Goal: Task Accomplishment & Management: Manage account settings

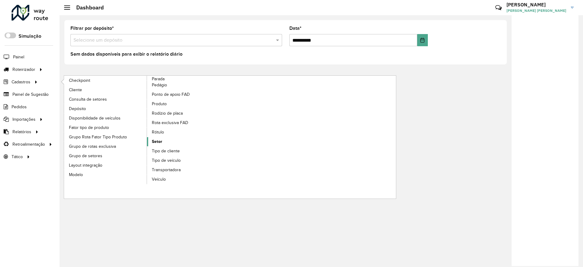
click at [157, 141] on span "Setor" at bounding box center [157, 141] width 10 height 6
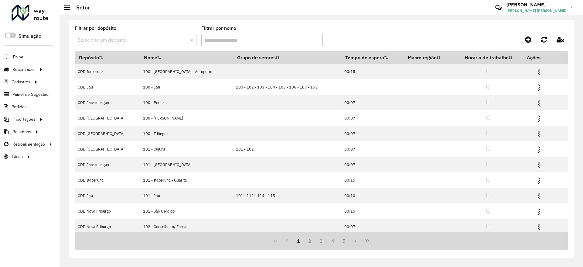
click at [172, 48] on formly-field "Filtrar por depósito Selecione um depósito" at bounding box center [136, 38] width 122 height 25
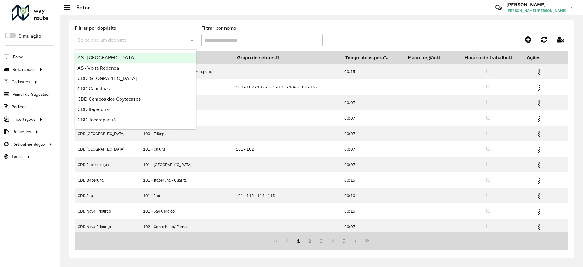
click at [174, 43] on input "text" at bounding box center [130, 40] width 104 height 7
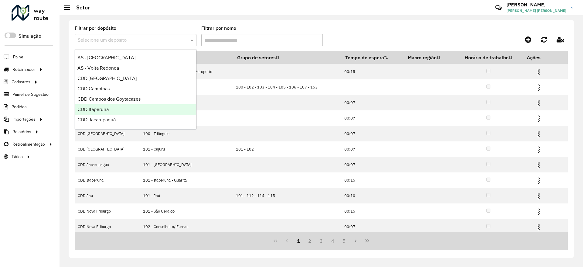
click at [123, 111] on div "CDD Itaperuna" at bounding box center [135, 109] width 121 height 10
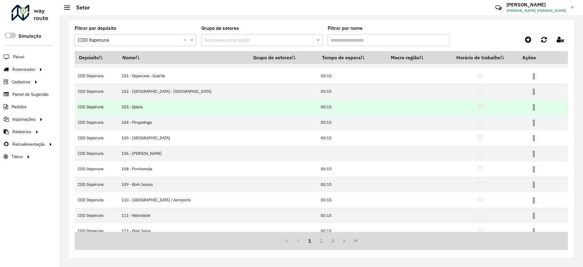
scroll to position [18, 0]
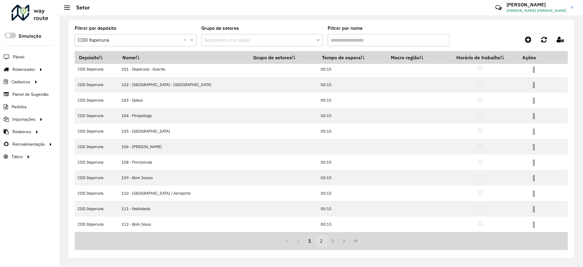
click at [320, 239] on button "2" at bounding box center [321, 241] width 12 height 12
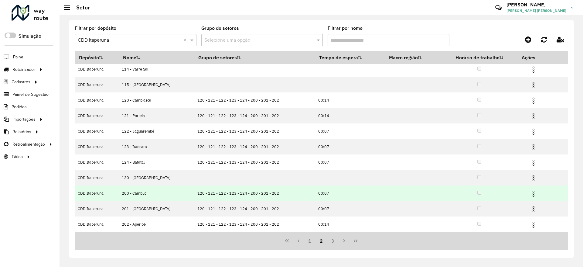
click at [530, 191] on img at bounding box center [533, 193] width 7 height 7
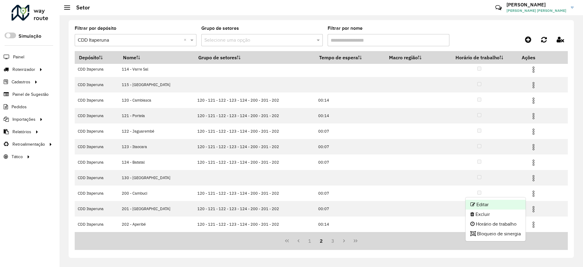
click at [511, 204] on li "Editar" at bounding box center [495, 204] width 60 height 10
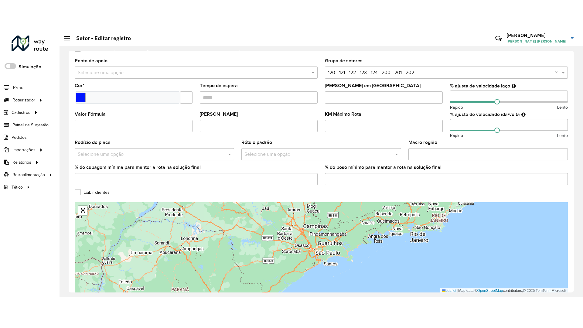
scroll to position [150, 0]
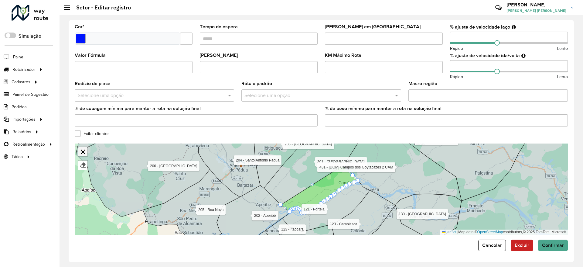
click at [83, 151] on link "Abrir mapa em tela cheia" at bounding box center [82, 151] width 9 height 9
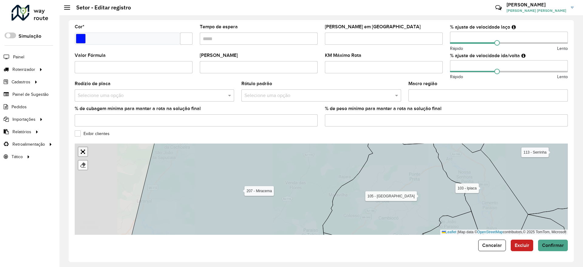
scroll to position [0, 0]
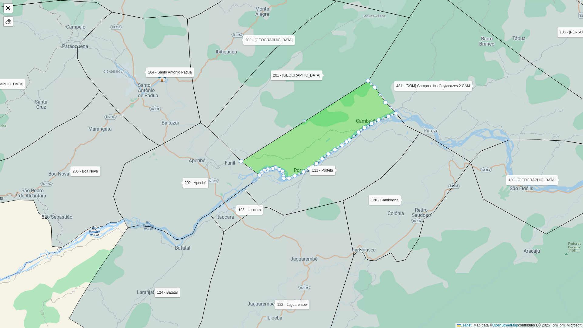
click at [278, 237] on icon at bounding box center [270, 279] width 168 height 156
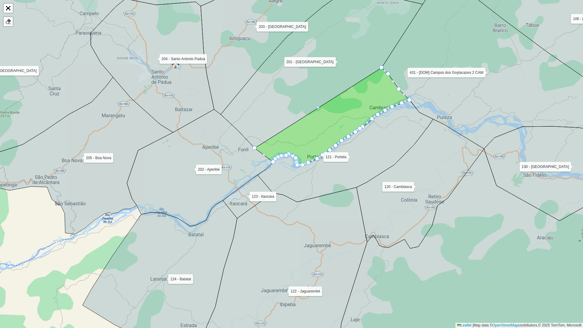
drag, startPoint x: 278, startPoint y: 237, endPoint x: 294, endPoint y: 222, distance: 21.5
click at [294, 222] on icon at bounding box center [282, 267] width 170 height 160
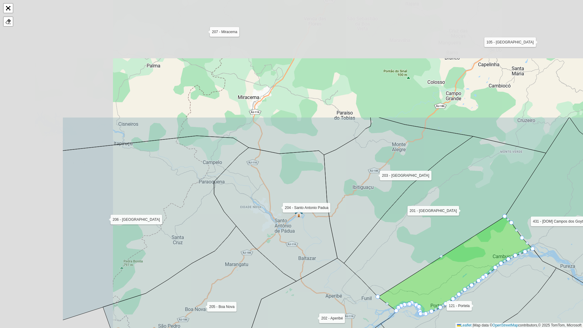
drag, startPoint x: 209, startPoint y: 137, endPoint x: 330, endPoint y: 287, distance: 193.2
click at [330, 266] on icon at bounding box center [323, 316] width 146 height 117
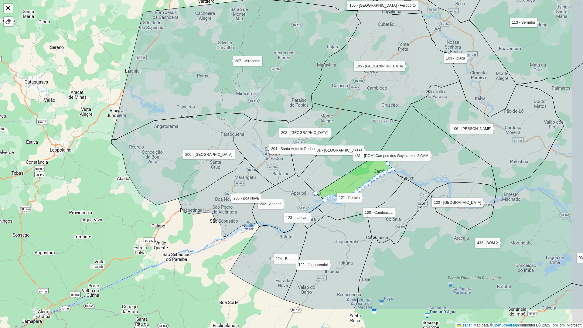
drag, startPoint x: 274, startPoint y: 200, endPoint x: 258, endPoint y: 148, distance: 54.3
click at [258, 148] on icon at bounding box center [265, 152] width 62 height 67
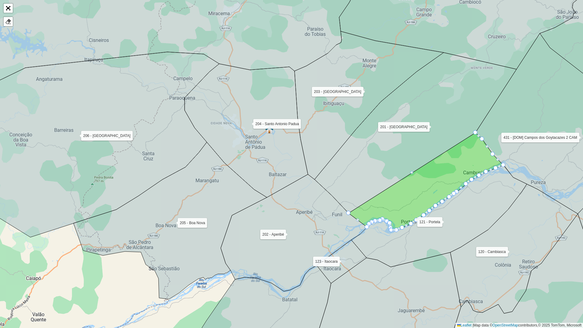
drag, startPoint x: 284, startPoint y: 158, endPoint x: 267, endPoint y: 163, distance: 17.2
click at [267, 163] on icon at bounding box center [246, 131] width 123 height 134
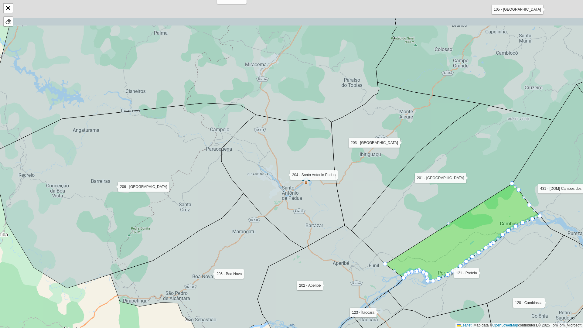
drag, startPoint x: 266, startPoint y: 186, endPoint x: 315, endPoint y: 254, distance: 83.7
click at [315, 248] on icon at bounding box center [282, 182] width 123 height 134
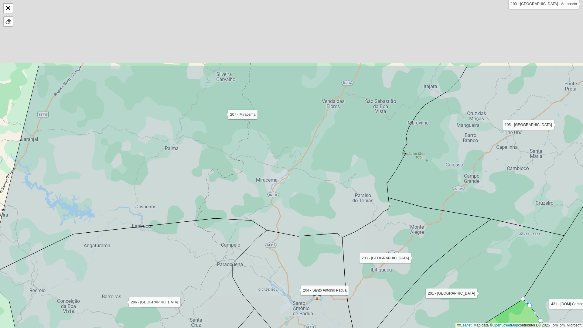
drag, startPoint x: 285, startPoint y: 126, endPoint x: 284, endPoint y: 225, distance: 98.4
click at [284, 225] on icon at bounding box center [227, 168] width 479 height 207
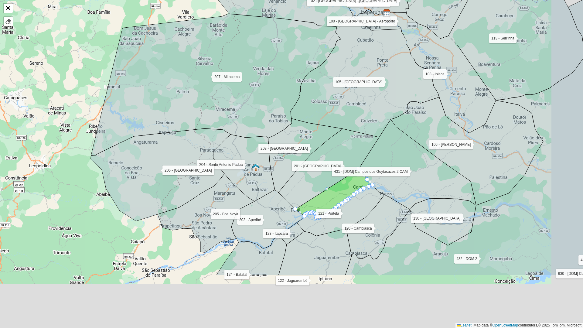
drag, startPoint x: 285, startPoint y: 210, endPoint x: 232, endPoint y: 105, distance: 117.6
click at [232, 105] on icon at bounding box center [216, 85] width 250 height 142
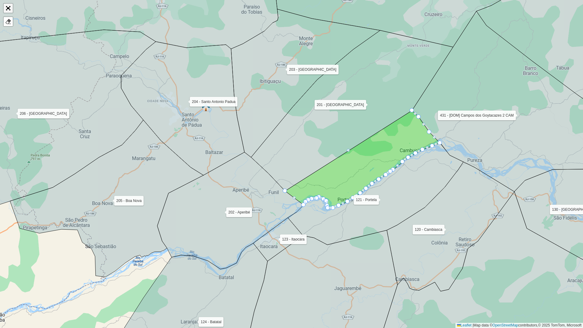
click at [7, 9] on link "Abrir mapa em tela cheia" at bounding box center [8, 8] width 9 height 9
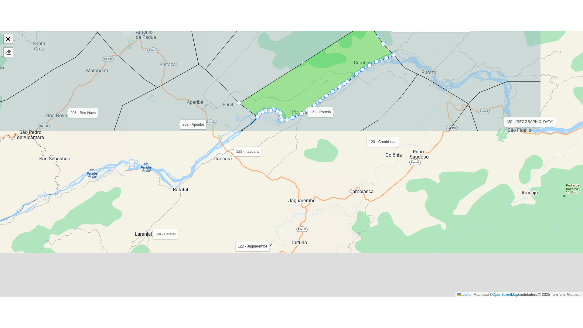
scroll to position [150, 0]
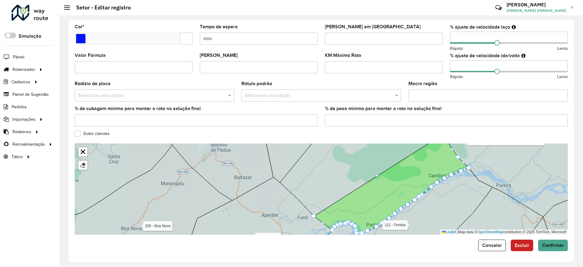
click at [83, 145] on icon at bounding box center [98, 182] width 147 height 97
click at [82, 151] on link "Abrir mapa em tela cheia" at bounding box center [82, 151] width 9 height 9
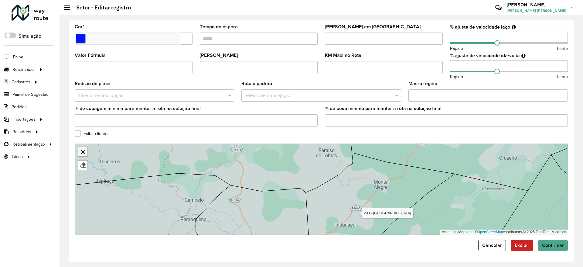
scroll to position [0, 0]
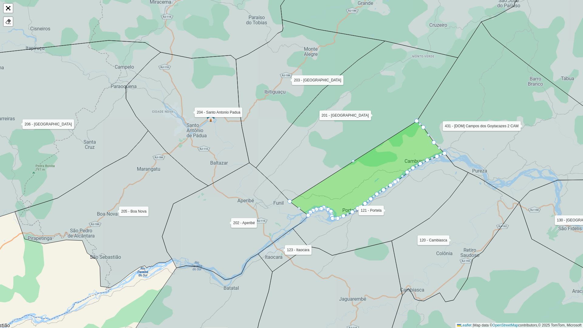
drag, startPoint x: 260, startPoint y: 107, endPoint x: 266, endPoint y: 117, distance: 11.7
click at [266, 117] on icon at bounding box center [310, 94] width 149 height 148
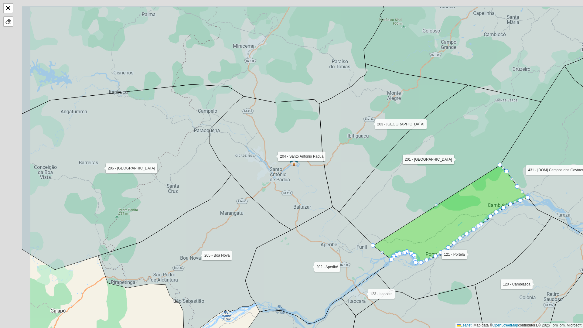
drag, startPoint x: 137, startPoint y: 200, endPoint x: 213, endPoint y: 197, distance: 75.7
click at [257, 264] on icon at bounding box center [194, 253] width 193 height 157
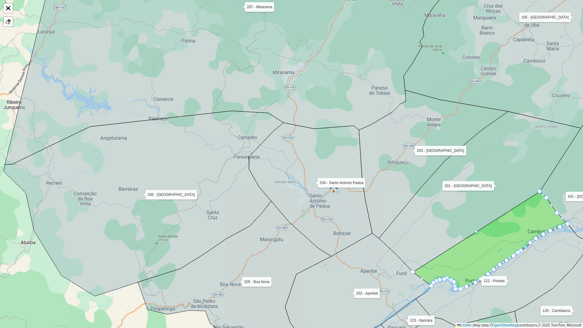
drag, startPoint x: 331, startPoint y: 139, endPoint x: 332, endPoint y: 167, distance: 28.0
click at [351, 197] on icon at bounding box center [310, 190] width 123 height 134
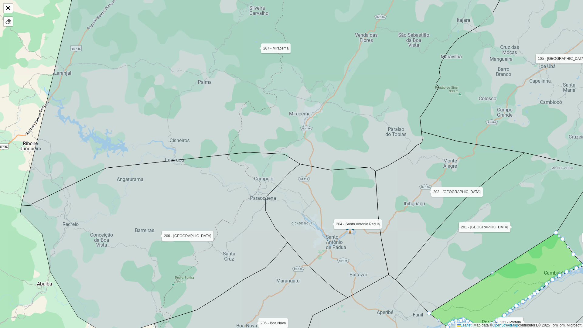
drag, startPoint x: 388, startPoint y: 242, endPoint x: 283, endPoint y: 66, distance: 205.0
click at [375, 131] on icon at bounding box center [449, 205] width 149 height 148
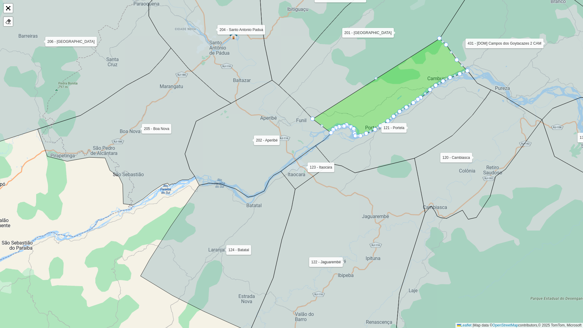
drag, startPoint x: 402, startPoint y: 181, endPoint x: 378, endPoint y: 164, distance: 29.3
click at [378, 164] on div "100 - [GEOGRAPHIC_DATA] - Aeroporto 101 - [GEOGRAPHIC_DATA] - [GEOGRAPHIC_DATA]…" at bounding box center [291, 164] width 583 height 328
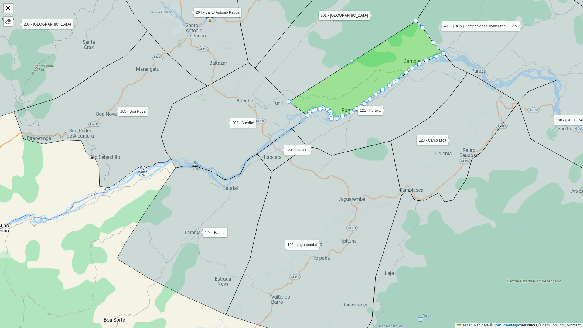
drag, startPoint x: 362, startPoint y: 138, endPoint x: 359, endPoint y: 138, distance: 3.7
click at [357, 149] on icon at bounding box center [379, 105] width 175 height 102
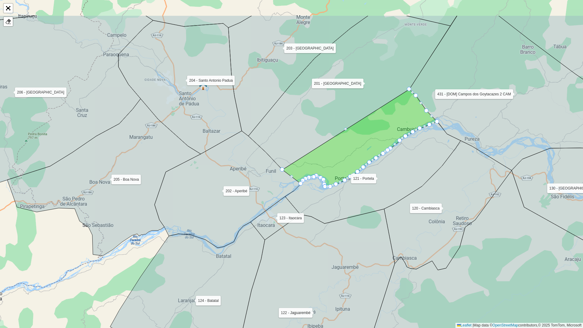
drag, startPoint x: 236, startPoint y: 98, endPoint x: 240, endPoint y: 123, distance: 24.8
click at [240, 123] on icon at bounding box center [179, 87] width 123 height 134
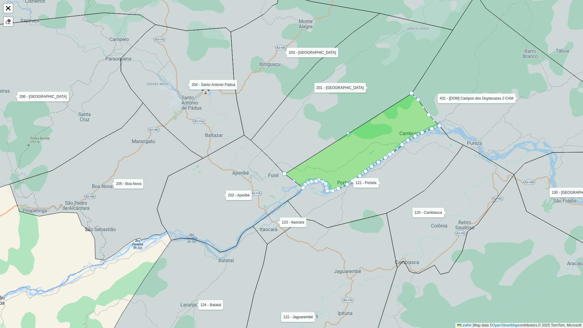
drag, startPoint x: 276, startPoint y: 78, endPoint x: 309, endPoint y: 82, distance: 33.3
click at [286, 101] on icon at bounding box center [305, 66] width 149 height 148
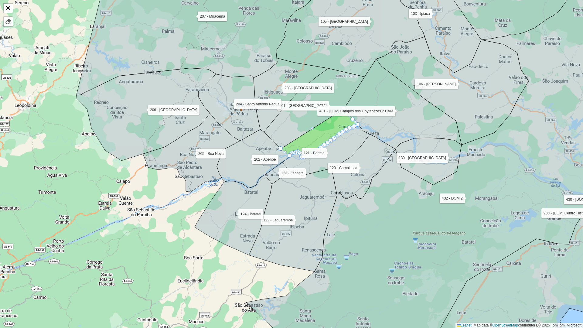
drag, startPoint x: 297, startPoint y: 78, endPoint x: 293, endPoint y: 61, distance: 16.9
click at [289, 62] on icon at bounding box center [290, 95] width 75 height 74
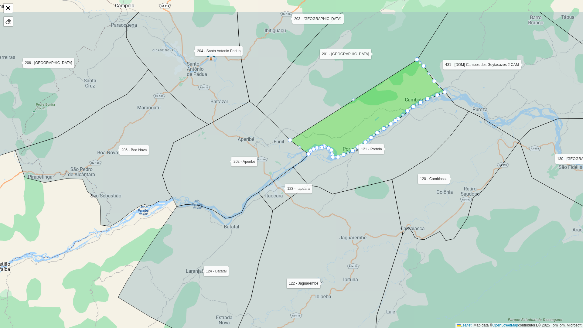
drag, startPoint x: 259, startPoint y: 104, endPoint x: 276, endPoint y: 144, distance: 43.4
click at [276, 144] on icon at bounding box center [235, 159] width 146 height 117
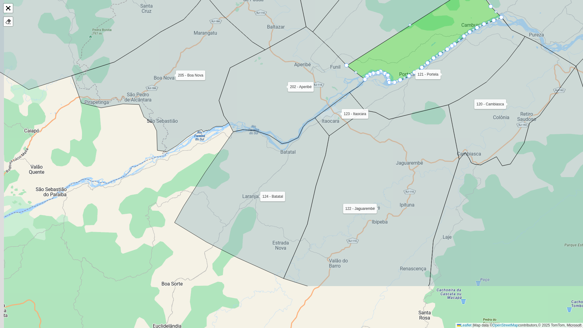
drag, startPoint x: 342, startPoint y: 236, endPoint x: 394, endPoint y: 174, distance: 81.2
click at [393, 171] on icon at bounding box center [371, 196] width 175 height 182
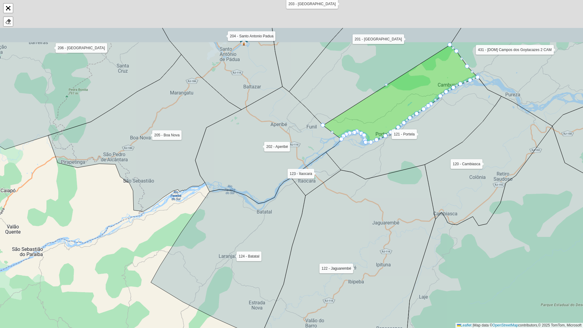
drag, startPoint x: 369, startPoint y: 143, endPoint x: 353, endPoint y: 203, distance: 62.8
click at [353, 203] on icon at bounding box center [347, 268] width 175 height 206
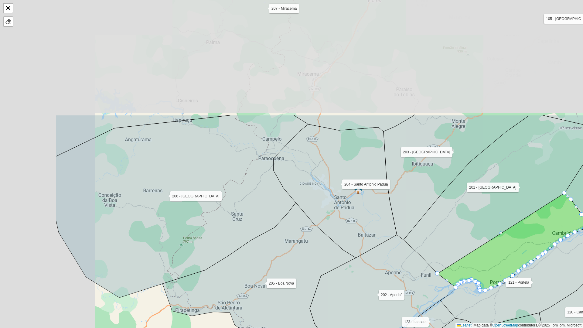
drag, startPoint x: 272, startPoint y: 50, endPoint x: 383, endPoint y: 199, distance: 185.4
click at [385, 199] on icon at bounding box center [335, 191] width 123 height 134
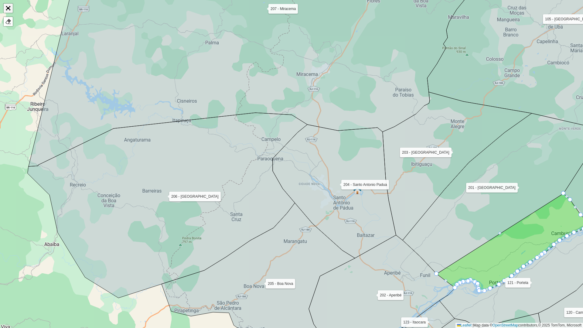
click at [8, 8] on link "Abrir mapa em tela cheia" at bounding box center [8, 8] width 9 height 9
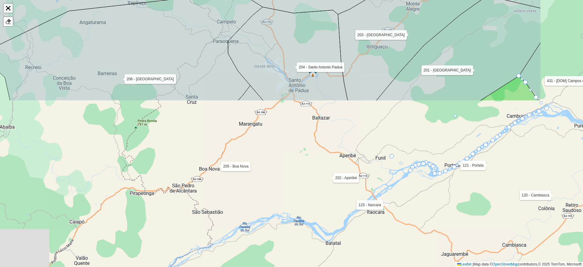
scroll to position [150, 0]
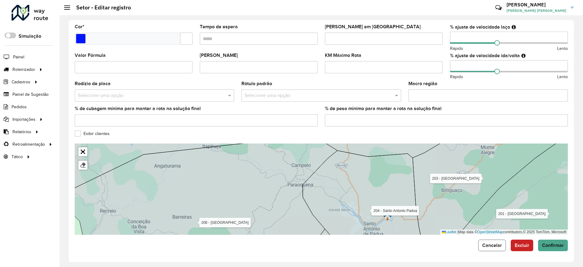
click at [493, 246] on span "Cancelar" at bounding box center [492, 244] width 20 height 5
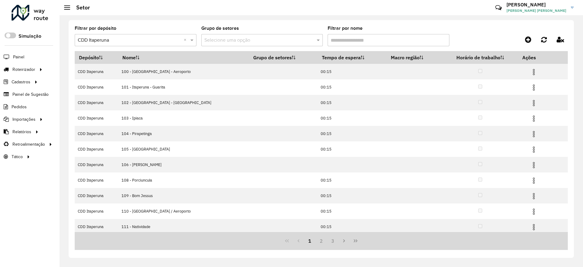
click at [332, 240] on button "3" at bounding box center [333, 241] width 12 height 12
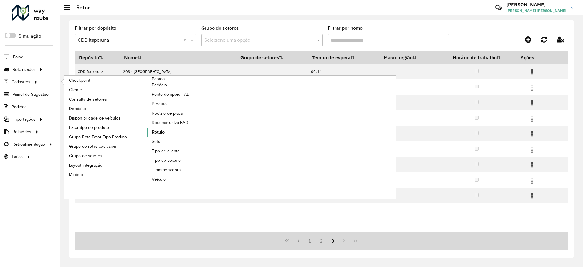
click at [164, 132] on span "Rótulo" at bounding box center [158, 132] width 13 height 6
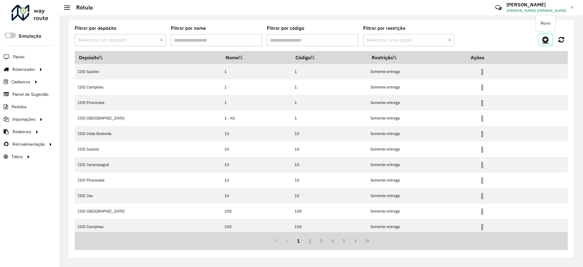
click at [544, 40] on icon at bounding box center [545, 39] width 6 height 7
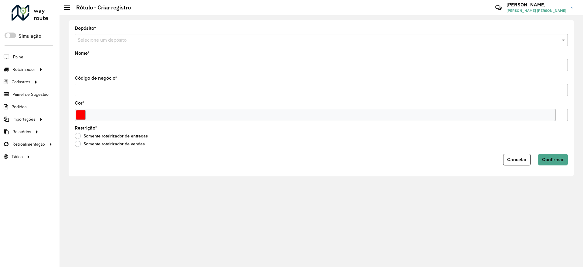
click at [128, 41] on input "text" at bounding box center [315, 40] width 475 height 7
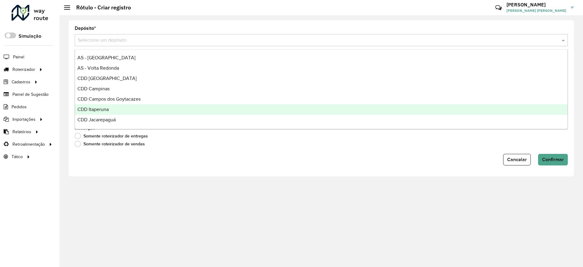
click at [117, 109] on div "CDD Itaperuna" at bounding box center [321, 109] width 492 height 10
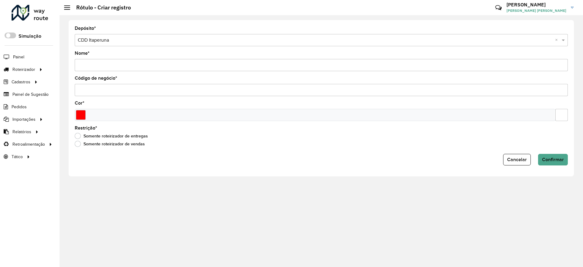
drag, startPoint x: 120, startPoint y: 63, endPoint x: 116, endPoint y: 63, distance: 3.7
click at [120, 63] on input "Nome *" at bounding box center [321, 65] width 493 height 12
type input "***"
click at [83, 111] on input "Select a color" at bounding box center [81, 115] width 10 height 10
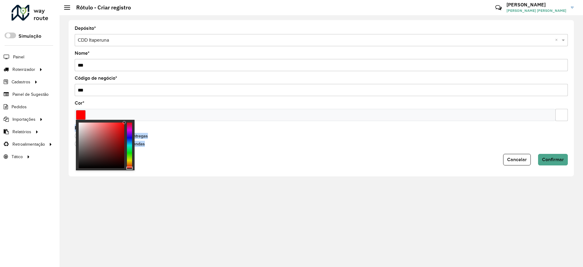
drag, startPoint x: 116, startPoint y: 132, endPoint x: 161, endPoint y: 129, distance: 44.8
click at [141, 114] on body "Aguarde... Pop-up bloqueado! Seu navegador bloqueou automáticamente a abertura …" at bounding box center [291, 133] width 583 height 267
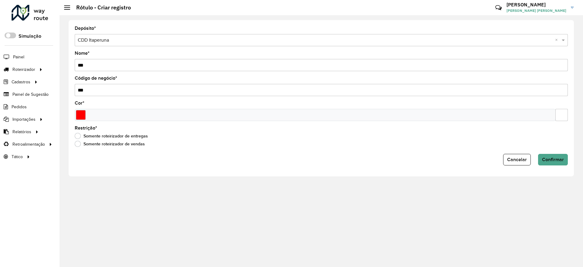
click at [232, 155] on div "Cancelar Confirmar" at bounding box center [321, 160] width 493 height 12
click at [553, 159] on span "Confirmar" at bounding box center [553, 159] width 22 height 5
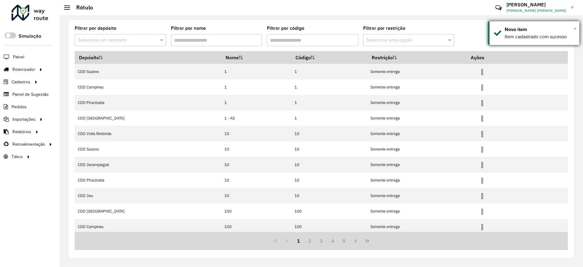
click at [573, 29] on span "×" at bounding box center [574, 28] width 3 height 7
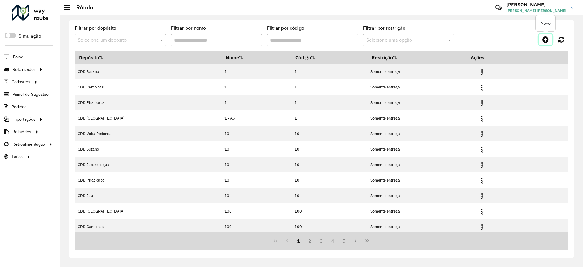
click at [544, 36] on icon at bounding box center [545, 39] width 6 height 7
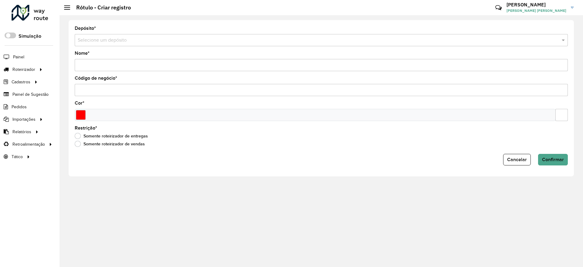
click at [113, 39] on input "text" at bounding box center [315, 40] width 475 height 7
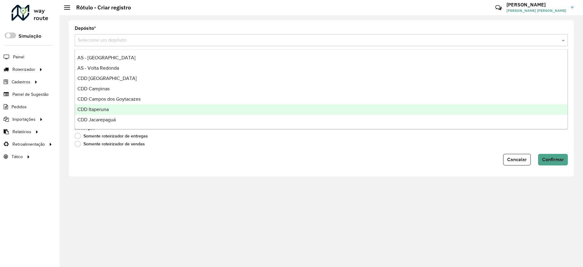
click at [107, 107] on span "CDD Itaperuna" at bounding box center [92, 109] width 31 height 5
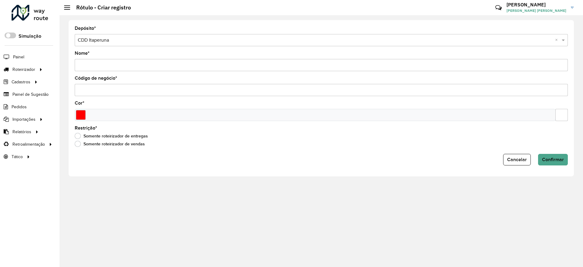
click at [116, 64] on input "Nome *" at bounding box center [321, 65] width 493 height 12
type input "***"
click at [81, 111] on input "Select a color" at bounding box center [81, 115] width 10 height 10
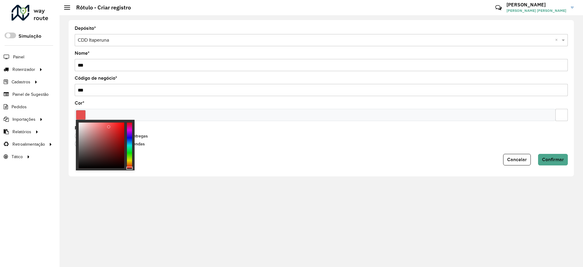
drag, startPoint x: 109, startPoint y: 127, endPoint x: 142, endPoint y: 119, distance: 34.5
click at [134, 119] on body "Aguarde... Pop-up bloqueado! Seu navegador bloqueou automáticamente a abertura …" at bounding box center [291, 133] width 583 height 267
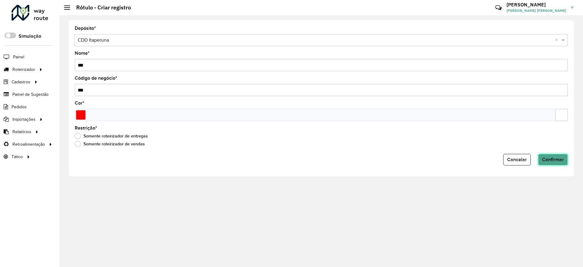
click at [553, 157] on span "Confirmar" at bounding box center [553, 159] width 22 height 5
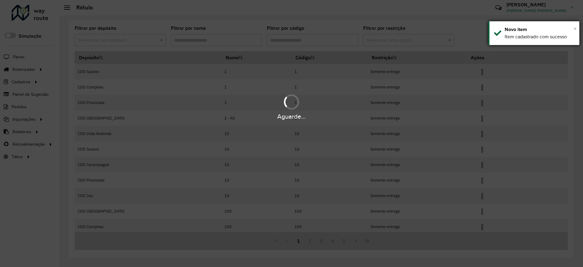
click at [576, 30] on span "×" at bounding box center [574, 28] width 3 height 7
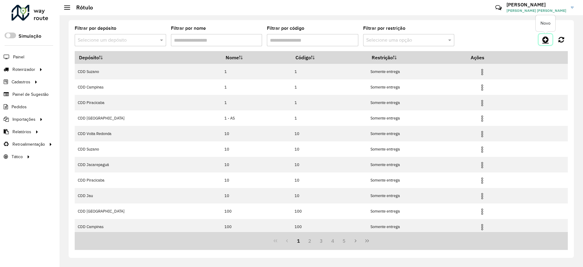
click at [547, 40] on icon at bounding box center [545, 39] width 6 height 7
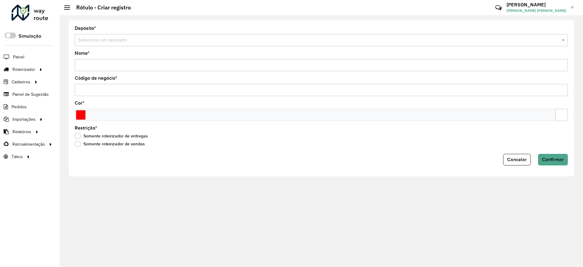
click at [179, 139] on div "Somente roteirizador de entregas" at bounding box center [321, 137] width 493 height 7
click at [140, 32] on div "Depósito * Selecione um depósito" at bounding box center [321, 36] width 493 height 20
click at [139, 38] on input "text" at bounding box center [315, 40] width 475 height 7
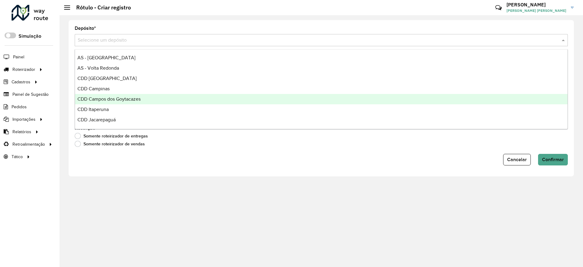
click at [114, 93] on div "CDD Campinas" at bounding box center [321, 88] width 492 height 10
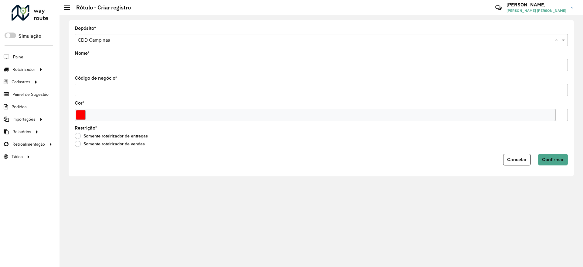
click at [118, 38] on input "text" at bounding box center [315, 40] width 475 height 7
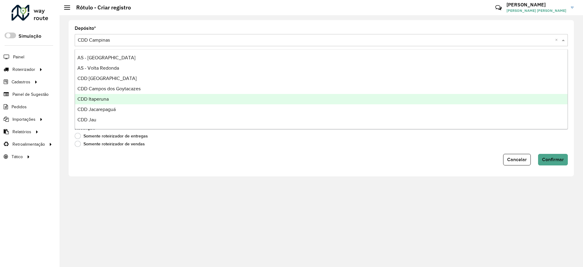
click at [111, 100] on div "CDD Itaperuna" at bounding box center [321, 99] width 492 height 10
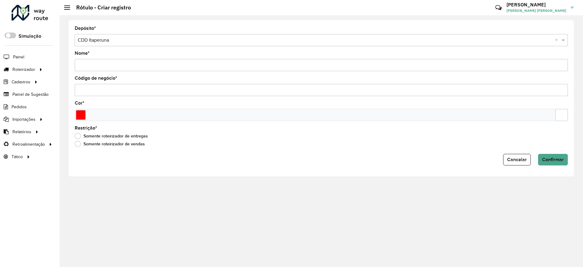
click at [117, 53] on div "Nome *" at bounding box center [321, 61] width 493 height 20
drag, startPoint x: 117, startPoint y: 66, endPoint x: 129, endPoint y: 118, distance: 53.6
click at [117, 66] on input "Nome *" at bounding box center [321, 65] width 493 height 12
type input "***"
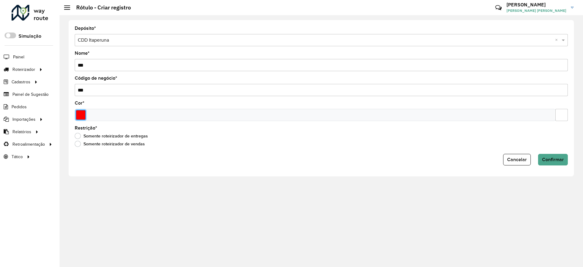
click at [80, 114] on input "Select a color" at bounding box center [81, 115] width 10 height 10
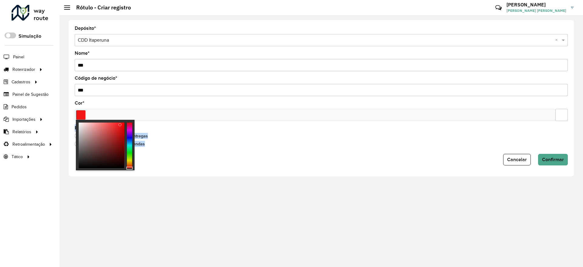
drag, startPoint x: 106, startPoint y: 134, endPoint x: 149, endPoint y: 119, distance: 45.4
click at [138, 117] on body "Aguarde... Pop-up bloqueado! Seu navegador bloqueou automáticamente a abertura …" at bounding box center [291, 133] width 583 height 267
click at [164, 130] on div "Restrição * Somente roteirizador de entregas Somente roteirizador de vendas" at bounding box center [321, 137] width 493 height 23
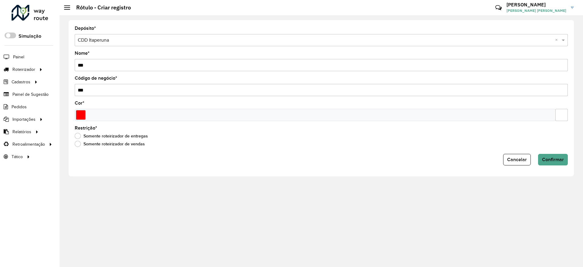
click at [430, 165] on div "Depósito * Selecione um depósito × CDD Itaperuna × Nome * *** Código de negócio…" at bounding box center [321, 98] width 505 height 156
click at [550, 157] on span "Confirmar" at bounding box center [553, 159] width 22 height 5
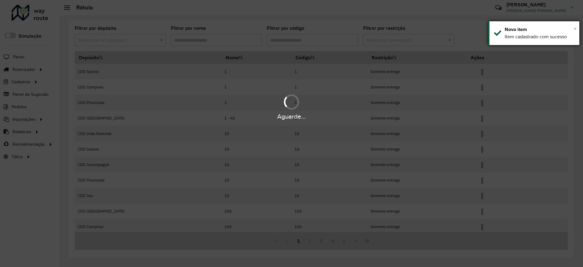
click at [576, 29] on div "× Novo item Item cadastrado com sucesso" at bounding box center [533, 33] width 91 height 24
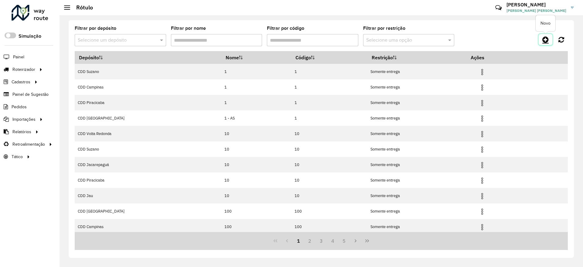
click at [547, 41] on icon at bounding box center [545, 39] width 6 height 7
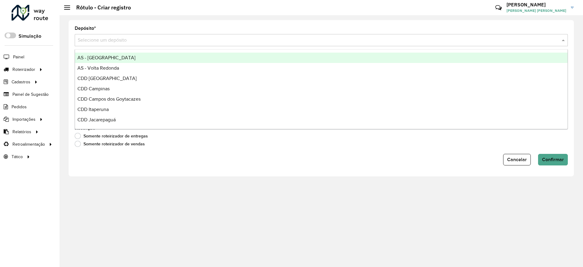
click at [118, 39] on input "text" at bounding box center [315, 40] width 475 height 7
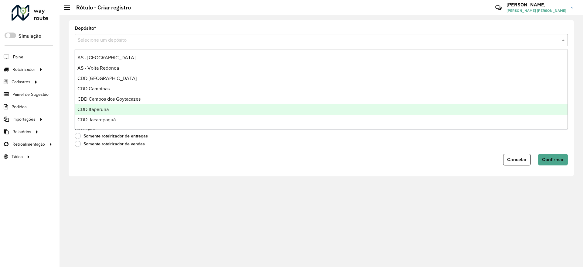
click at [107, 106] on div "CDD Itaperuna" at bounding box center [321, 109] width 492 height 10
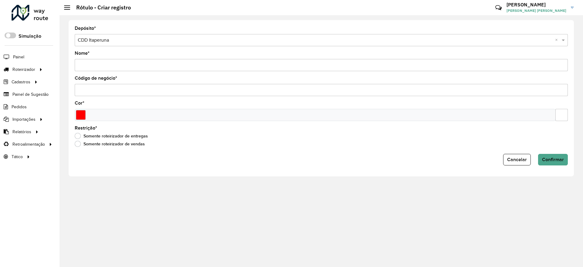
click at [108, 67] on input "Nome *" at bounding box center [321, 65] width 493 height 12
type input "***"
click at [83, 117] on input "Select a color" at bounding box center [81, 115] width 10 height 10
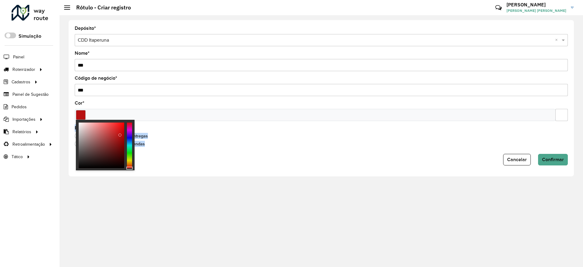
drag, startPoint x: 117, startPoint y: 138, endPoint x: 139, endPoint y: 112, distance: 33.6
click at [139, 112] on body "Aguarde... Pop-up bloqueado! Seu navegador bloqueou automáticamente a abertura …" at bounding box center [291, 133] width 583 height 267
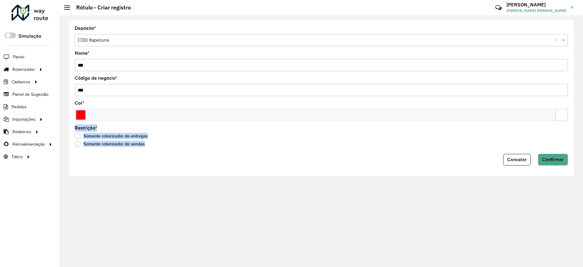
click at [187, 135] on div "Somente roteirizador de entregas" at bounding box center [321, 137] width 493 height 7
click at [544, 157] on span "Confirmar" at bounding box center [553, 159] width 22 height 5
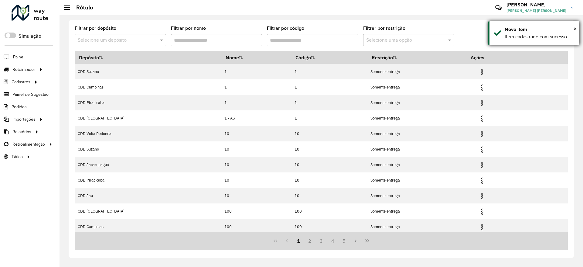
click at [577, 29] on div "× Novo item Item cadastrado com sucesso" at bounding box center [533, 33] width 91 height 24
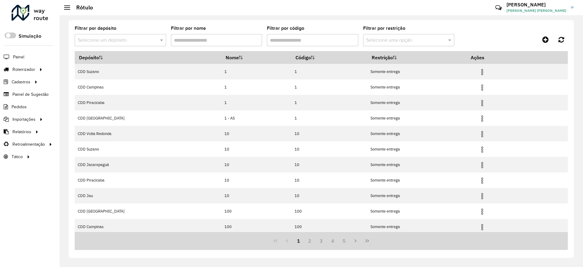
click at [463, 25] on div "Filtrar por depósito Selecione um depósito Filtrar por nome Filtrar por código …" at bounding box center [321, 138] width 505 height 237
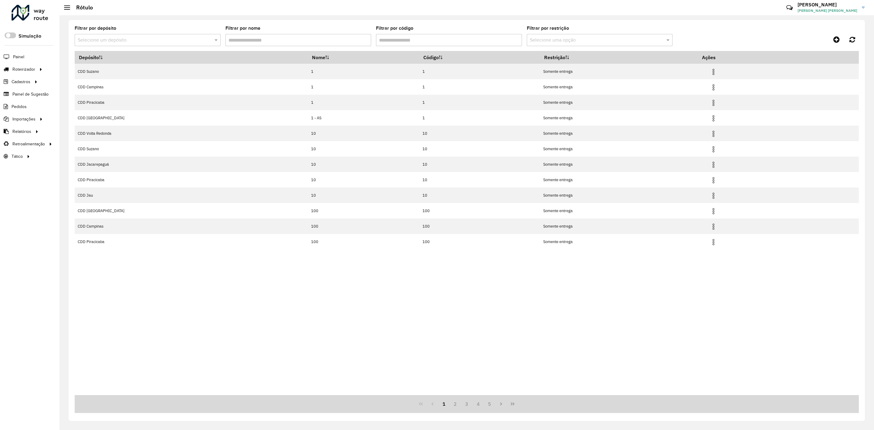
click at [443, 266] on div "Depósito Nome Código Restrição Ações CDD Suzano 1 1 Somente entrega CDD Campina…" at bounding box center [467, 223] width 784 height 344
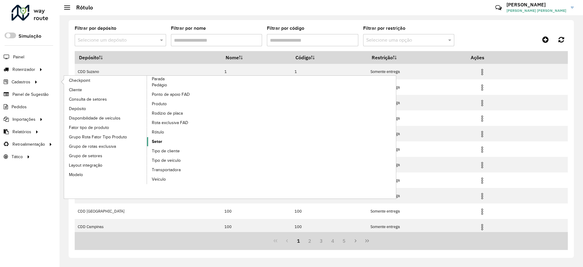
click at [160, 143] on span "Setor" at bounding box center [157, 141] width 10 height 6
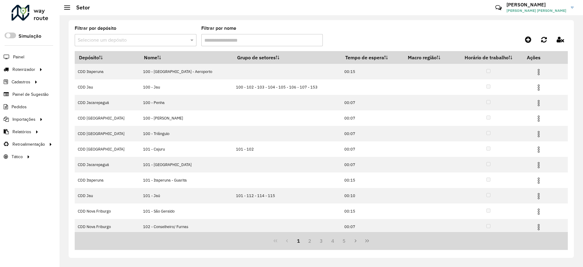
click at [155, 42] on input "text" at bounding box center [130, 40] width 104 height 7
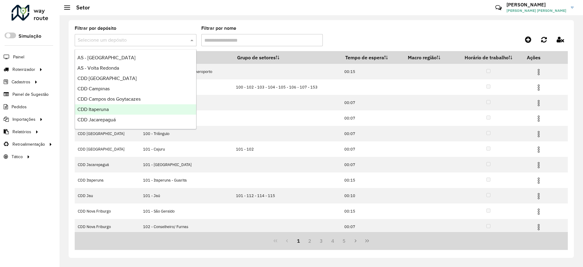
click at [131, 111] on div "CDD Itaperuna" at bounding box center [135, 109] width 121 height 10
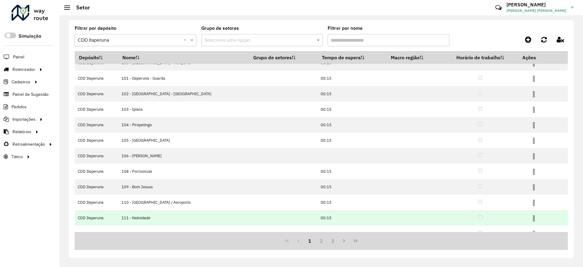
scroll to position [18, 0]
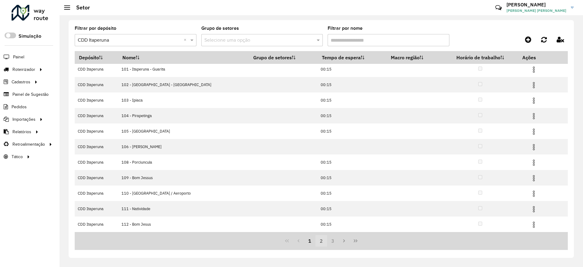
click at [321, 240] on button "2" at bounding box center [321, 241] width 12 height 12
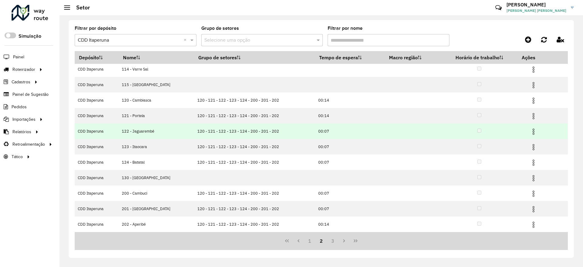
click at [530, 131] on img at bounding box center [533, 131] width 7 height 7
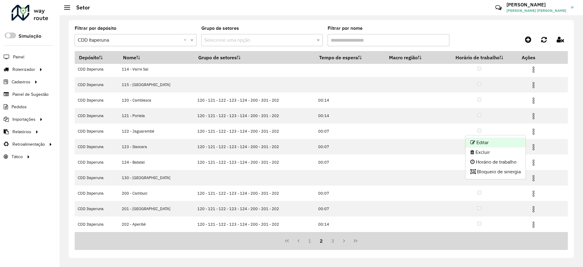
click at [502, 142] on li "Editar" at bounding box center [495, 143] width 60 height 10
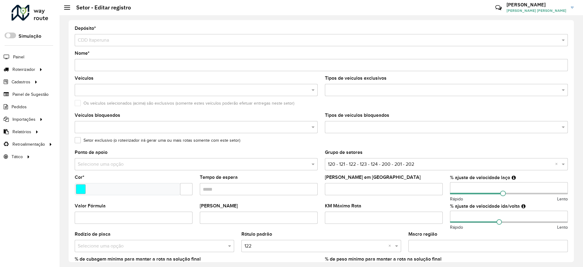
click at [90, 66] on input "Nome *" at bounding box center [321, 65] width 493 height 12
click at [83, 66] on input "Nome *" at bounding box center [321, 65] width 493 height 12
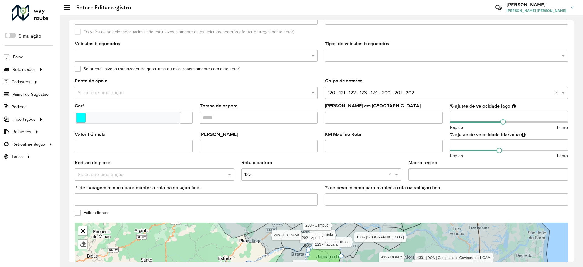
scroll to position [76, 0]
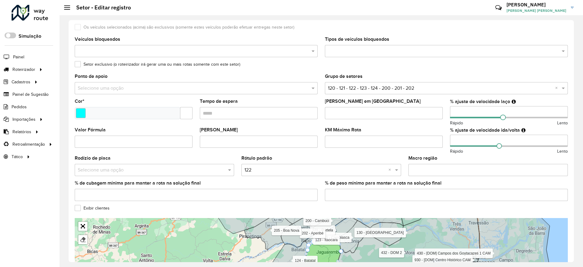
type input "**********"
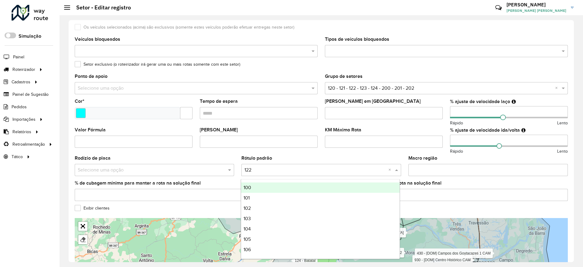
click at [283, 165] on div "Selecione uma opção × 122 ×" at bounding box center [320, 170] width 159 height 12
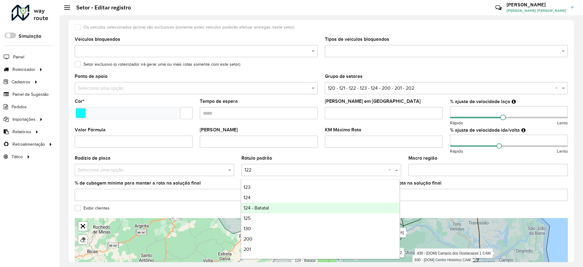
scroll to position [228, 0]
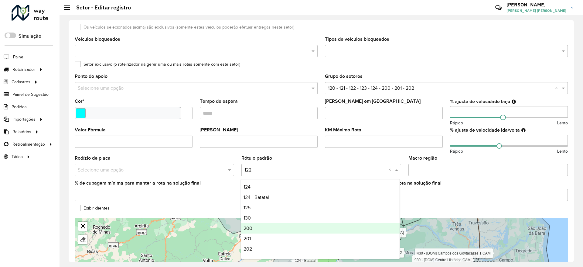
click at [261, 229] on div "200" at bounding box center [320, 228] width 158 height 10
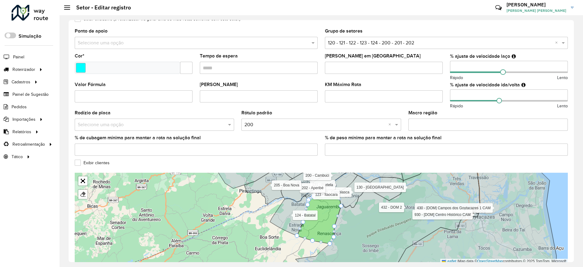
scroll to position [150, 0]
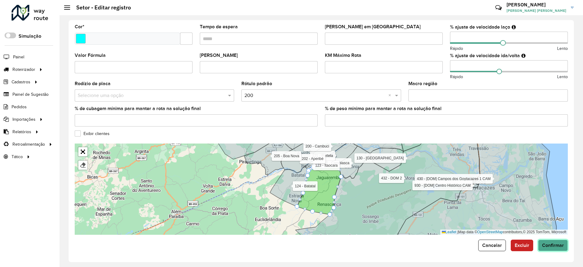
click at [554, 243] on span "Confirmar" at bounding box center [553, 244] width 22 height 5
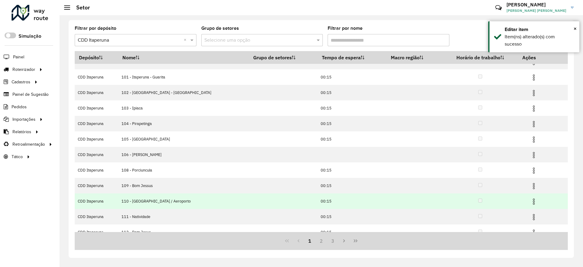
scroll to position [18, 0]
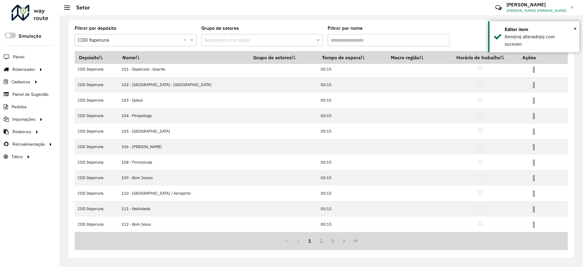
drag, startPoint x: 320, startPoint y: 240, endPoint x: 321, endPoint y: 234, distance: 6.2
click at [320, 240] on button "2" at bounding box center [321, 241] width 12 height 12
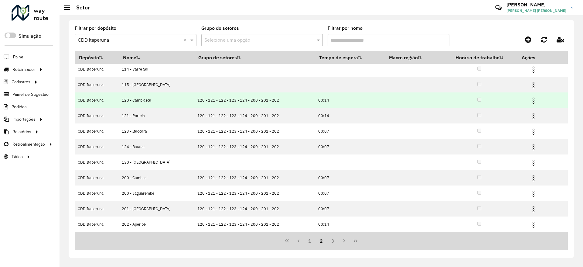
click at [530, 98] on img at bounding box center [533, 100] width 7 height 7
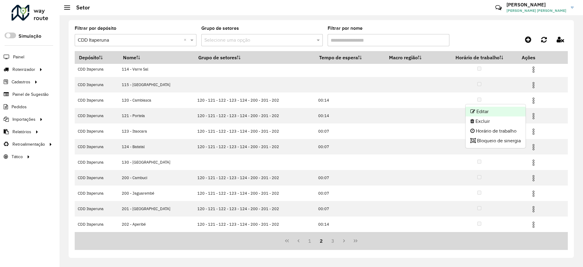
click at [520, 111] on li "Editar" at bounding box center [495, 112] width 60 height 10
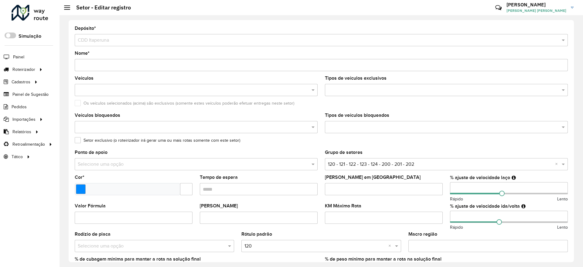
click at [84, 62] on input "Nome *" at bounding box center [321, 65] width 493 height 12
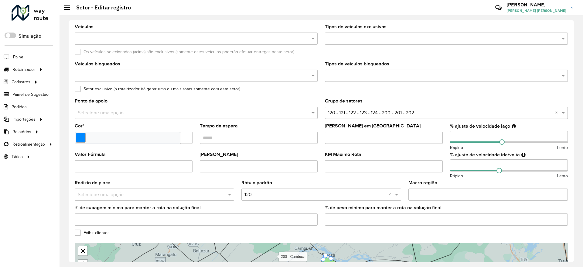
scroll to position [121, 0]
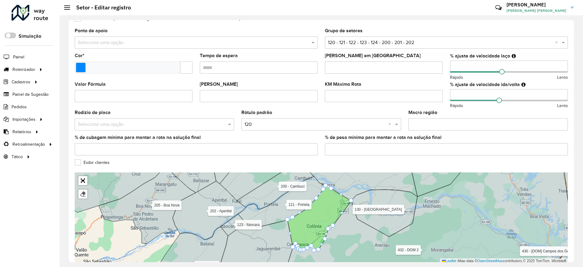
type input "**********"
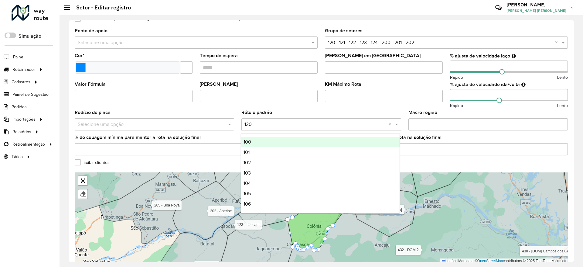
click at [293, 124] on input "text" at bounding box center [314, 124] width 141 height 7
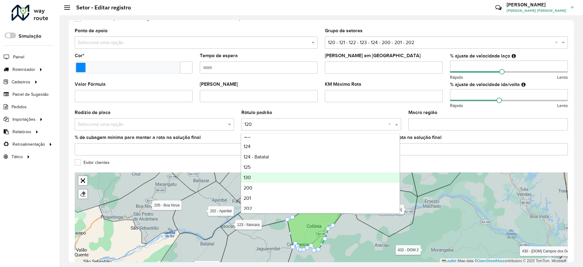
scroll to position [228, 0]
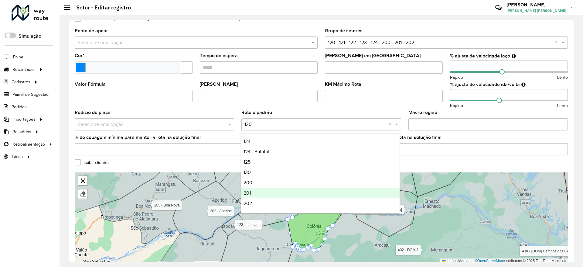
click at [263, 190] on div "201" at bounding box center [320, 193] width 158 height 10
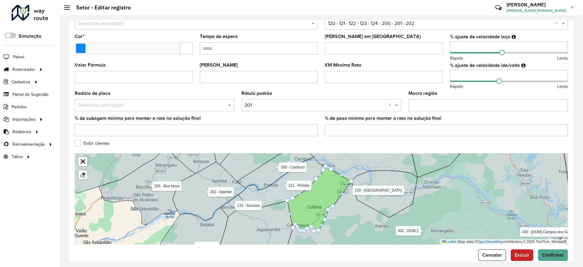
scroll to position [150, 0]
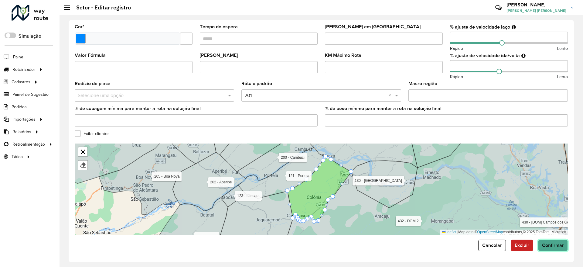
click at [553, 246] on span "Confirmar" at bounding box center [553, 244] width 22 height 5
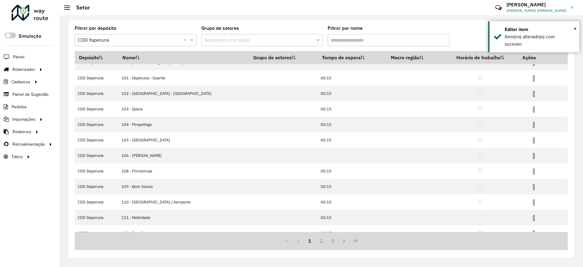
scroll to position [18, 0]
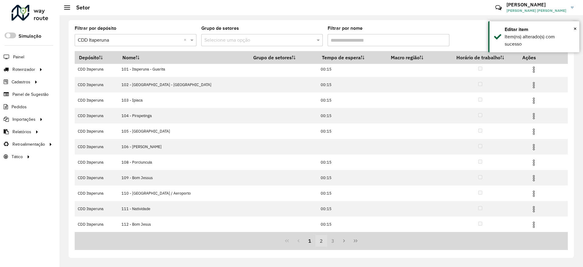
click at [323, 244] on button "2" at bounding box center [321, 241] width 12 height 12
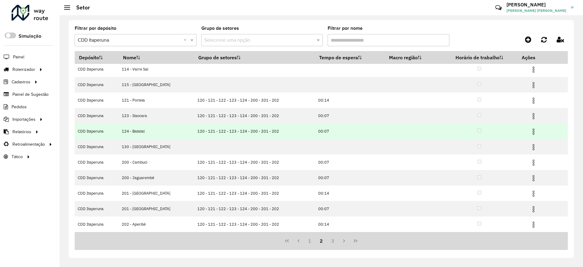
click at [530, 130] on img at bounding box center [533, 131] width 7 height 7
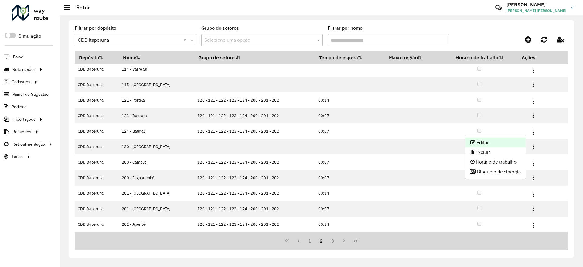
click at [519, 138] on li "Editar" at bounding box center [495, 143] width 60 height 10
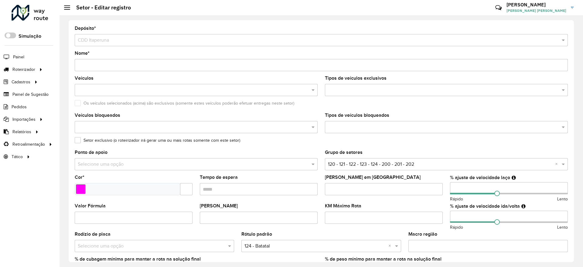
click at [85, 64] on input "Nome *" at bounding box center [321, 65] width 493 height 12
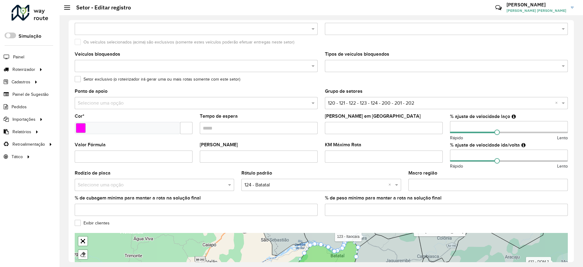
scroll to position [121, 0]
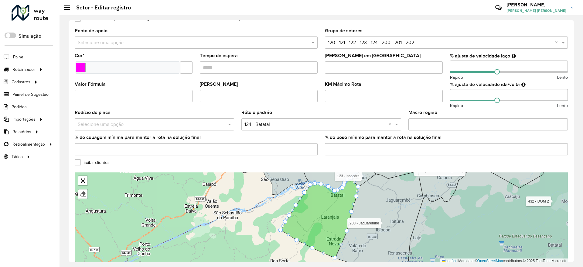
type input "**********"
click at [292, 127] on input "text" at bounding box center [314, 124] width 141 height 7
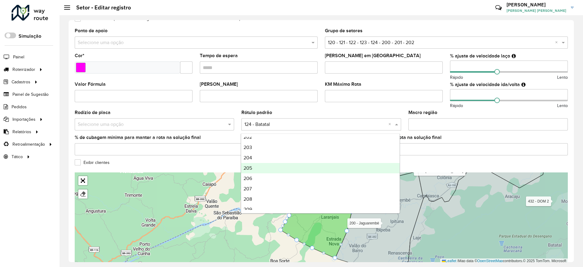
scroll to position [288, 0]
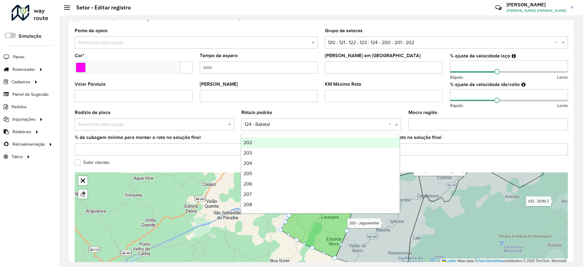
click at [268, 142] on div "202" at bounding box center [320, 142] width 158 height 10
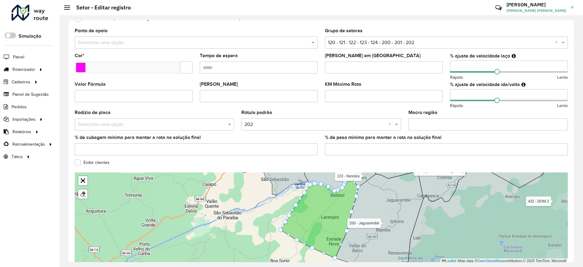
scroll to position [150, 0]
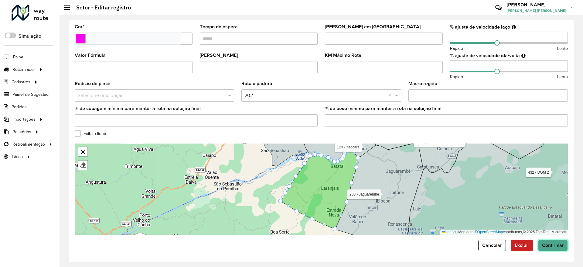
click at [547, 246] on span "Confirmar" at bounding box center [553, 244] width 22 height 5
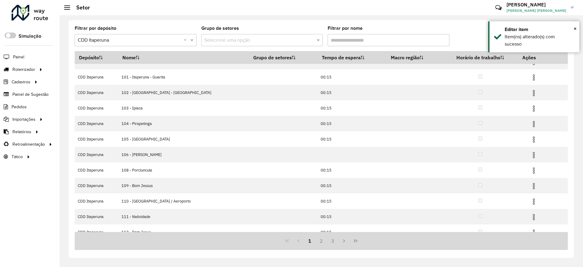
scroll to position [18, 0]
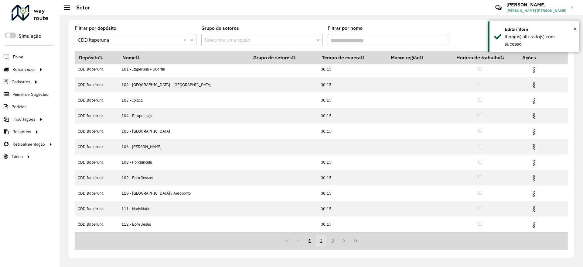
click at [323, 240] on button "2" at bounding box center [321, 241] width 12 height 12
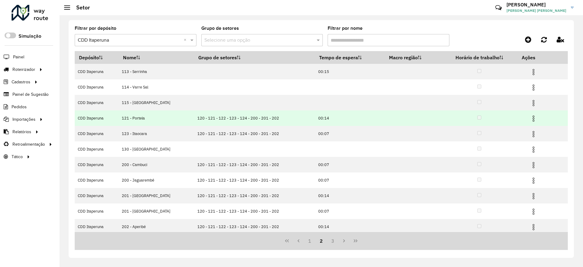
click at [530, 117] on img at bounding box center [533, 118] width 7 height 7
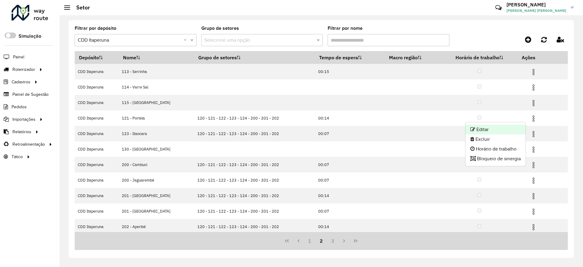
click at [502, 127] on li "Editar" at bounding box center [495, 129] width 60 height 10
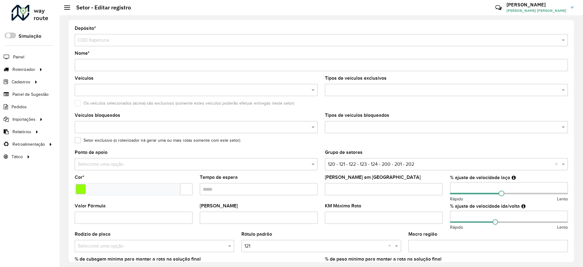
click at [83, 64] on input "Nome *" at bounding box center [321, 65] width 493 height 12
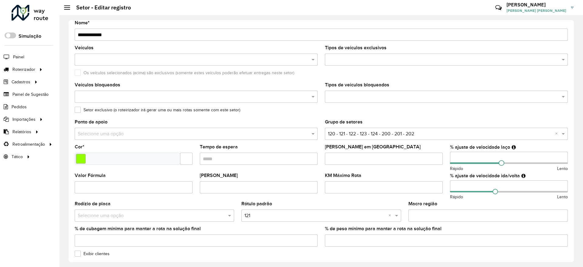
scroll to position [150, 0]
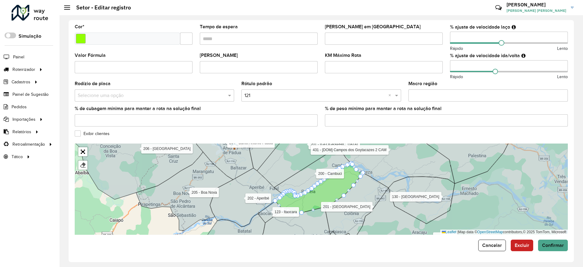
type input "**********"
click at [328, 97] on input "text" at bounding box center [314, 95] width 141 height 7
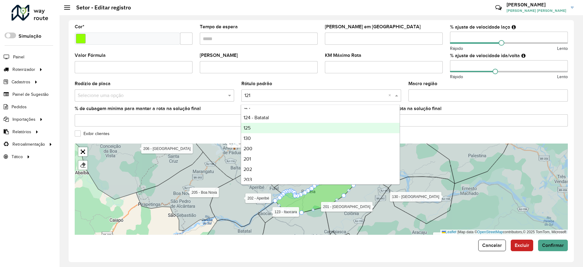
scroll to position [243, 0]
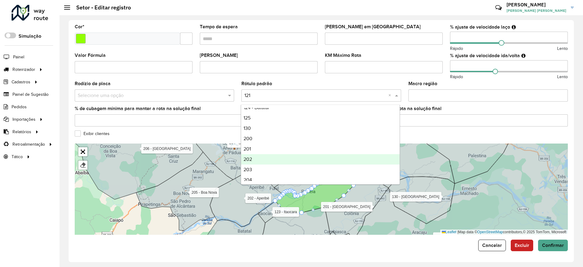
click at [261, 166] on div "203" at bounding box center [320, 169] width 158 height 10
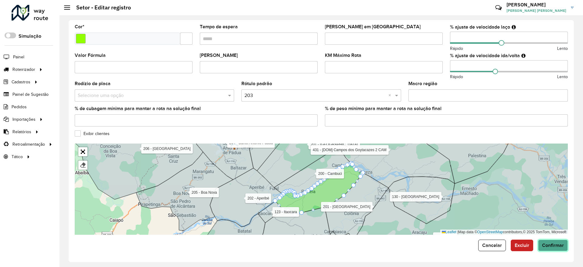
click at [551, 243] on span "Confirmar" at bounding box center [553, 244] width 22 height 5
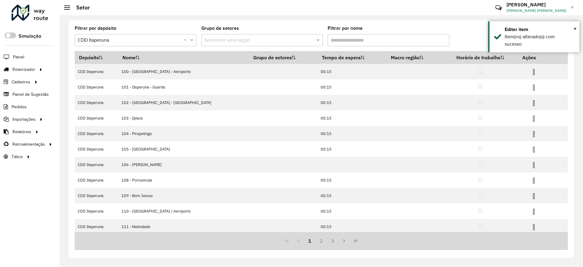
click at [322, 233] on div "1 2 3" at bounding box center [321, 241] width 493 height 18
click at [321, 236] on button "2" at bounding box center [321, 241] width 12 height 12
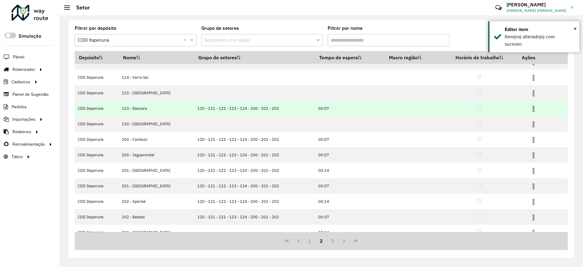
scroll to position [3, 0]
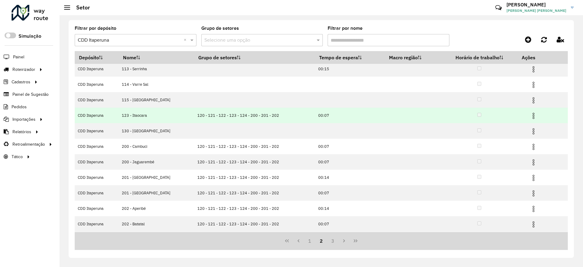
click at [534, 117] on td at bounding box center [536, 114] width 36 height 15
click at [530, 117] on img at bounding box center [533, 115] width 7 height 7
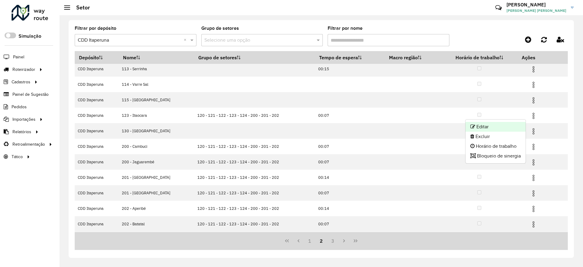
click at [521, 124] on li "Editar" at bounding box center [495, 127] width 60 height 10
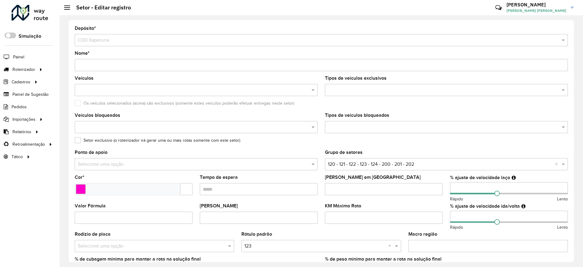
click at [84, 65] on input "Nome *" at bounding box center [321, 65] width 493 height 12
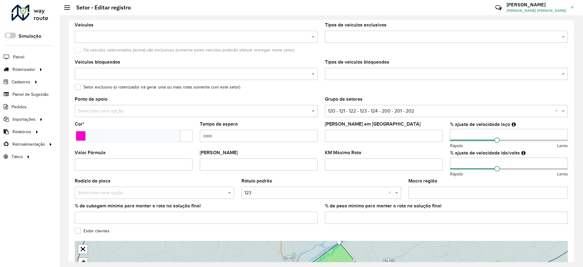
scroll to position [121, 0]
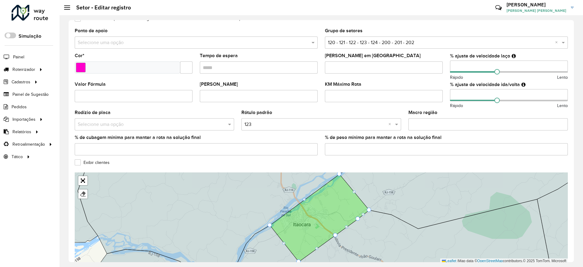
type input "**********"
click at [303, 125] on input "text" at bounding box center [314, 124] width 141 height 7
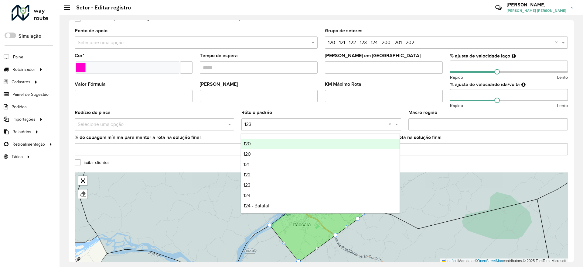
scroll to position [258, 0]
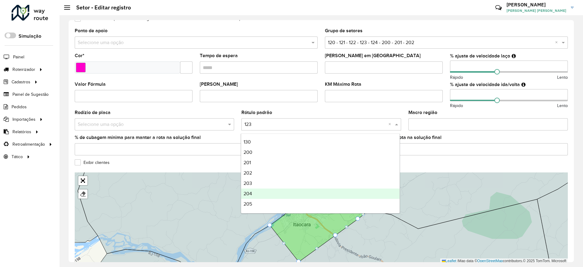
click at [274, 193] on div "204" at bounding box center [320, 193] width 158 height 10
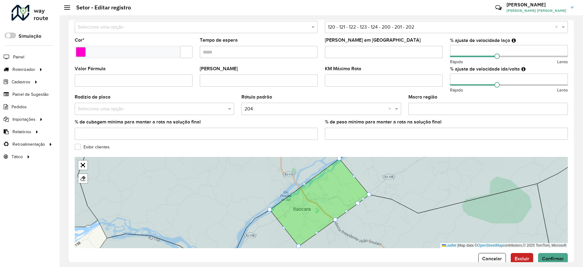
scroll to position [150, 0]
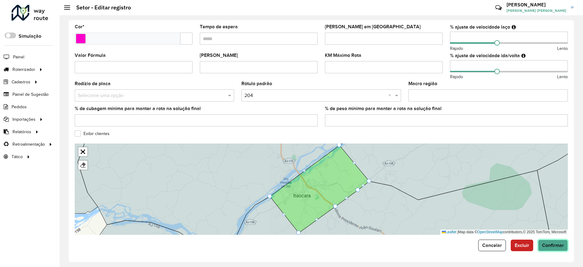
click at [549, 244] on span "Confirmar" at bounding box center [553, 244] width 22 height 5
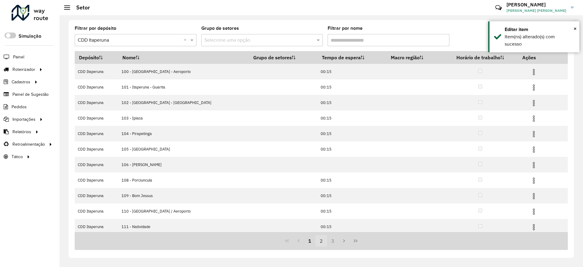
click at [320, 242] on button "2" at bounding box center [321, 241] width 12 height 12
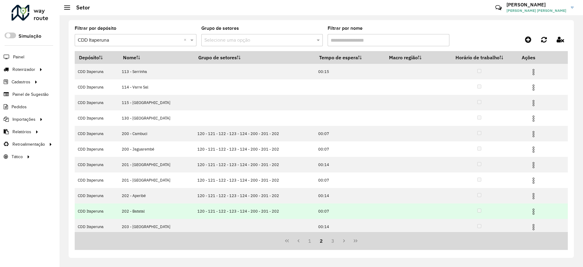
click at [530, 209] on img at bounding box center [533, 211] width 7 height 7
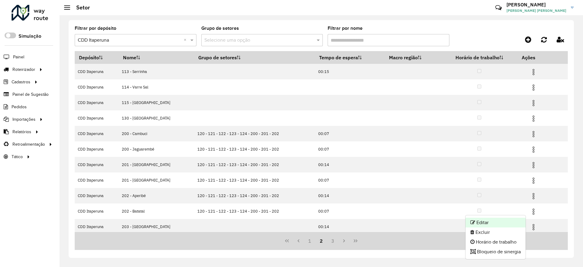
click at [505, 220] on li "Editar" at bounding box center [495, 222] width 60 height 10
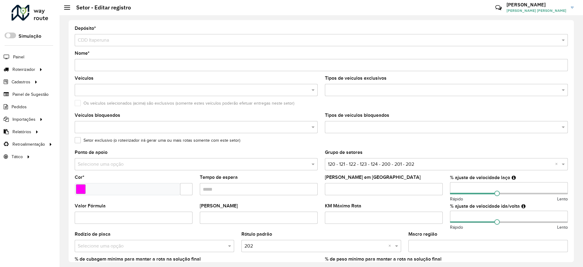
click at [85, 64] on input "Nome *" at bounding box center [321, 65] width 493 height 12
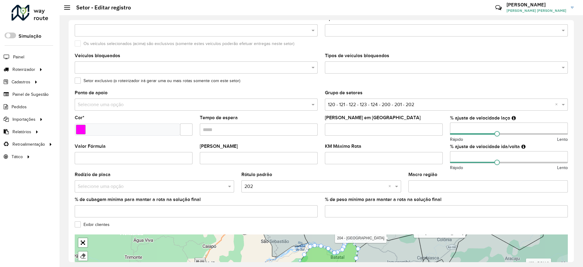
scroll to position [121, 0]
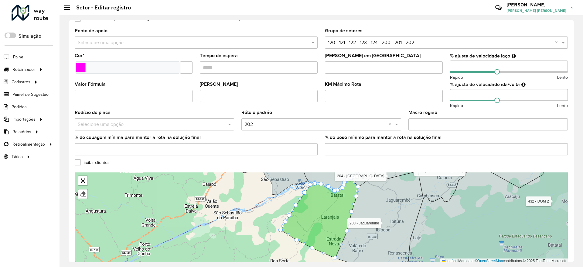
type input "**********"
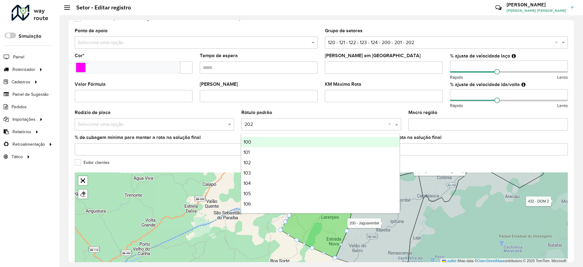
click at [313, 121] on input "text" at bounding box center [314, 124] width 141 height 7
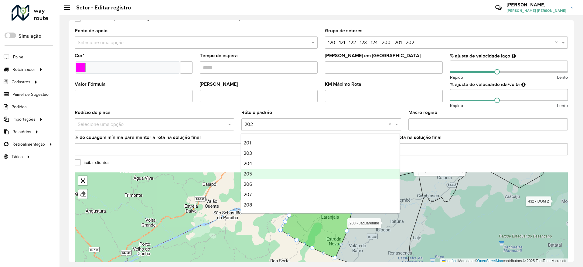
scroll to position [288, 0]
click at [275, 172] on div "205" at bounding box center [320, 173] width 158 height 10
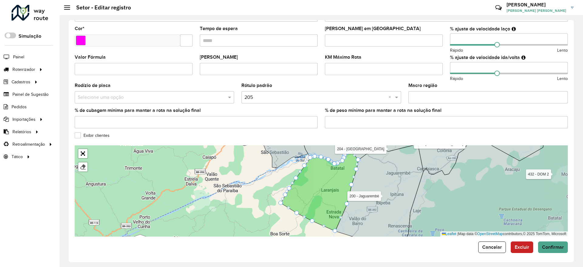
scroll to position [150, 0]
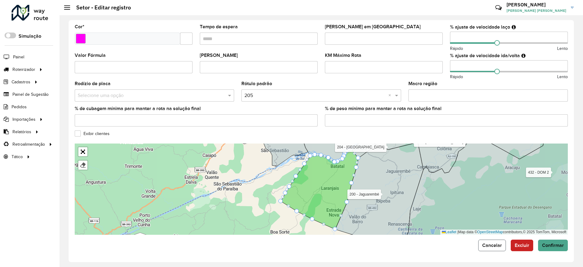
click at [493, 242] on span "Cancelar" at bounding box center [492, 244] width 20 height 5
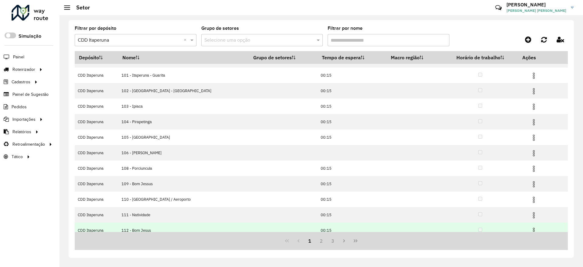
scroll to position [18, 0]
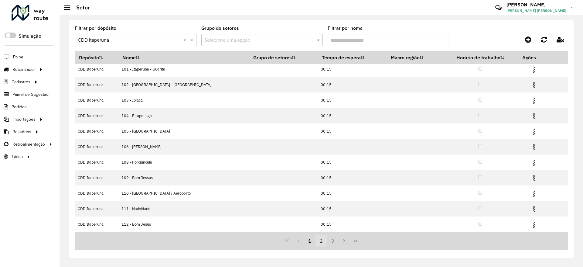
click at [319, 241] on button "2" at bounding box center [321, 241] width 12 height 12
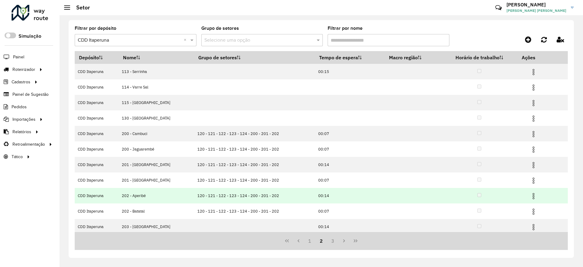
click at [530, 197] on img at bounding box center [533, 195] width 7 height 7
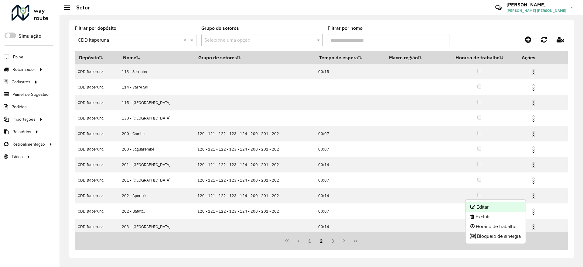
click at [519, 202] on li "Editar" at bounding box center [495, 207] width 60 height 10
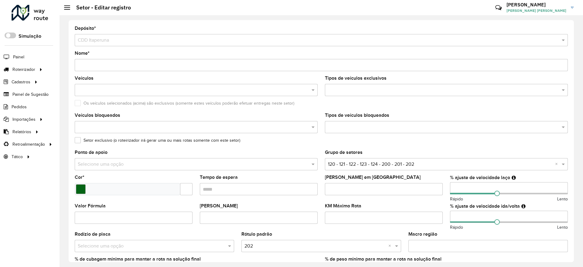
click at [86, 64] on input "Nome *" at bounding box center [321, 65] width 493 height 12
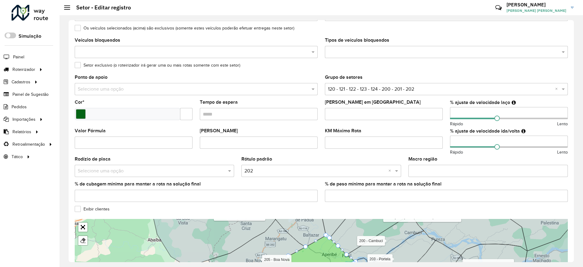
scroll to position [76, 0]
type input "**********"
click at [306, 171] on input "text" at bounding box center [314, 169] width 141 height 7
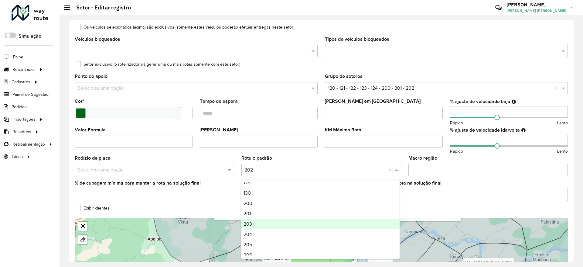
scroll to position [273, 0]
click at [258, 233] on div "205" at bounding box center [320, 234] width 158 height 10
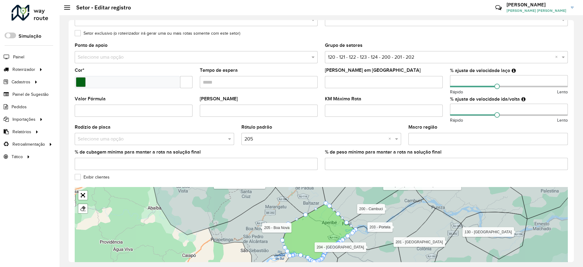
scroll to position [150, 0]
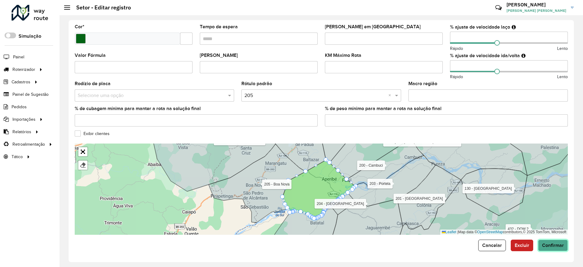
click at [548, 247] on span "Confirmar" at bounding box center [553, 244] width 22 height 5
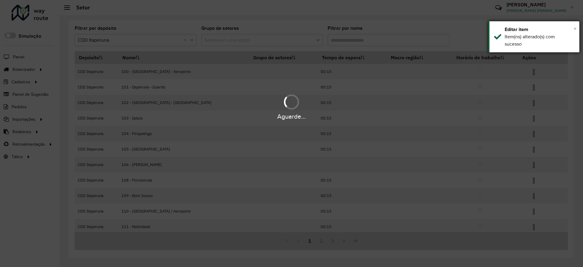
click at [574, 29] on span "×" at bounding box center [574, 28] width 3 height 7
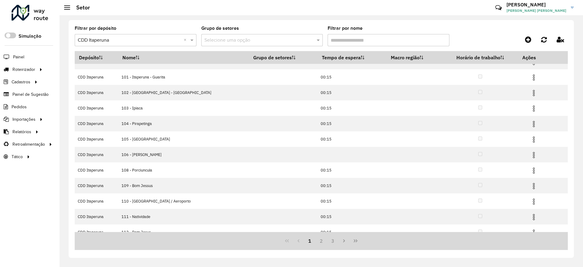
scroll to position [18, 0]
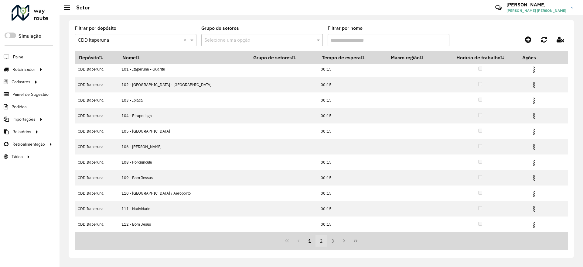
click at [326, 238] on button "2" at bounding box center [321, 241] width 12 height 12
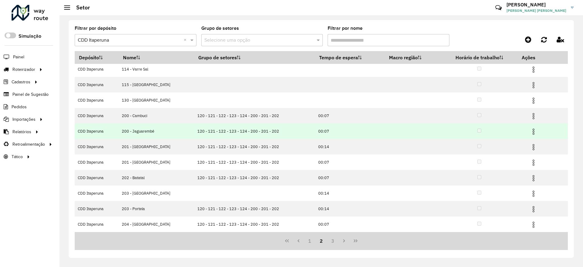
click at [530, 131] on img at bounding box center [533, 131] width 7 height 7
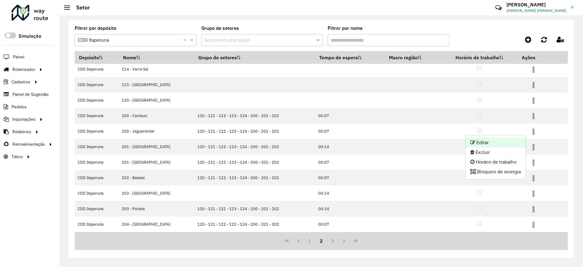
click at [516, 141] on li "Editar" at bounding box center [495, 143] width 60 height 10
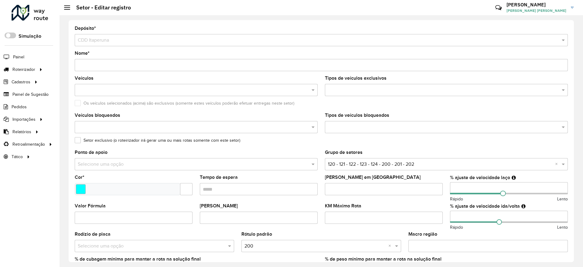
click at [86, 65] on input "Nome *" at bounding box center [321, 65] width 493 height 12
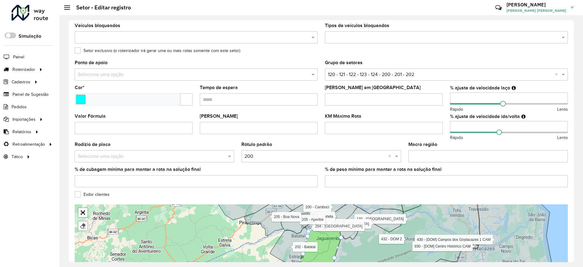
scroll to position [150, 0]
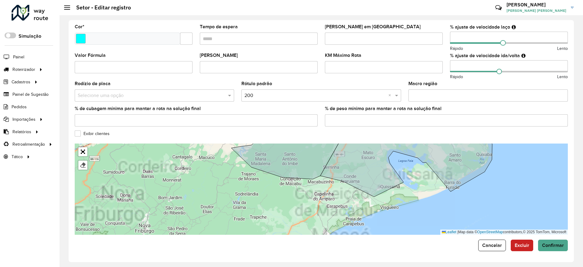
type input "**********"
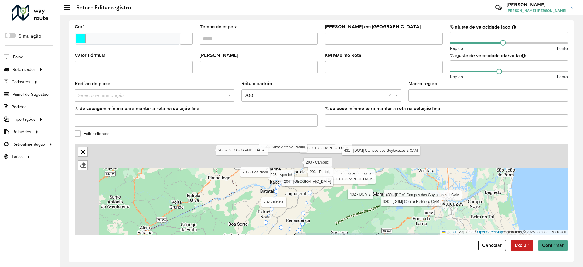
drag, startPoint x: 286, startPoint y: 162, endPoint x: 319, endPoint y: 260, distance: 103.5
click at [319, 260] on div "**********" at bounding box center [321, 141] width 505 height 242
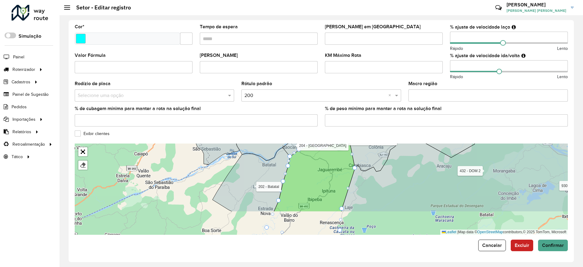
drag, startPoint x: 324, startPoint y: 208, endPoint x: 364, endPoint y: 176, distance: 51.1
click at [364, 176] on icon at bounding box center [487, 156] width 291 height 110
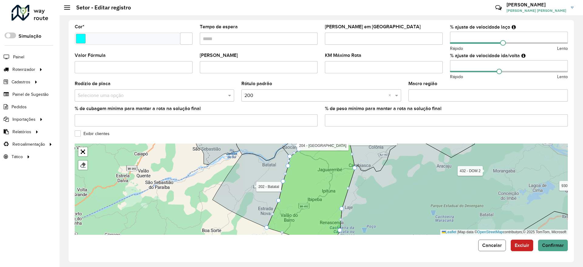
click at [490, 240] on button "Cancelar" at bounding box center [492, 245] width 28 height 12
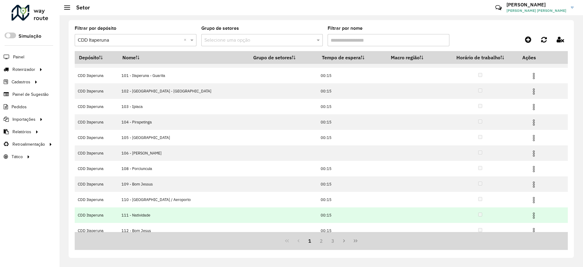
scroll to position [18, 0]
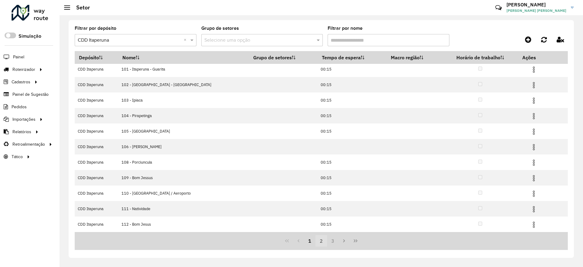
click at [318, 242] on button "2" at bounding box center [321, 241] width 12 height 12
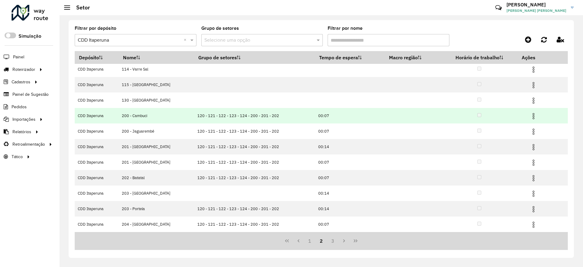
click at [531, 116] on img at bounding box center [533, 115] width 7 height 7
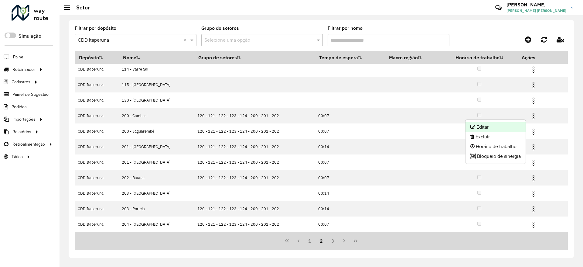
click at [515, 126] on li "Editar" at bounding box center [495, 127] width 60 height 10
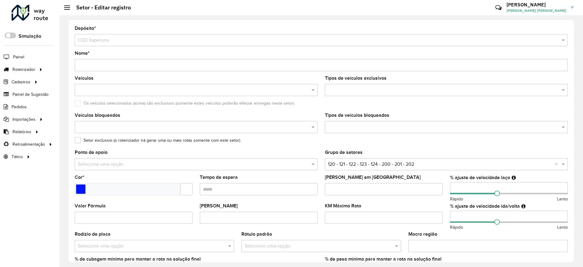
drag, startPoint x: 87, startPoint y: 63, endPoint x: 95, endPoint y: 63, distance: 7.9
click at [87, 63] on input "Nome *" at bounding box center [321, 65] width 493 height 12
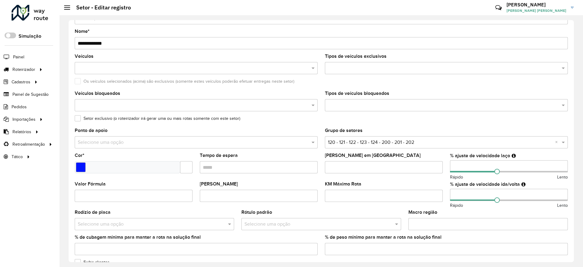
scroll to position [121, 0]
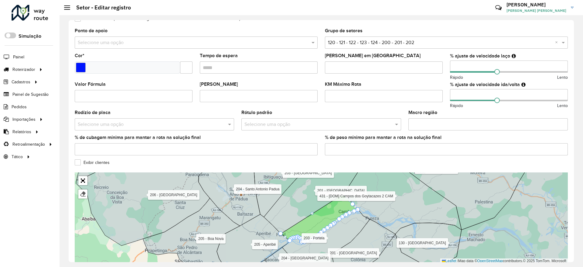
type input "**********"
click at [313, 123] on input "text" at bounding box center [314, 124] width 141 height 7
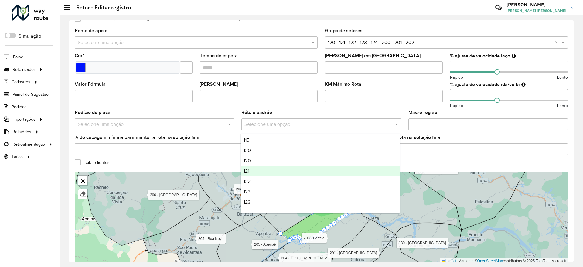
scroll to position [304, 0]
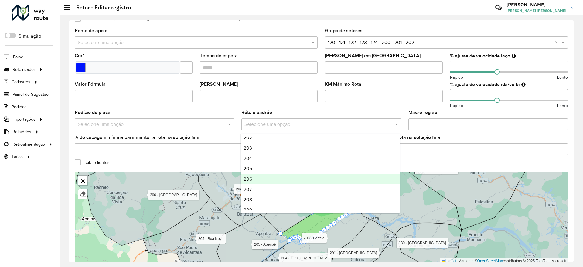
click at [279, 177] on div "206" at bounding box center [320, 179] width 158 height 10
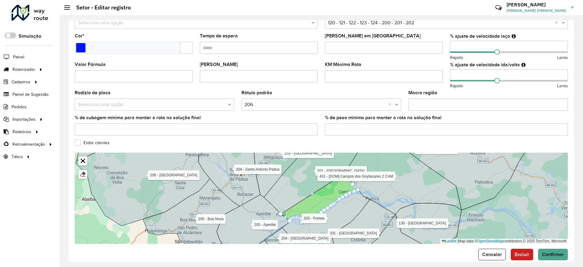
scroll to position [150, 0]
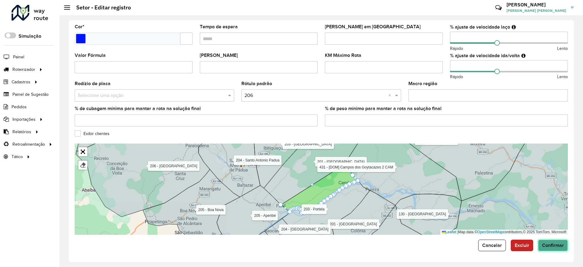
click at [547, 248] on button "Confirmar" at bounding box center [553, 245] width 30 height 12
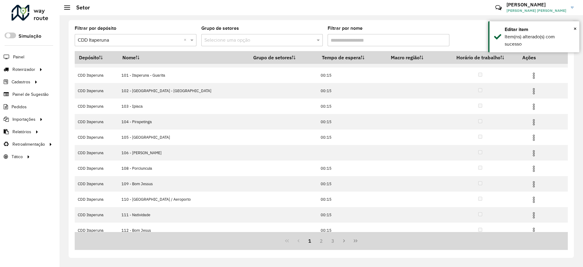
scroll to position [18, 0]
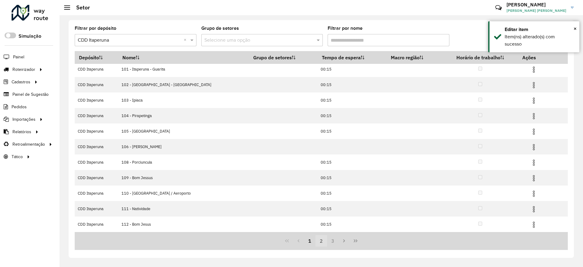
click at [325, 243] on button "2" at bounding box center [321, 241] width 12 height 12
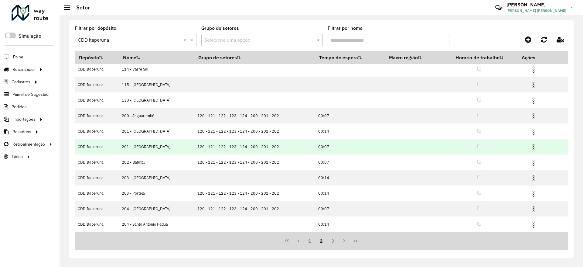
click at [532, 146] on img at bounding box center [533, 146] width 7 height 7
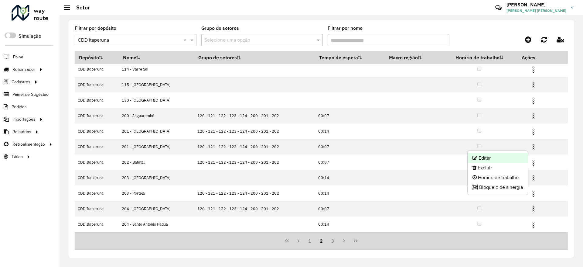
click at [524, 158] on li "Editar" at bounding box center [498, 158] width 60 height 10
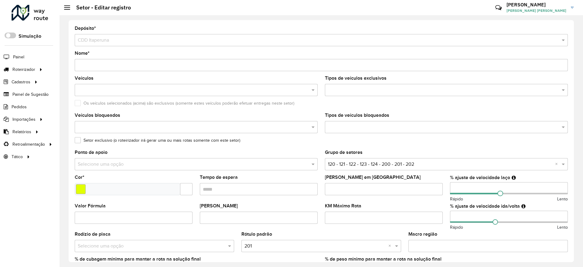
click at [86, 65] on input "Nome *" at bounding box center [321, 65] width 493 height 12
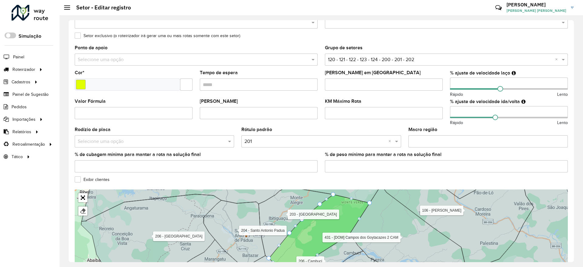
scroll to position [137, 0]
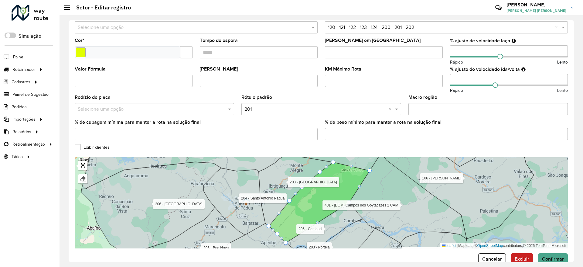
type input "**********"
click at [305, 107] on input "text" at bounding box center [314, 109] width 141 height 7
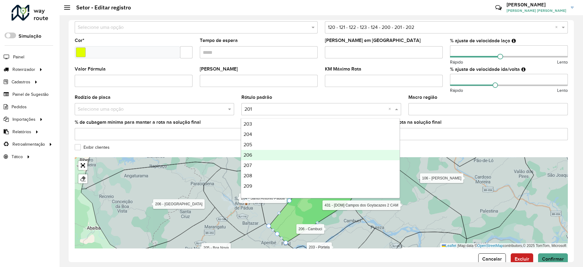
scroll to position [334, 0]
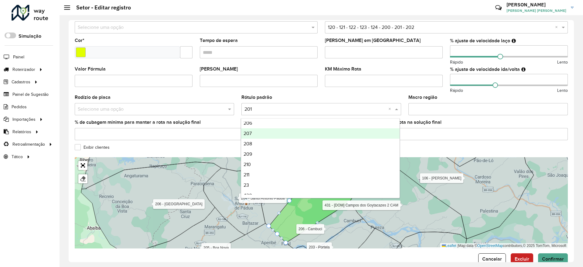
click at [282, 136] on div "207" at bounding box center [320, 133] width 158 height 10
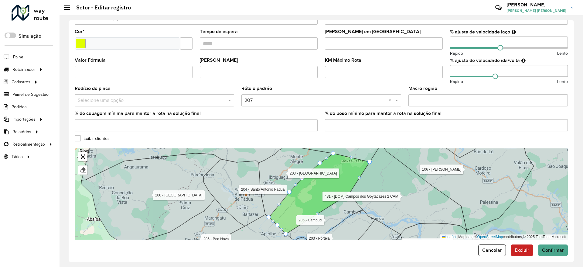
scroll to position [150, 0]
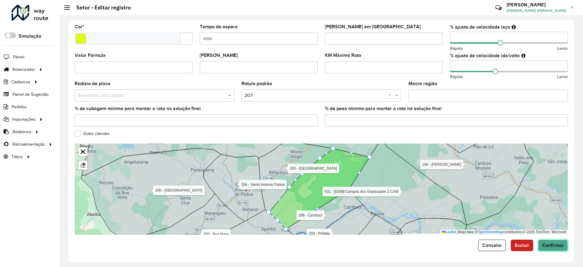
click at [542, 243] on span "Confirmar" at bounding box center [553, 244] width 22 height 5
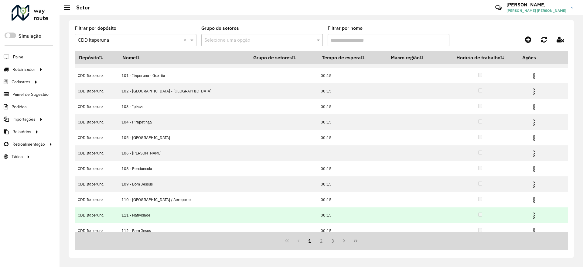
scroll to position [18, 0]
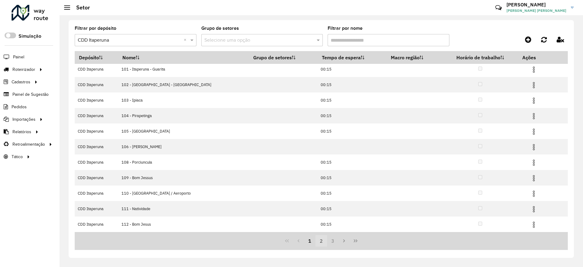
click at [316, 242] on button "2" at bounding box center [321, 241] width 12 height 12
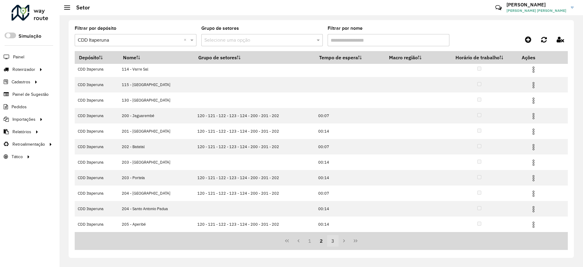
click at [330, 242] on button "3" at bounding box center [333, 241] width 12 height 12
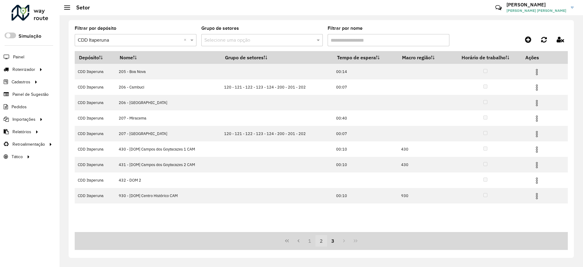
click at [321, 242] on button "2" at bounding box center [321, 241] width 12 height 12
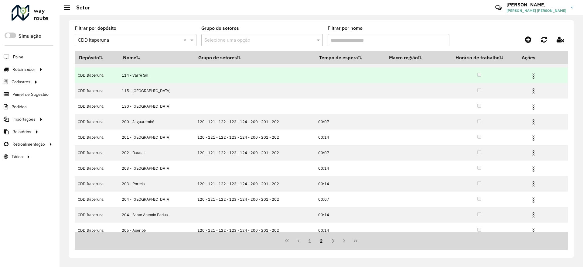
scroll to position [18, 0]
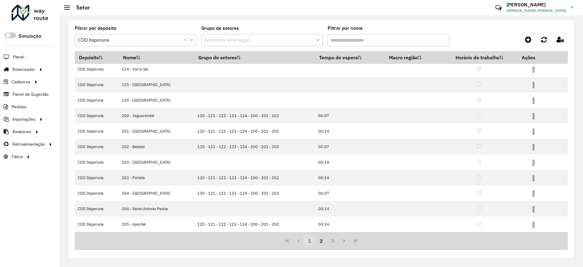
click at [308, 238] on button "1" at bounding box center [310, 241] width 12 height 12
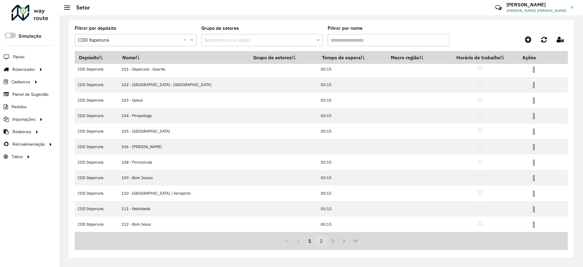
click at [318, 240] on button "2" at bounding box center [321, 241] width 12 height 12
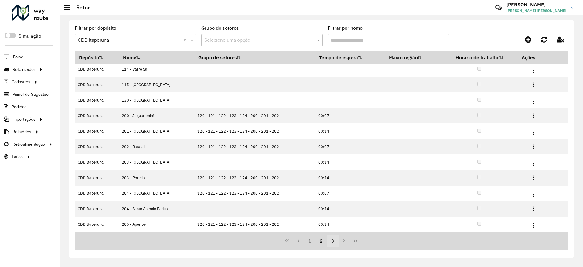
click at [336, 239] on button "3" at bounding box center [333, 241] width 12 height 12
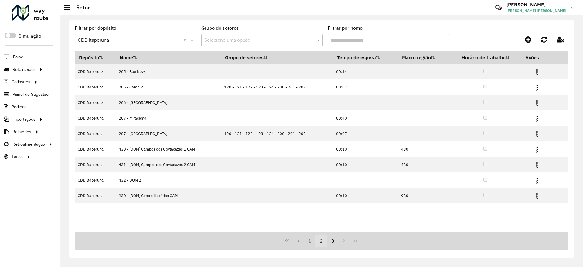
click at [321, 241] on button "2" at bounding box center [321, 241] width 12 height 12
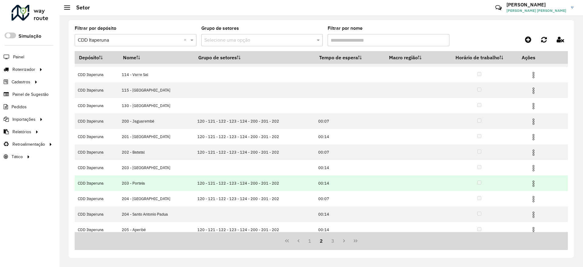
scroll to position [18, 0]
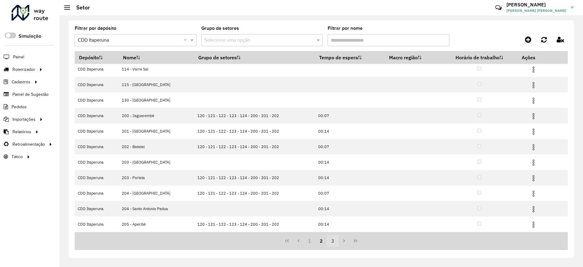
click at [330, 240] on button "3" at bounding box center [333, 241] width 12 height 12
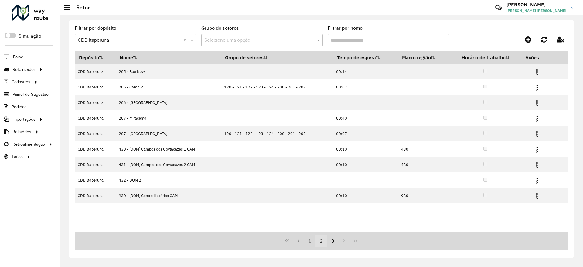
click at [322, 240] on button "2" at bounding box center [321, 241] width 12 height 12
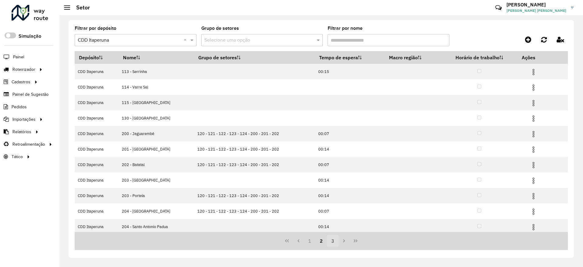
click at [336, 240] on button "3" at bounding box center [333, 241] width 12 height 12
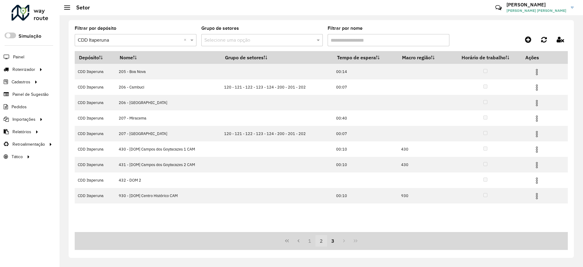
click at [322, 243] on button "2" at bounding box center [321, 241] width 12 height 12
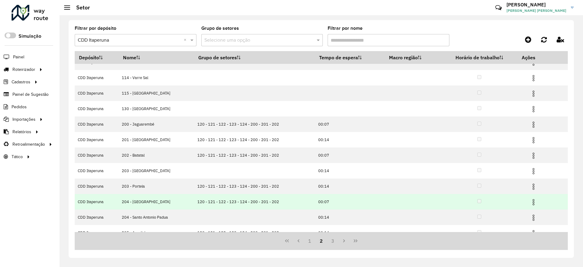
scroll to position [18, 0]
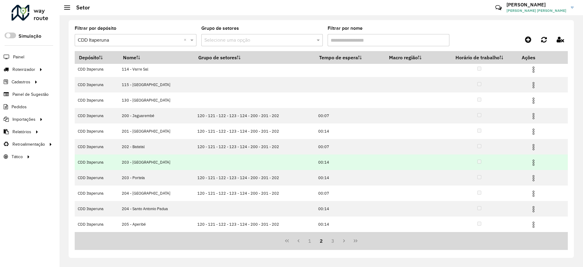
click at [532, 160] on img at bounding box center [533, 162] width 7 height 7
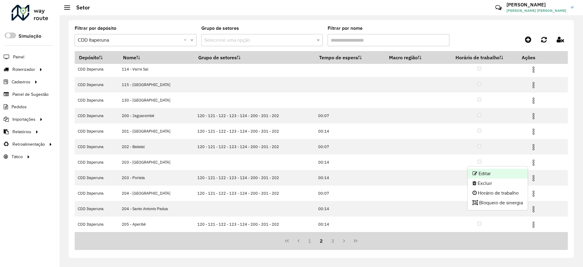
click at [501, 172] on li "Editar" at bounding box center [498, 173] width 60 height 10
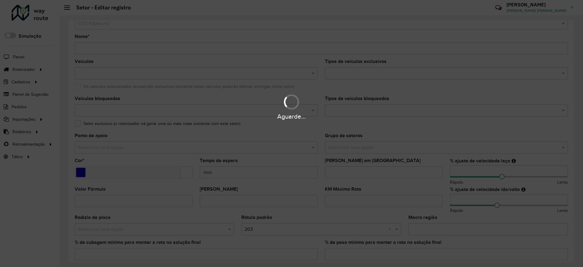
scroll to position [15, 0]
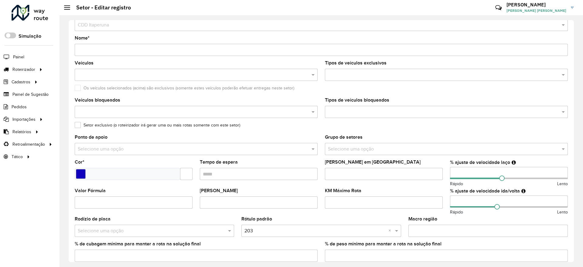
click at [87, 50] on input "Nome *" at bounding box center [321, 50] width 493 height 12
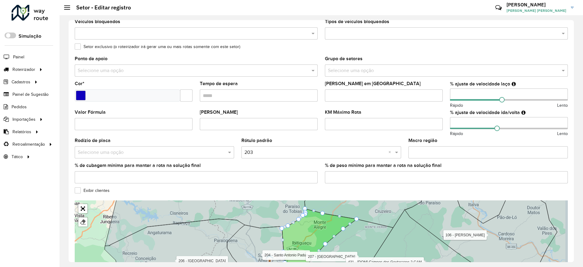
scroll to position [150, 0]
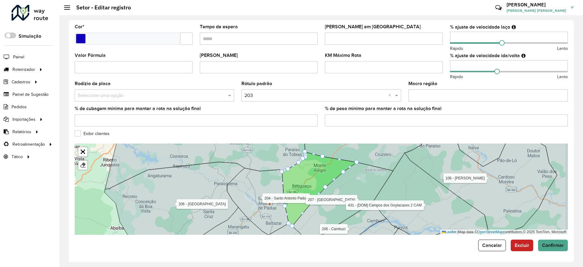
type input "**********"
click at [308, 92] on input "text" at bounding box center [314, 95] width 141 height 7
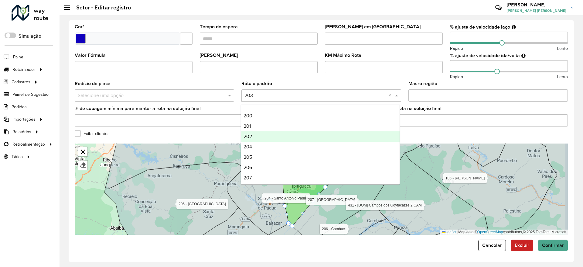
scroll to position [288, 0]
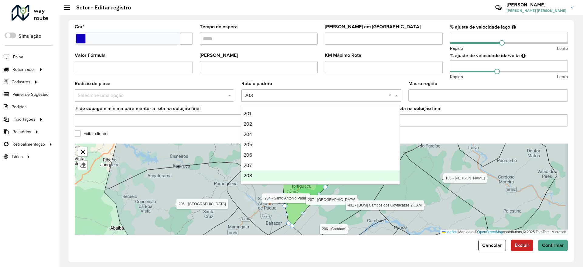
click at [276, 173] on div "208" at bounding box center [320, 175] width 158 height 10
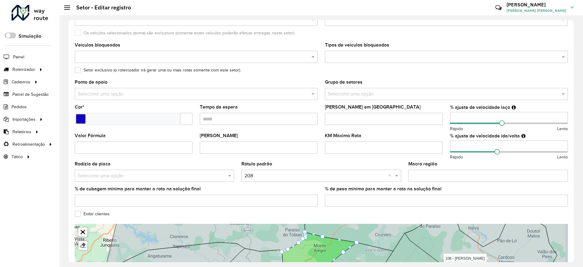
scroll to position [150, 0]
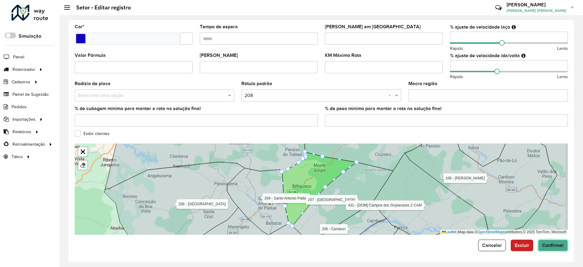
click at [553, 241] on button "Confirmar" at bounding box center [553, 245] width 30 height 12
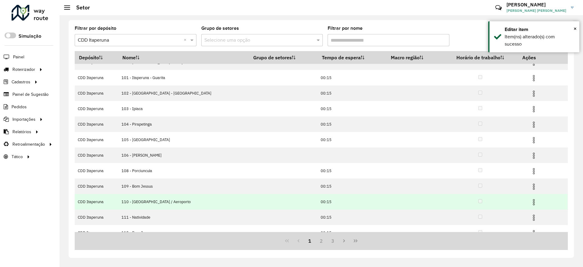
scroll to position [18, 0]
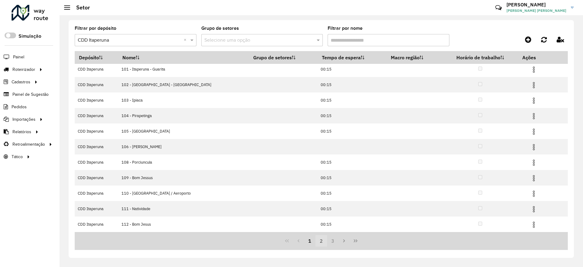
click at [322, 240] on button "2" at bounding box center [321, 241] width 12 height 12
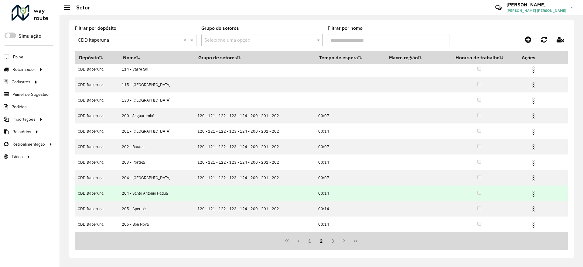
click at [530, 194] on img at bounding box center [533, 193] width 7 height 7
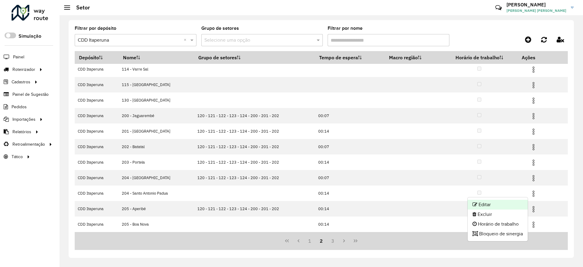
click at [509, 202] on li "Editar" at bounding box center [498, 204] width 60 height 10
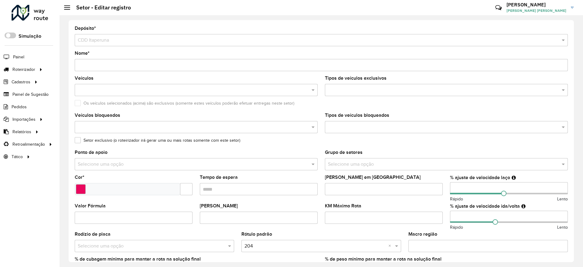
drag, startPoint x: 85, startPoint y: 62, endPoint x: 100, endPoint y: 63, distance: 15.6
click at [85, 62] on input "Nome *" at bounding box center [321, 65] width 493 height 12
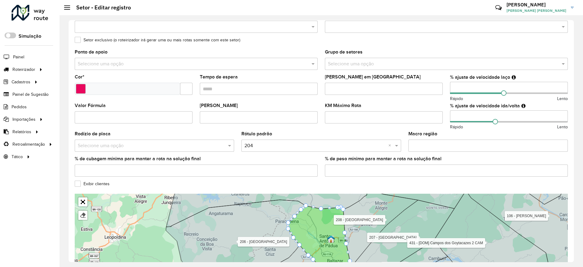
scroll to position [150, 0]
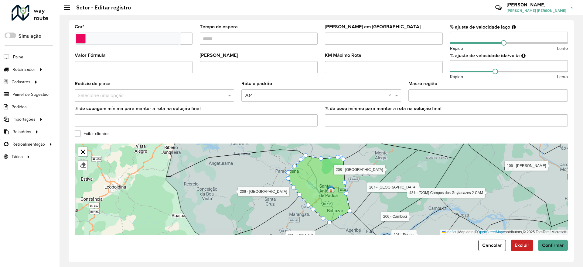
type input "**********"
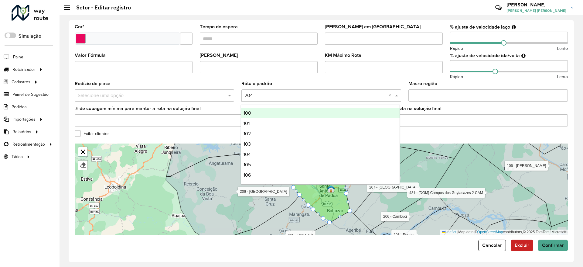
click at [261, 98] on input "text" at bounding box center [314, 95] width 141 height 7
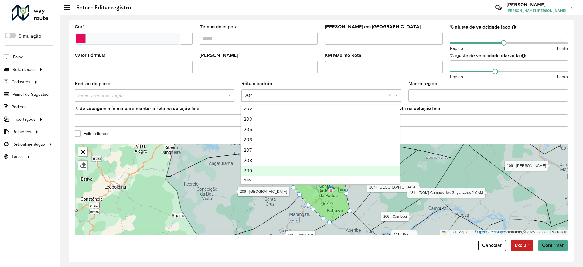
click at [254, 167] on div "209" at bounding box center [320, 170] width 158 height 10
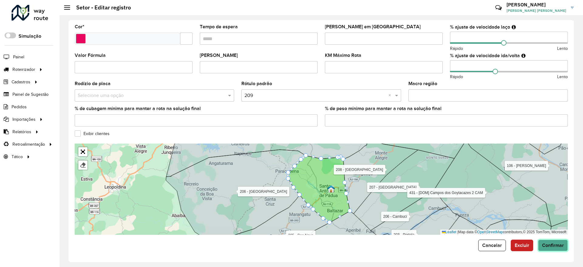
click at [554, 241] on button "Confirmar" at bounding box center [553, 245] width 30 height 12
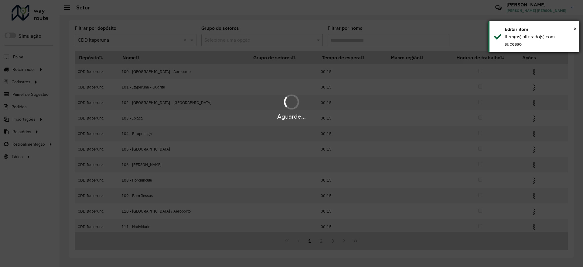
click at [572, 30] on div "Editar item" at bounding box center [540, 29] width 70 height 7
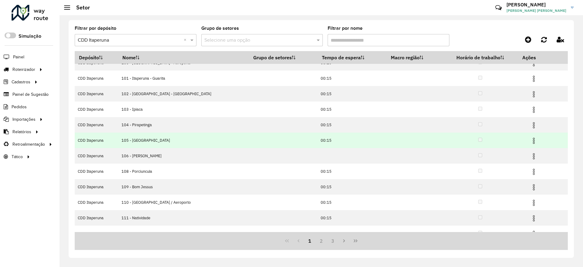
scroll to position [18, 0]
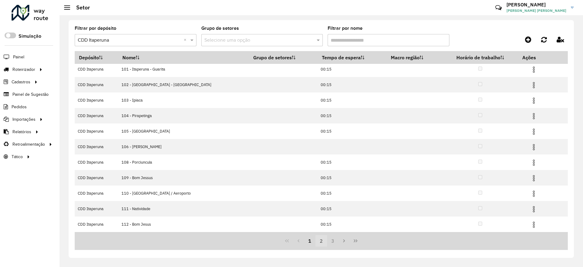
click at [322, 238] on button "2" at bounding box center [321, 241] width 12 height 12
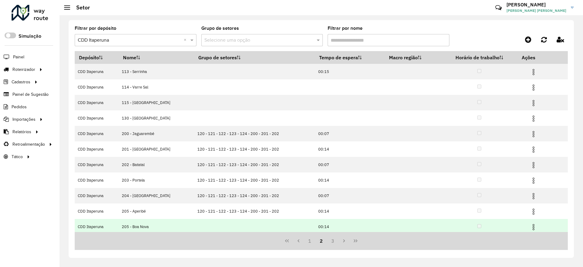
click at [530, 230] on img at bounding box center [533, 226] width 7 height 7
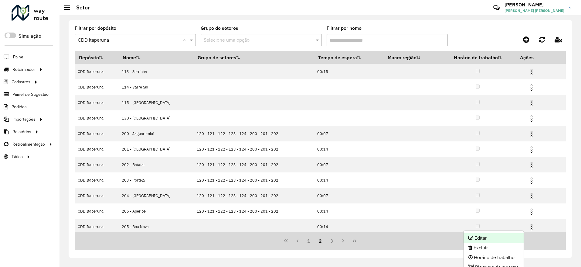
click at [498, 240] on li "Editar" at bounding box center [494, 238] width 60 height 10
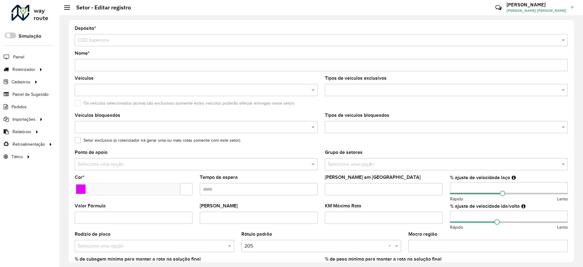
click at [86, 65] on input "Nome *" at bounding box center [321, 65] width 493 height 12
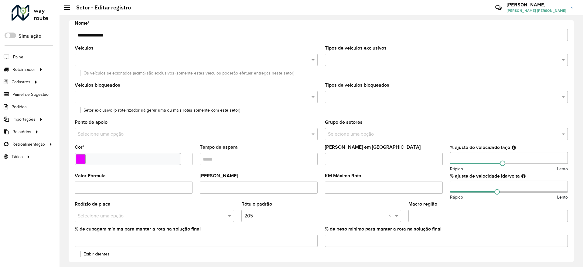
scroll to position [106, 0]
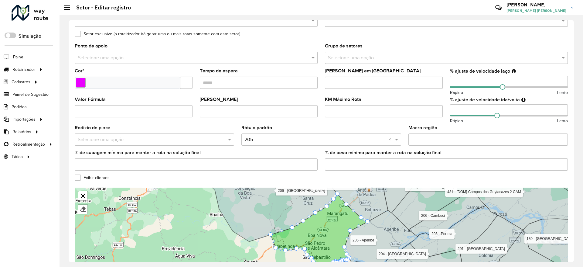
type input "**********"
click at [307, 141] on input "text" at bounding box center [314, 139] width 141 height 7
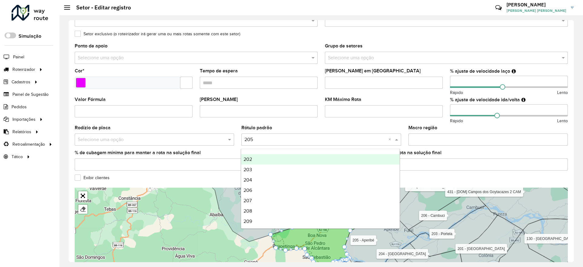
scroll to position [319, 0]
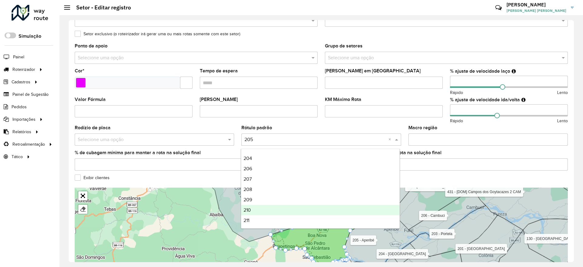
click at [274, 209] on div "210" at bounding box center [320, 210] width 158 height 10
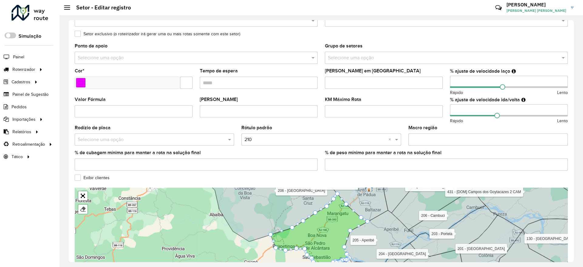
scroll to position [150, 0]
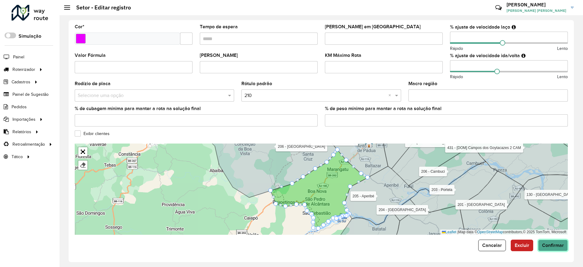
click at [553, 244] on span "Confirmar" at bounding box center [553, 244] width 22 height 5
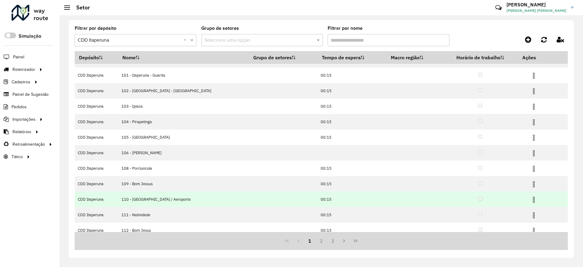
scroll to position [18, 0]
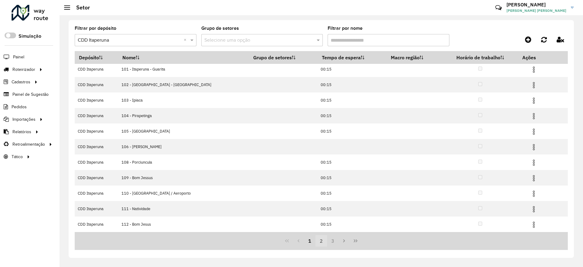
click at [323, 242] on button "2" at bounding box center [321, 241] width 12 height 12
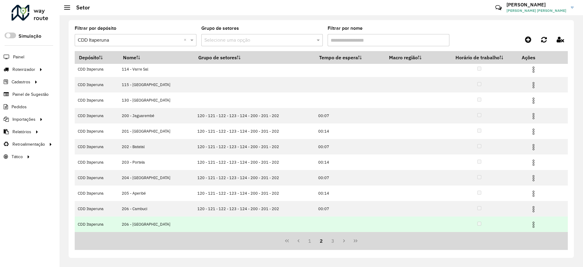
click at [530, 229] on td at bounding box center [536, 223] width 36 height 15
click at [530, 226] on img at bounding box center [533, 224] width 7 height 7
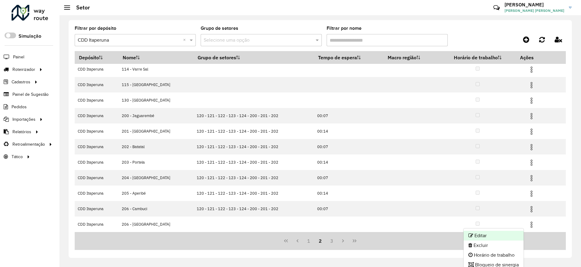
click at [517, 233] on li "Editar" at bounding box center [494, 235] width 60 height 10
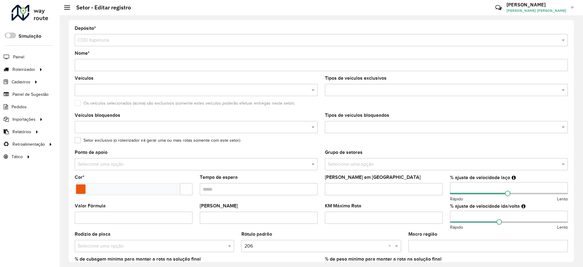
click at [86, 64] on input "Nome *" at bounding box center [321, 65] width 493 height 12
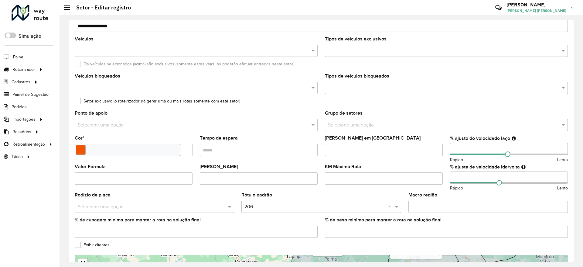
scroll to position [121, 0]
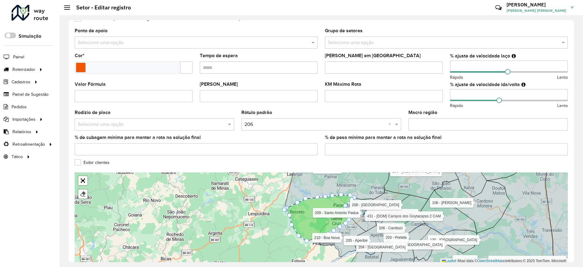
type input "**********"
click at [281, 128] on div "Selecione uma opção × 206 ×" at bounding box center [320, 124] width 159 height 12
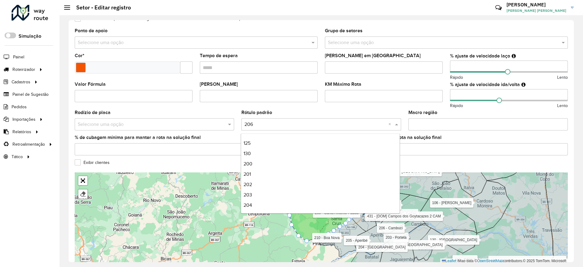
scroll to position [319, 0]
click at [266, 201] on div "211" at bounding box center [320, 205] width 158 height 10
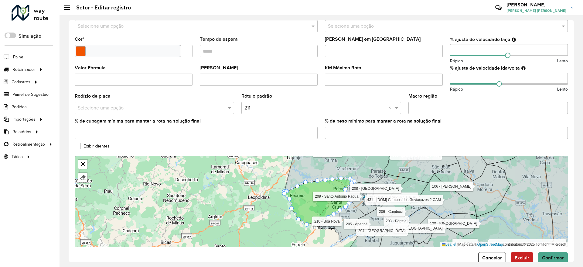
scroll to position [150, 0]
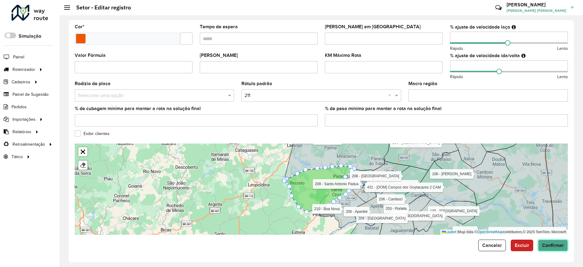
click at [556, 243] on span "Confirmar" at bounding box center [553, 244] width 22 height 5
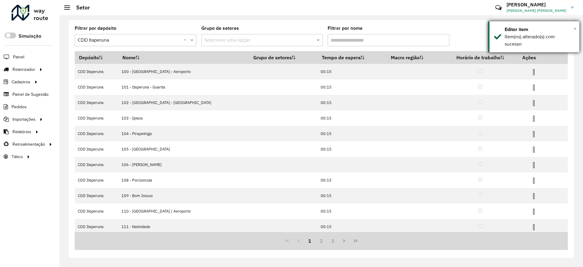
click at [574, 30] on span "×" at bounding box center [574, 28] width 3 height 7
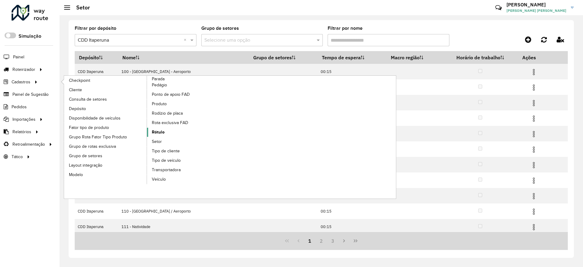
click at [166, 134] on link "Rótulo" at bounding box center [188, 132] width 83 height 9
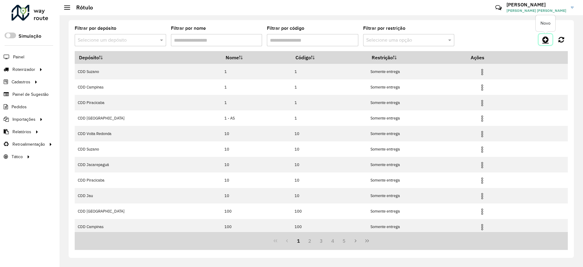
click at [547, 37] on icon at bounding box center [545, 39] width 6 height 7
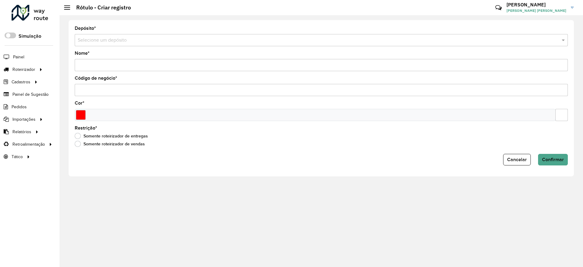
click at [116, 45] on div "Selecione um depósito" at bounding box center [321, 40] width 493 height 12
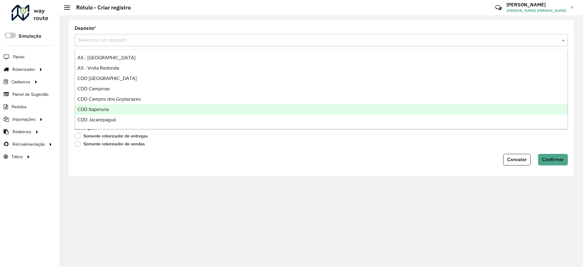
click at [110, 110] on div "CDD Itaperuna" at bounding box center [321, 109] width 492 height 10
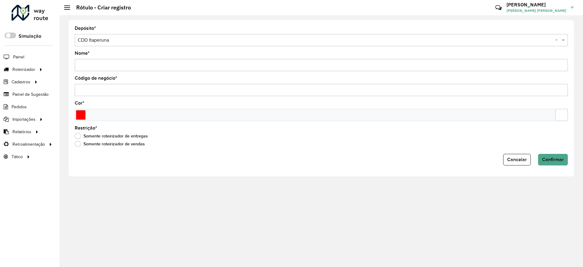
click at [124, 61] on input "Nome *" at bounding box center [321, 65] width 493 height 12
type input "***"
click at [114, 87] on input "Código de negócio *" at bounding box center [321, 90] width 493 height 12
type input "***"
click at [85, 114] on div at bounding box center [315, 115] width 481 height 12
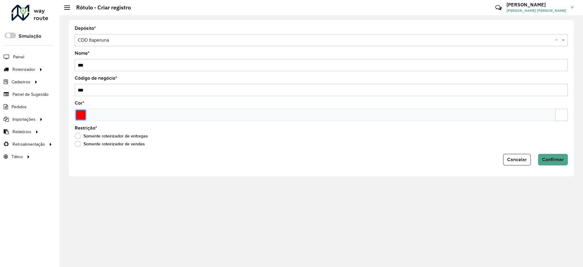
click at [82, 116] on input "Select a color" at bounding box center [81, 115] width 10 height 10
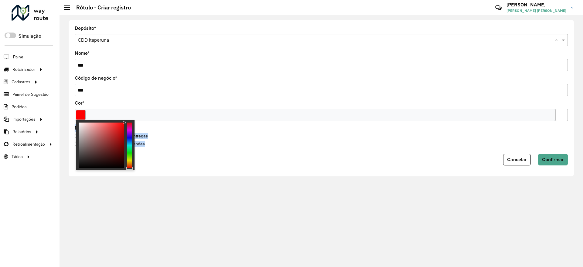
drag, startPoint x: 107, startPoint y: 136, endPoint x: 146, endPoint y: 120, distance: 42.9
click at [139, 118] on body "Aguarde... Pop-up bloqueado! Seu navegador bloqueou automáticamente a abertura …" at bounding box center [291, 133] width 583 height 267
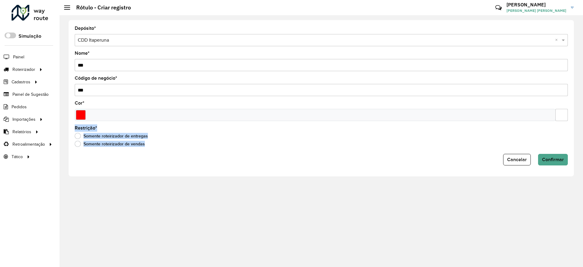
click at [193, 129] on div "Restrição * Somente roteirizador de entregas Somente roteirizador de vendas" at bounding box center [321, 137] width 493 height 23
click at [558, 166] on div "Depósito * Selecione um depósito × CDD Itaperuna × Nome * *** Código de negócio…" at bounding box center [321, 98] width 505 height 156
drag, startPoint x: 557, startPoint y: 160, endPoint x: 583, endPoint y: 154, distance: 26.4
click at [557, 162] on span "Confirmar" at bounding box center [553, 159] width 22 height 5
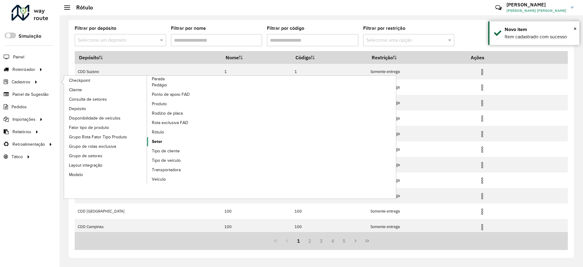
click at [162, 141] on link "Setor" at bounding box center [188, 141] width 83 height 9
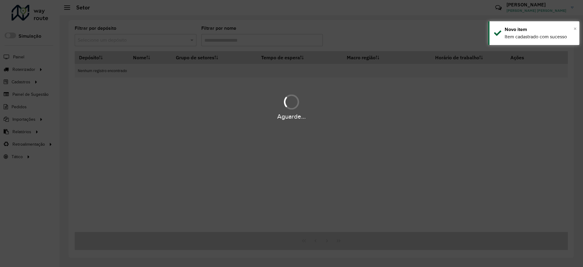
drag, startPoint x: 575, startPoint y: 32, endPoint x: 511, endPoint y: 0, distance: 71.1
click at [575, 32] on span "×" at bounding box center [574, 28] width 3 height 7
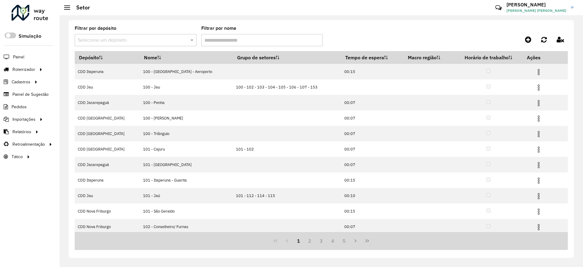
click at [153, 40] on input "text" at bounding box center [130, 40] width 104 height 7
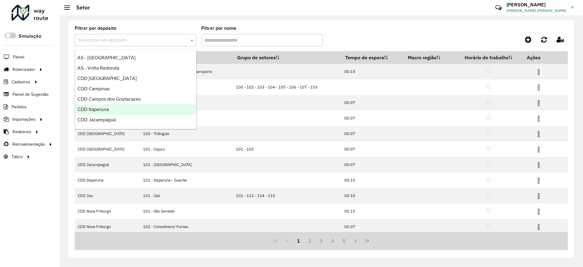
click at [124, 111] on div "CDD Itaperuna" at bounding box center [135, 109] width 121 height 10
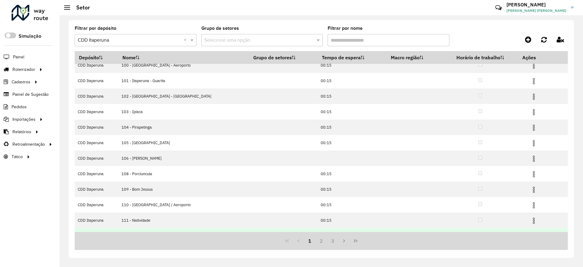
scroll to position [18, 0]
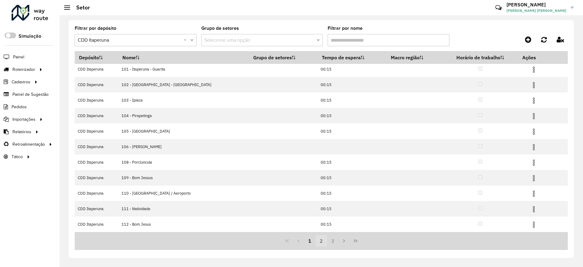
click at [323, 240] on button "2" at bounding box center [321, 241] width 12 height 12
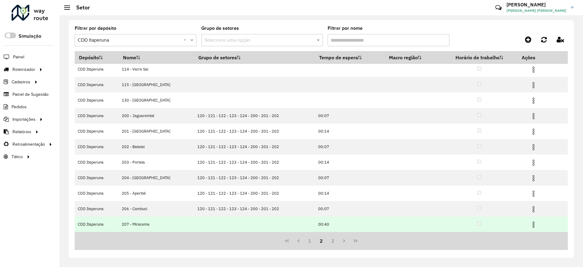
click at [530, 225] on img at bounding box center [533, 224] width 7 height 7
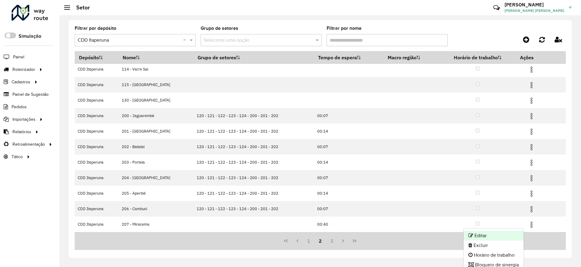
click at [514, 233] on li "Editar" at bounding box center [494, 235] width 60 height 10
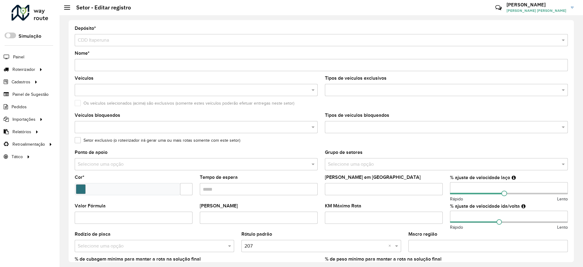
click at [85, 64] on input "Nome *" at bounding box center [321, 65] width 493 height 12
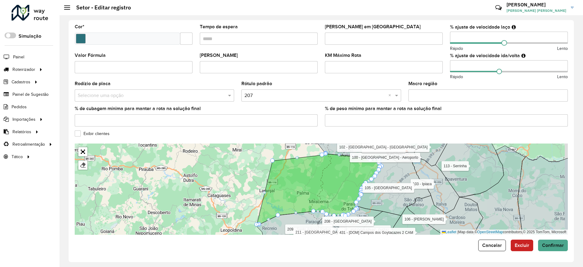
type input "**********"
click at [274, 97] on input "text" at bounding box center [314, 95] width 141 height 7
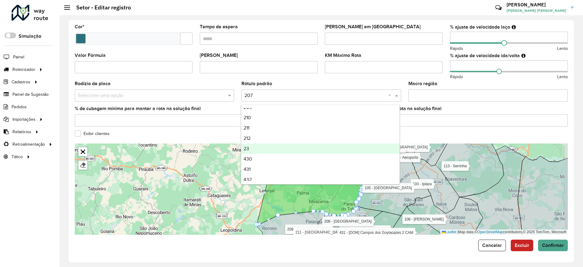
scroll to position [349, 0]
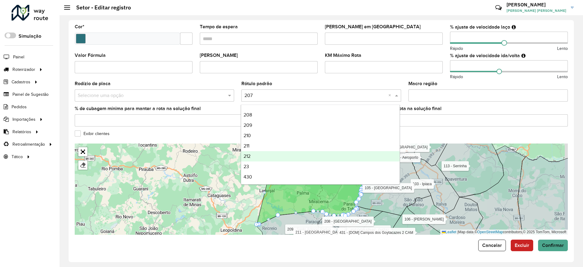
click at [263, 155] on div "212" at bounding box center [320, 156] width 158 height 10
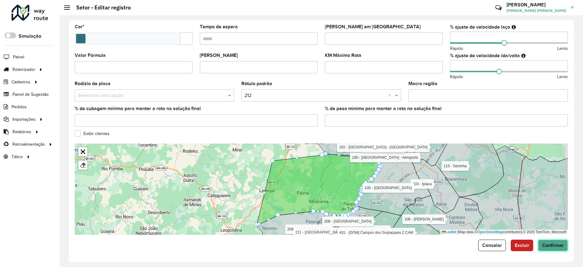
click at [560, 244] on span "Confirmar" at bounding box center [553, 244] width 22 height 5
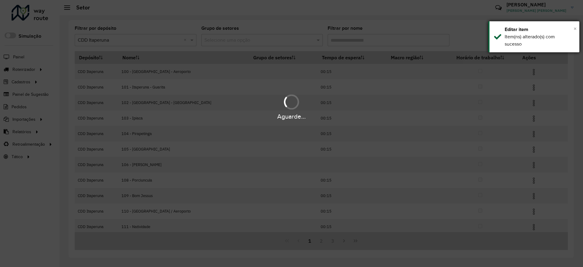
click at [575, 31] on span "×" at bounding box center [574, 28] width 3 height 7
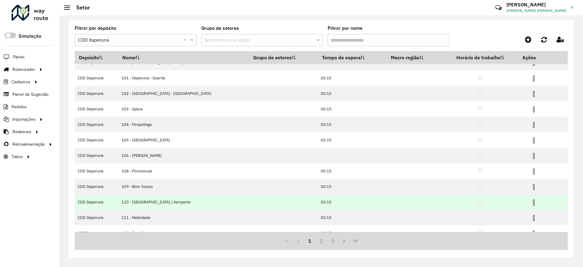
scroll to position [18, 0]
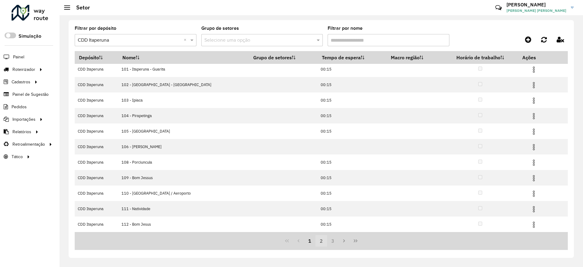
click at [321, 239] on button "2" at bounding box center [321, 241] width 12 height 12
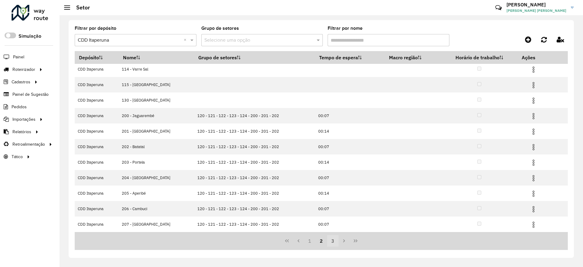
click at [335, 242] on button "3" at bounding box center [333, 241] width 12 height 12
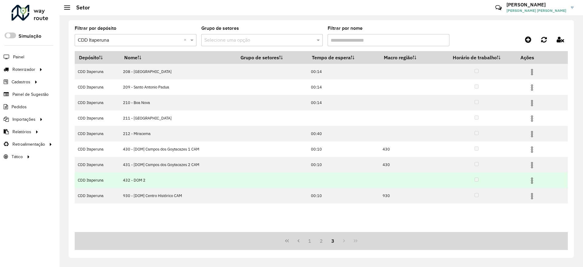
scroll to position [0, 0]
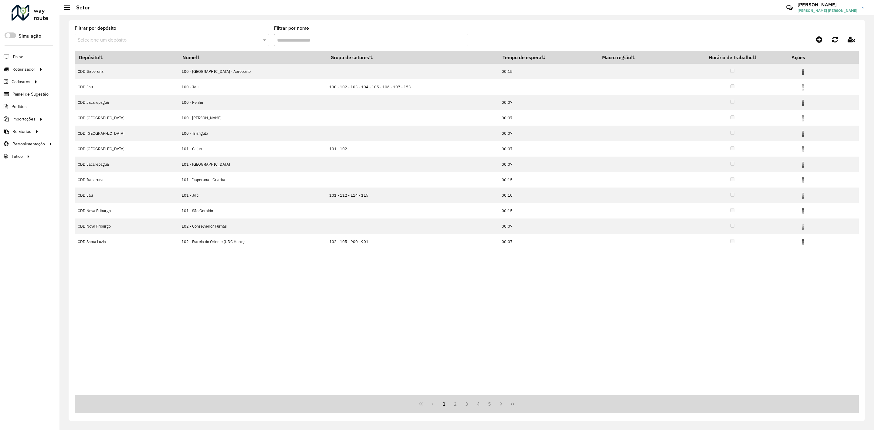
click at [264, 35] on div "Selecione um depósito" at bounding box center [172, 40] width 195 height 12
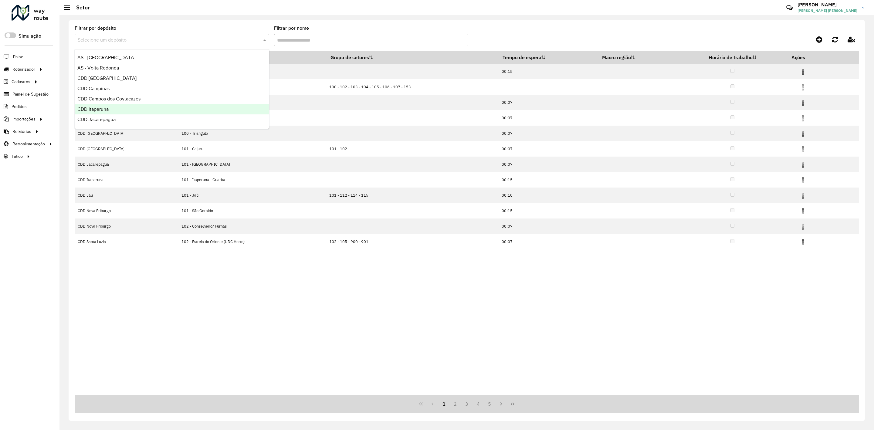
click at [184, 108] on div "CDD Itaperuna" at bounding box center [172, 109] width 194 height 10
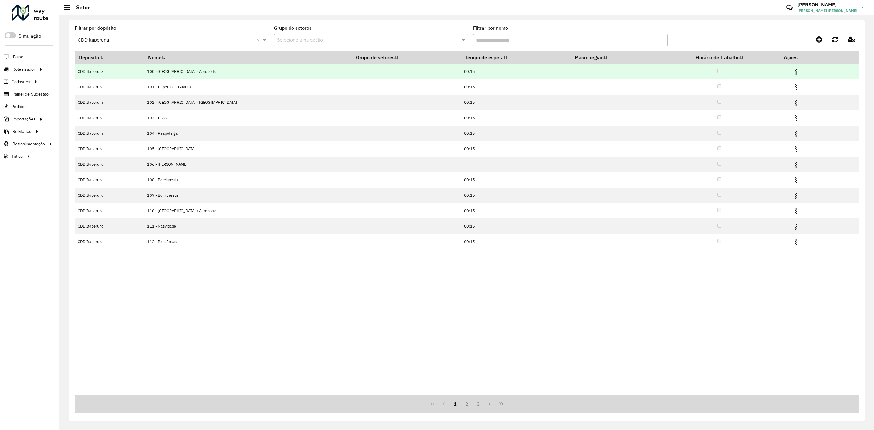
click at [792, 73] on img at bounding box center [795, 71] width 7 height 7
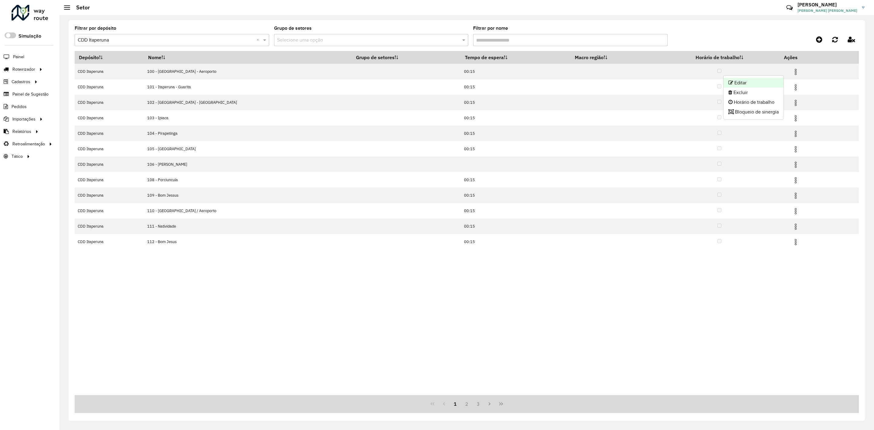
click at [773, 83] on li "Editar" at bounding box center [754, 83] width 60 height 10
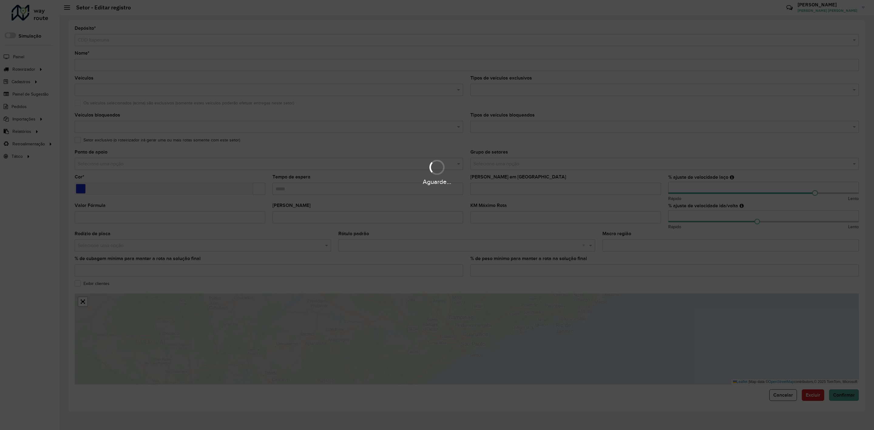
type input "**********"
type input "*******"
type input "*****"
type input "***"
type input "**"
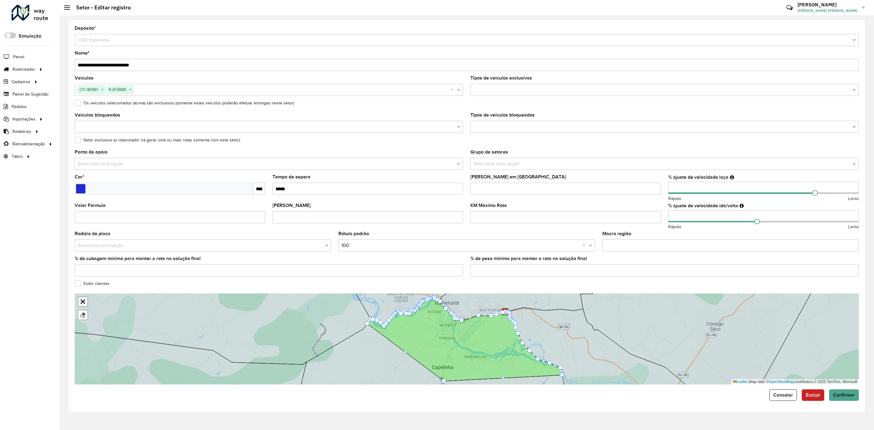
drag, startPoint x: 84, startPoint y: 303, endPoint x: 84, endPoint y: 343, distance: 39.5
click at [84, 303] on link "Abrir mapa em tela cheia" at bounding box center [82, 301] width 9 height 9
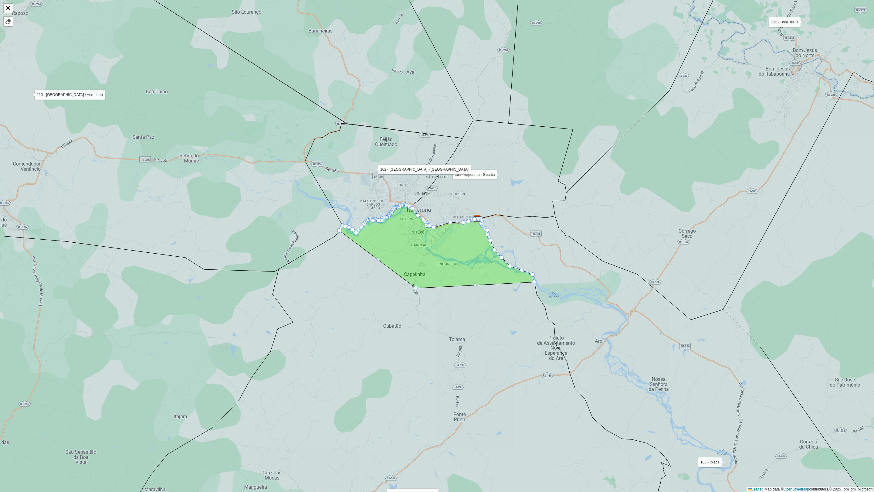
click at [6, 5] on link "Abrir mapa em tela cheia" at bounding box center [8, 8] width 9 height 9
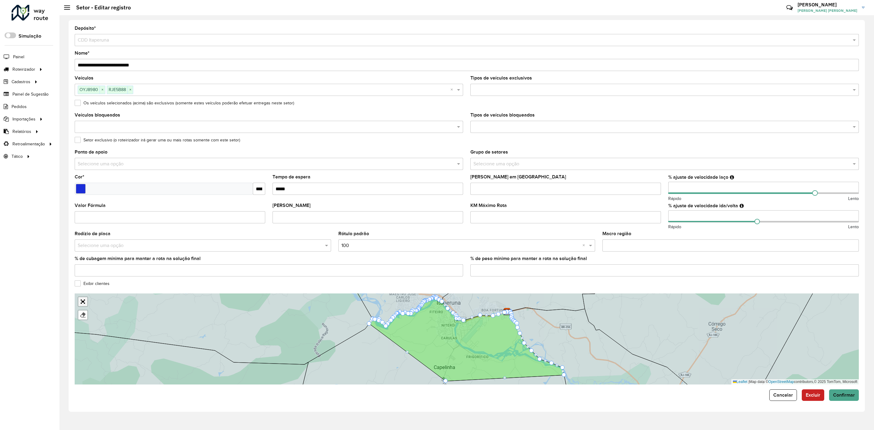
click at [82, 303] on link "Abrir mapa em tela cheia" at bounding box center [82, 301] width 9 height 9
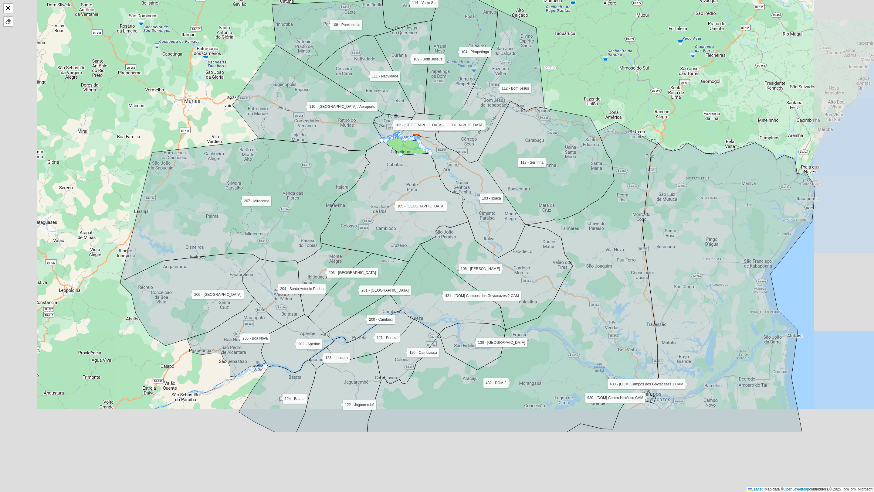
drag, startPoint x: 281, startPoint y: 306, endPoint x: 353, endPoint y: 168, distance: 156.7
click at [354, 149] on icon at bounding box center [394, 201] width 148 height 122
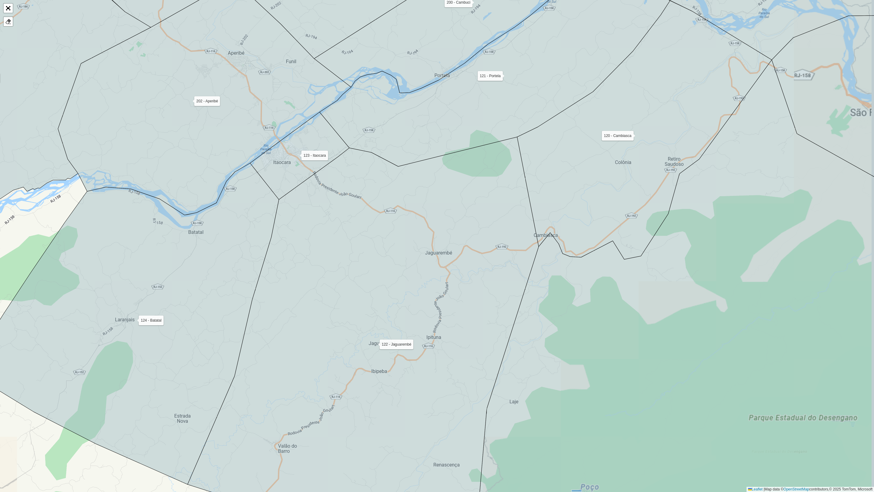
drag, startPoint x: 346, startPoint y: 396, endPoint x: 342, endPoint y: 386, distance: 10.6
click at [342, 386] on icon at bounding box center [363, 335] width 351 height 396
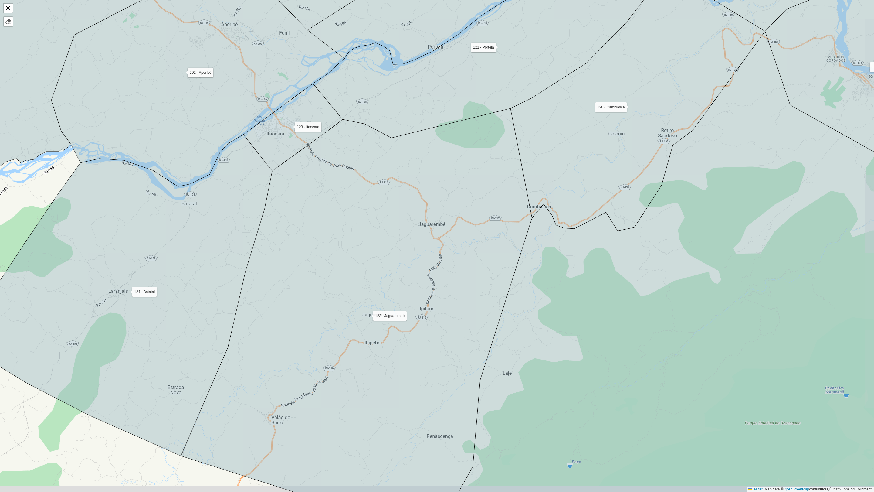
drag, startPoint x: 335, startPoint y: 363, endPoint x: 334, endPoint y: 359, distance: 4.6
click at [334, 359] on icon at bounding box center [356, 310] width 351 height 405
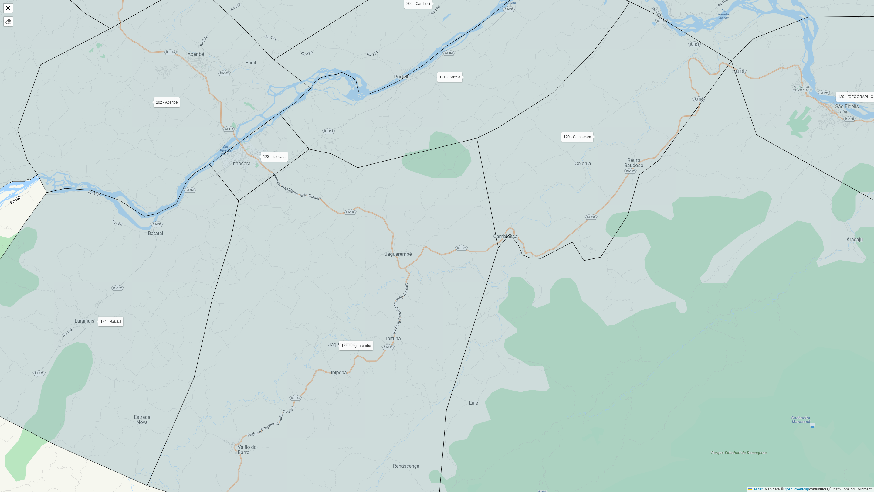
drag, startPoint x: 456, startPoint y: 182, endPoint x: 421, endPoint y: 213, distance: 47.3
click at [421, 213] on icon at bounding box center [322, 344] width 351 height 413
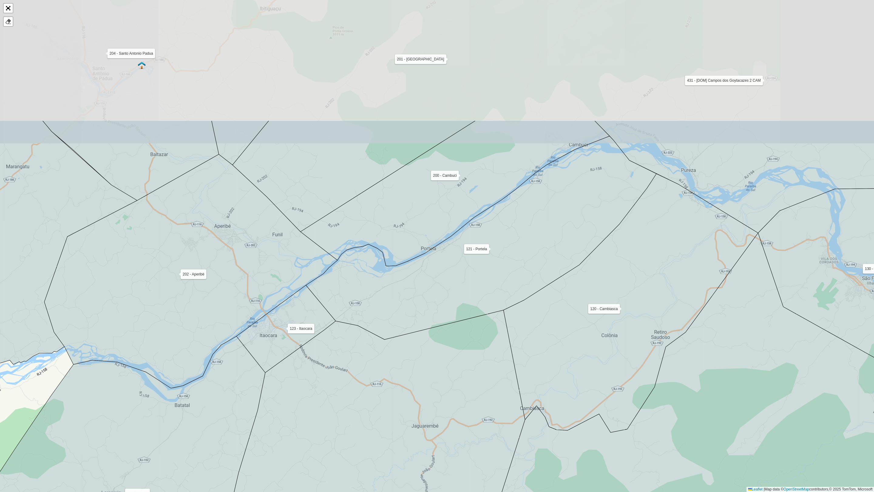
drag, startPoint x: 363, startPoint y: 244, endPoint x: 382, endPoint y: 355, distance: 112.6
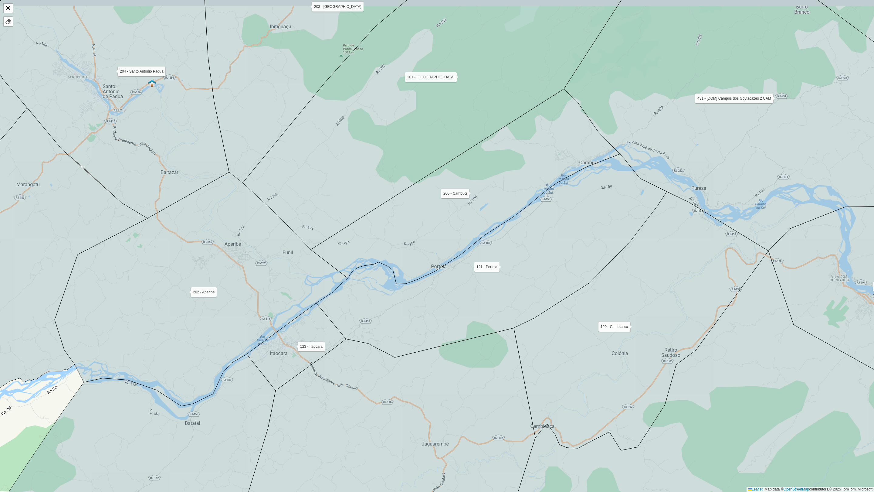
drag, startPoint x: 226, startPoint y: 178, endPoint x: 260, endPoint y: 226, distance: 58.9
click at [251, 215] on icon at bounding box center [201, 289] width 293 height 234
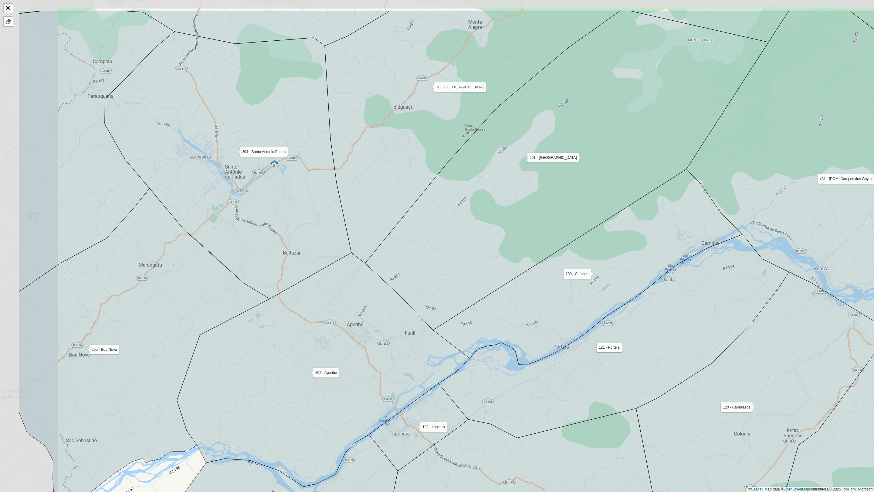
drag, startPoint x: 260, startPoint y: 226, endPoint x: 359, endPoint y: 278, distance: 112.3
click at [359, 277] on icon at bounding box center [323, 370] width 293 height 234
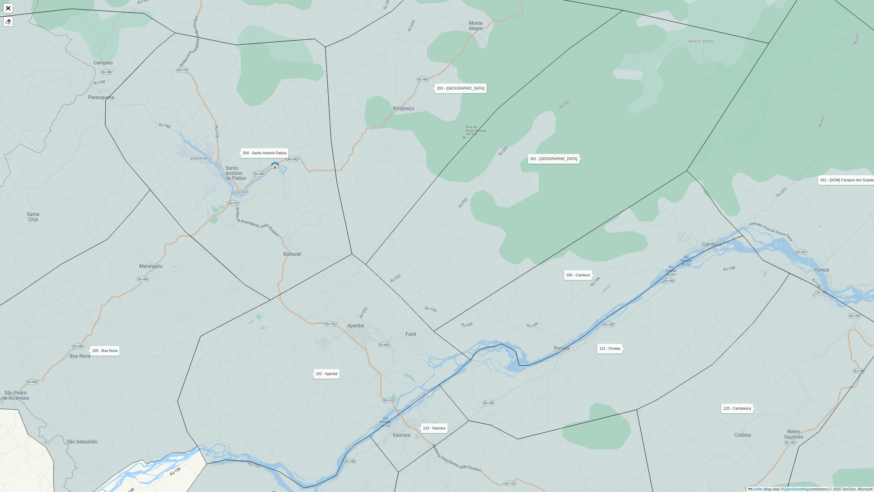
drag, startPoint x: 209, startPoint y: 325, endPoint x: 249, endPoint y: 306, distance: 44.0
click at [249, 307] on icon at bounding box center [91, 346] width 358 height 314
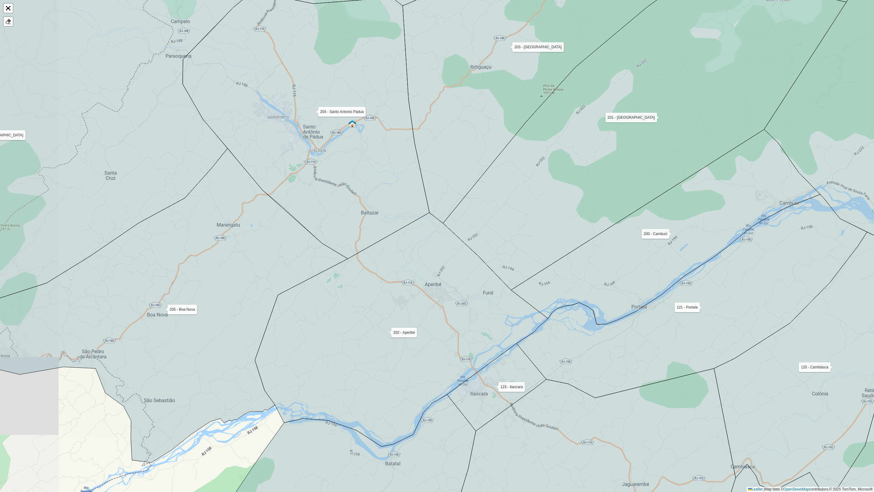
drag, startPoint x: 283, startPoint y: 284, endPoint x: 288, endPoint y: 281, distance: 6.6
click at [288, 281] on icon at bounding box center [154, 305] width 387 height 314
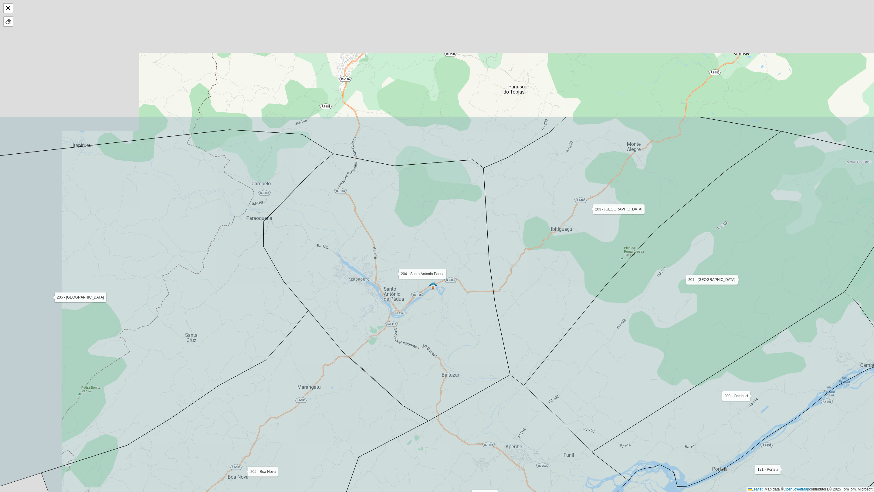
drag, startPoint x: 202, startPoint y: 132, endPoint x: 253, endPoint y: 220, distance: 101.2
click at [276, 297] on icon at bounding box center [161, 310] width 346 height 360
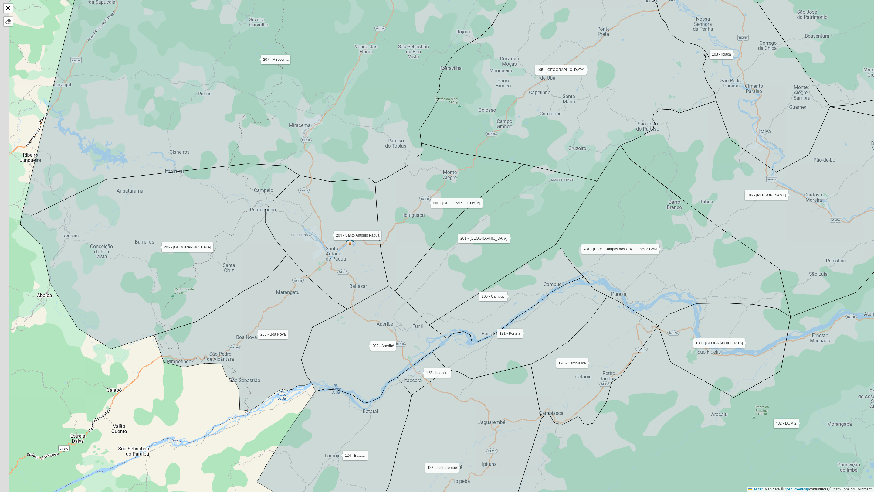
drag, startPoint x: 226, startPoint y: 239, endPoint x: 241, endPoint y: 242, distance: 15.6
click at [241, 242] on icon at bounding box center [160, 256] width 280 height 185
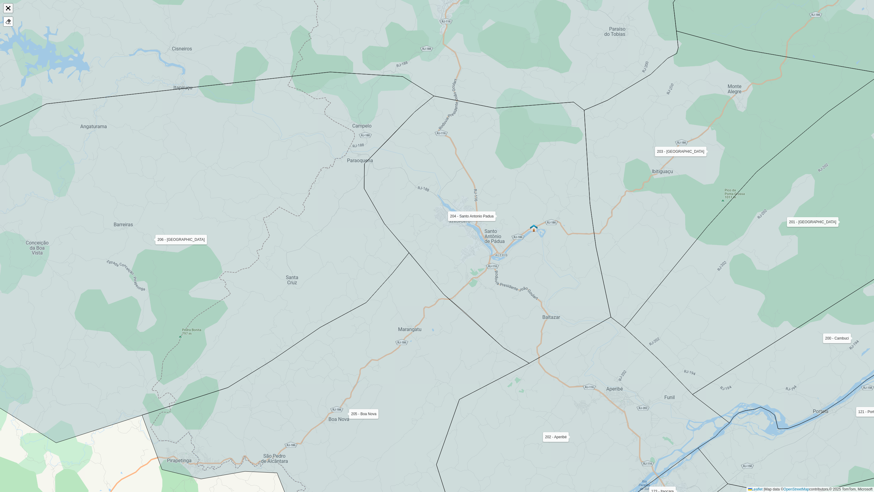
click at [4, 4] on link "Abrir mapa em tela cheia" at bounding box center [8, 8] width 9 height 9
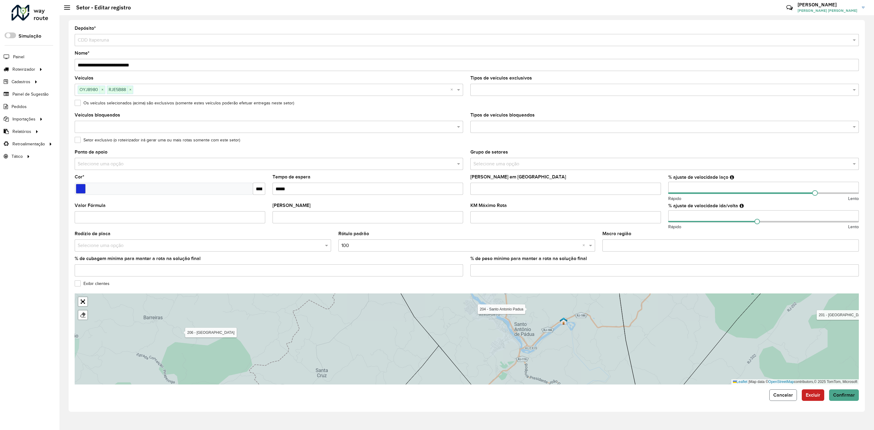
click at [773, 394] on button "Cancelar" at bounding box center [784, 395] width 28 height 12
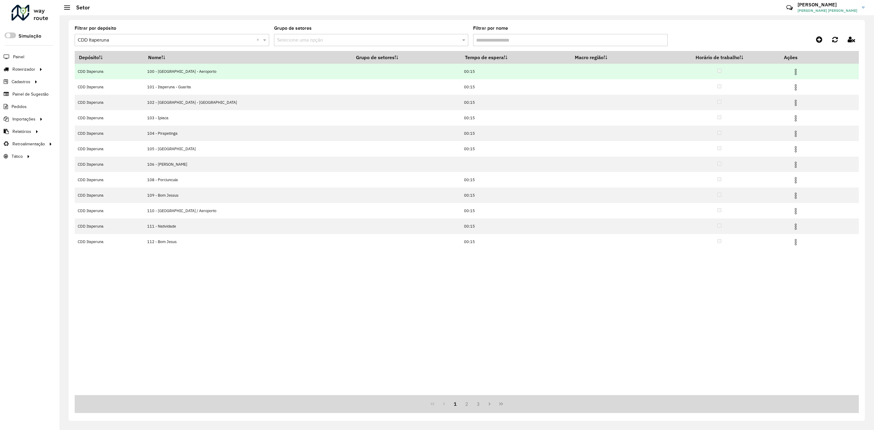
click at [792, 70] on img at bounding box center [795, 71] width 7 height 7
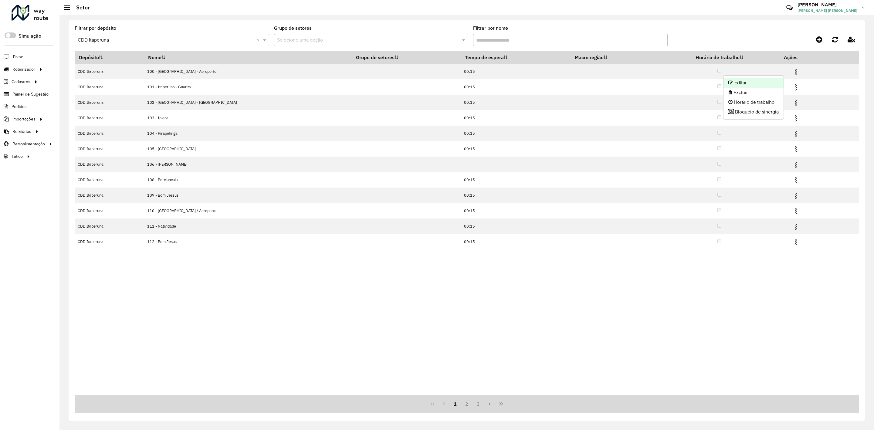
click at [774, 81] on li "Editar" at bounding box center [754, 83] width 60 height 10
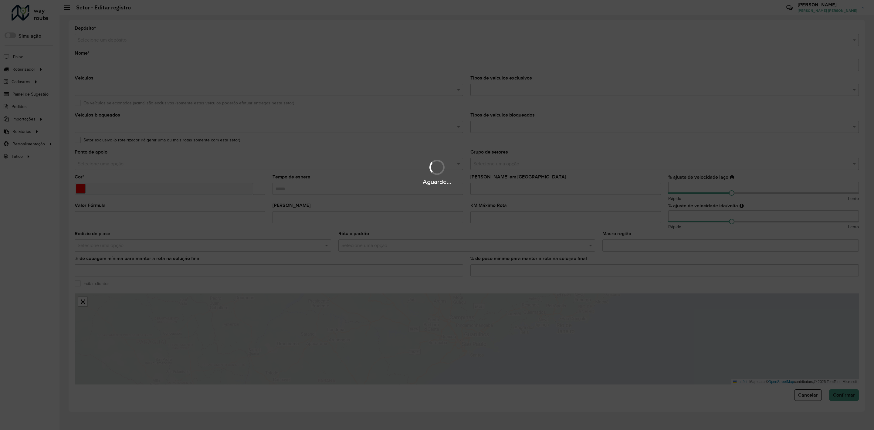
type input "**********"
type input "*******"
type input "*****"
type input "***"
type input "**"
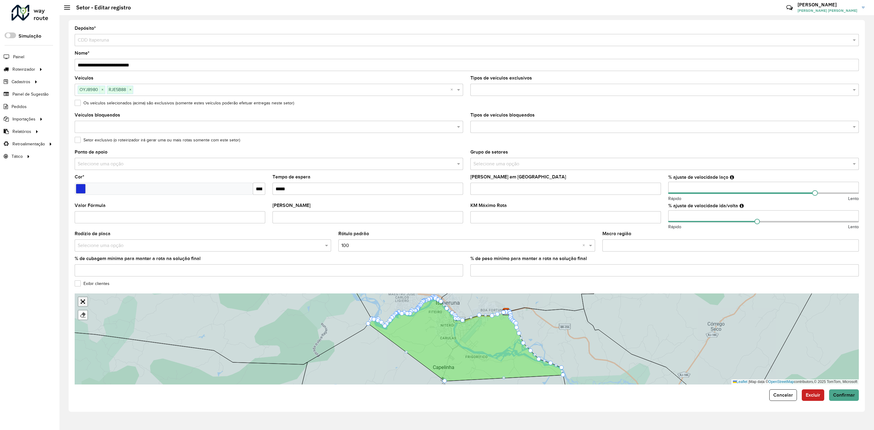
click at [80, 302] on link "Abrir mapa em tela cheia" at bounding box center [82, 301] width 9 height 9
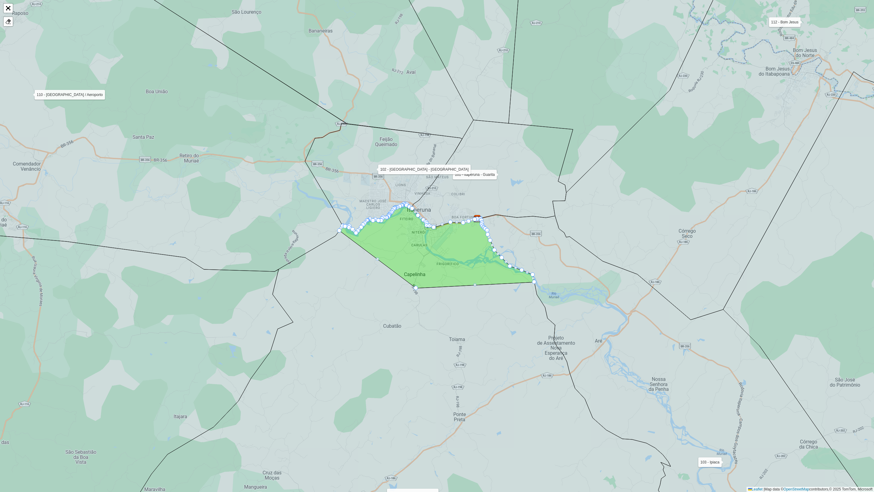
drag, startPoint x: 398, startPoint y: 327, endPoint x: 407, endPoint y: 181, distance: 146.3
click at [407, 226] on icon at bounding box center [404, 383] width 557 height 315
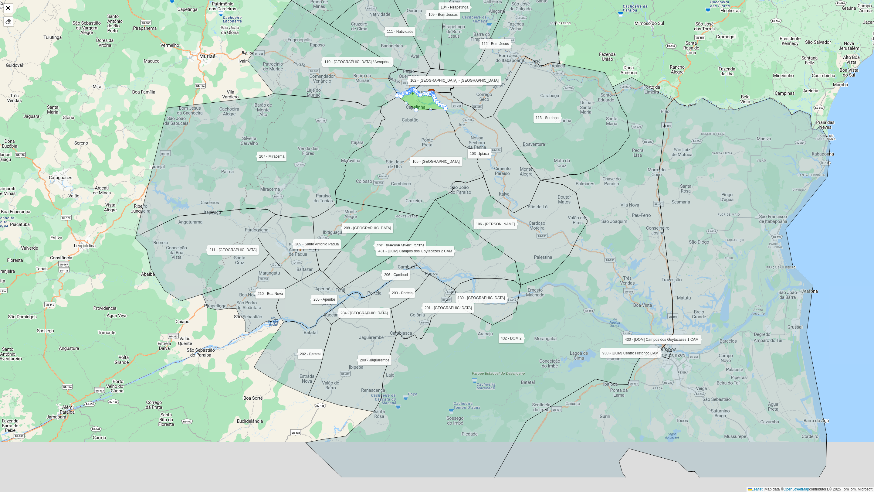
drag, startPoint x: 390, startPoint y: 223, endPoint x: 392, endPoint y: 196, distance: 26.5
click at [389, 209] on icon at bounding box center [373, 249] width 101 height 80
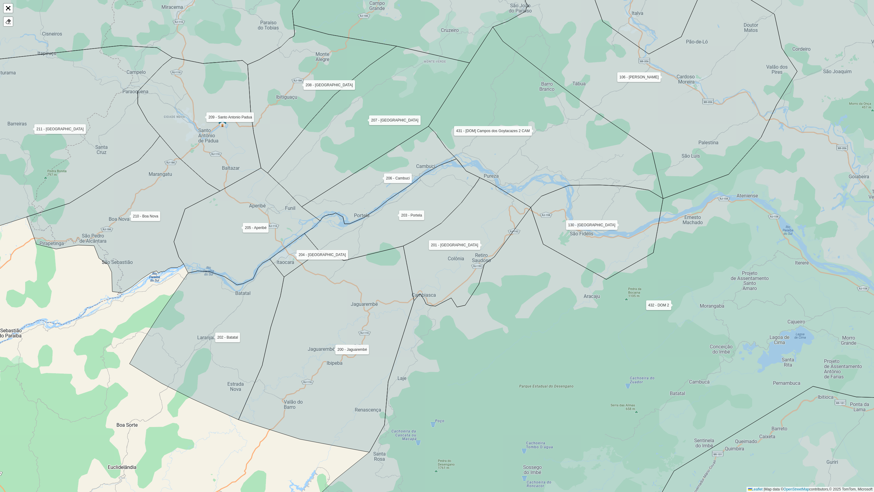
drag, startPoint x: 353, startPoint y: 280, endPoint x: 411, endPoint y: 302, distance: 61.4
click at [373, 319] on icon at bounding box center [326, 349] width 175 height 206
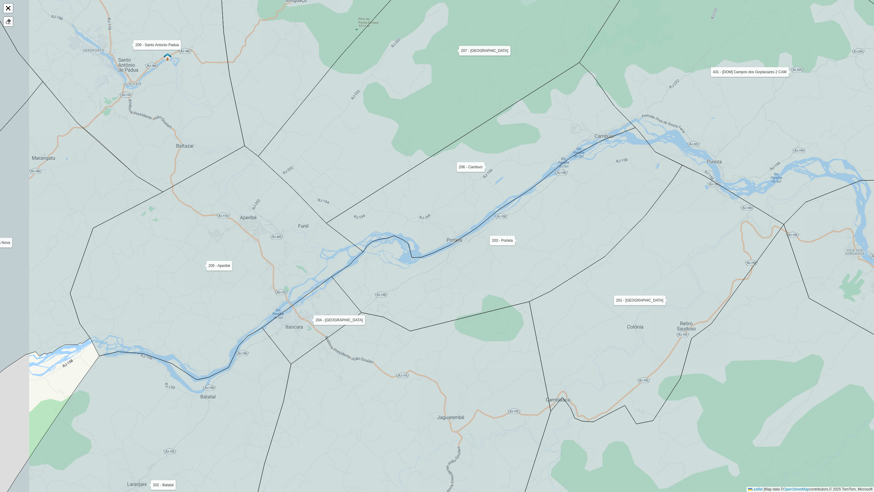
drag, startPoint x: 290, startPoint y: 274, endPoint x: 319, endPoint y: 301, distance: 39.8
click at [329, 311] on icon at bounding box center [311, 320] width 99 height 87
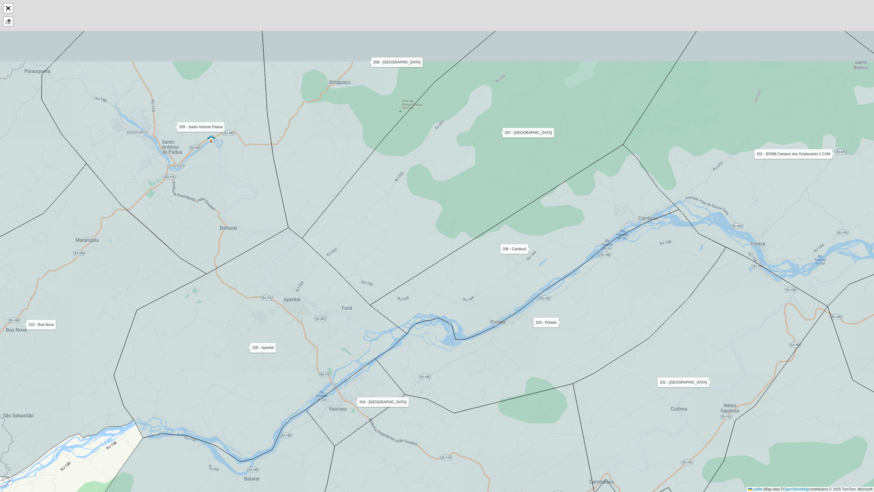
drag, startPoint x: 440, startPoint y: 247, endPoint x: 471, endPoint y: 312, distance: 72.2
click at [471, 312] on icon at bounding box center [524, 242] width 309 height 195
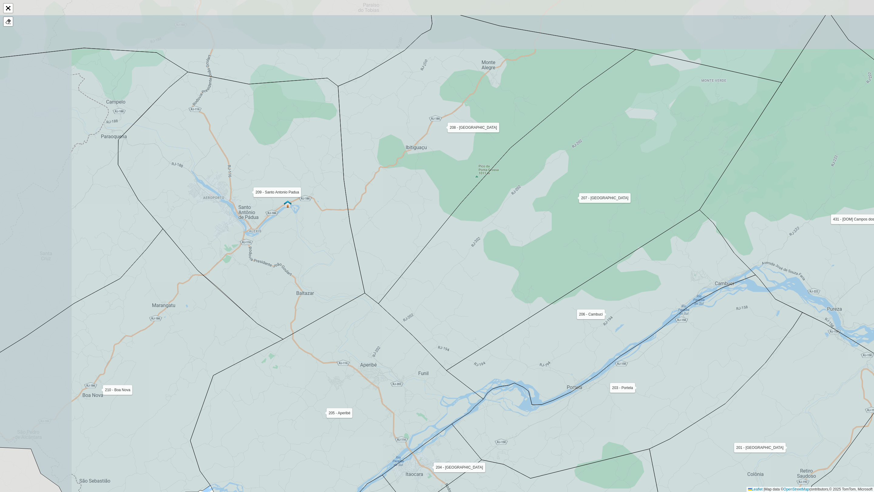
drag, startPoint x: 352, startPoint y: 139, endPoint x: 433, endPoint y: 209, distance: 106.8
click at [436, 208] on icon at bounding box center [487, 159] width 298 height 289
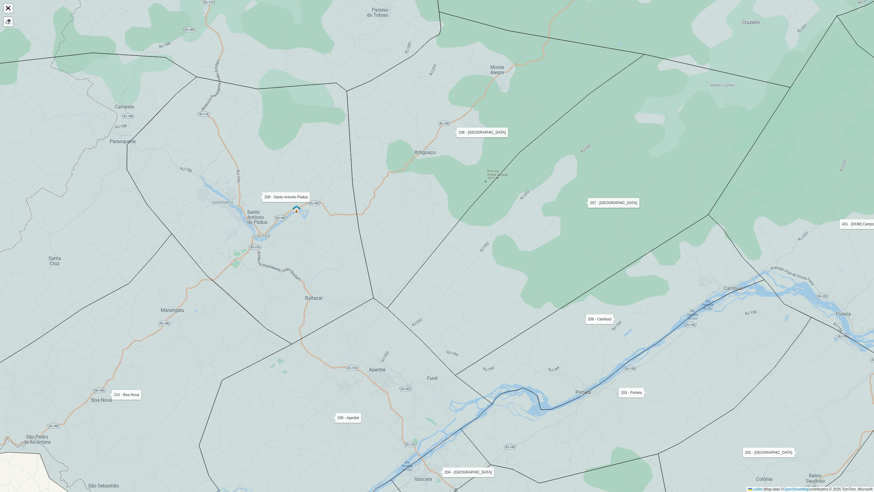
drag, startPoint x: 373, startPoint y: 271, endPoint x: 388, endPoint y: 273, distance: 15.6
click at [374, 270] on icon at bounding box center [250, 210] width 247 height 267
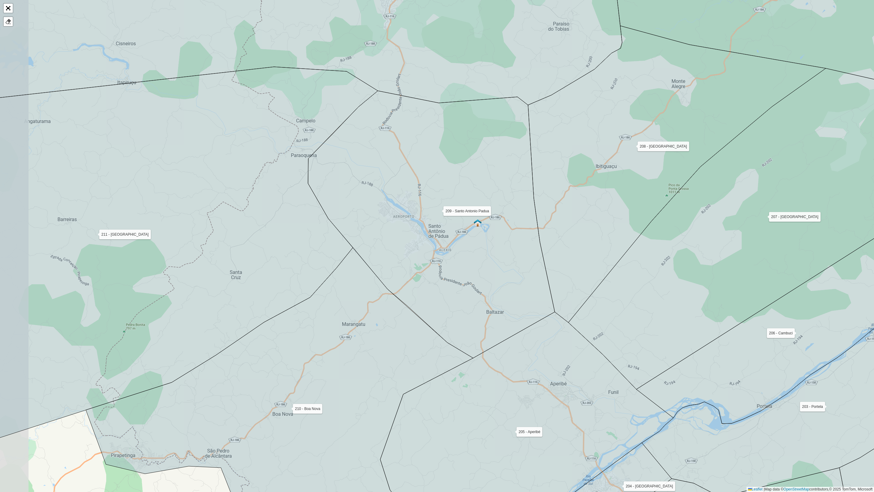
drag, startPoint x: 262, startPoint y: 258, endPoint x: 341, endPoint y: 329, distance: 105.5
click at [344, 382] on icon at bounding box center [164, 252] width 427 height 371
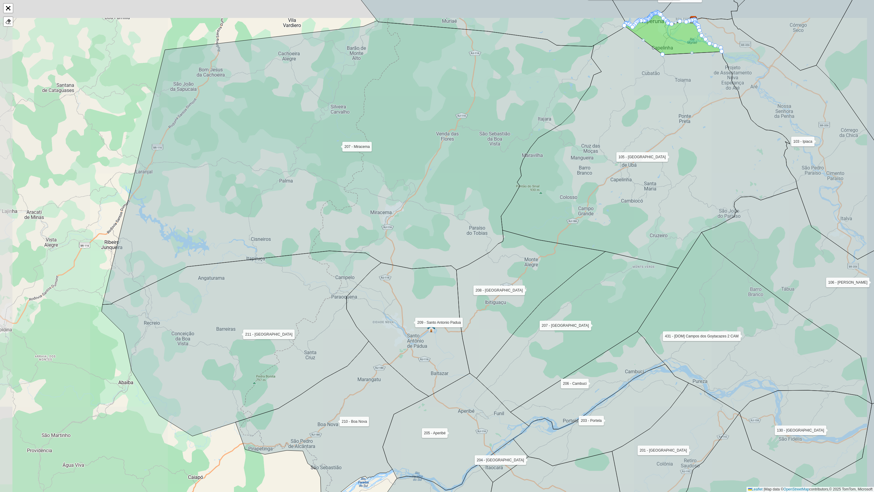
drag, startPoint x: 345, startPoint y: 211, endPoint x: 336, endPoint y: 236, distance: 26.9
click at [336, 236] on icon at bounding box center [352, 163] width 499 height 284
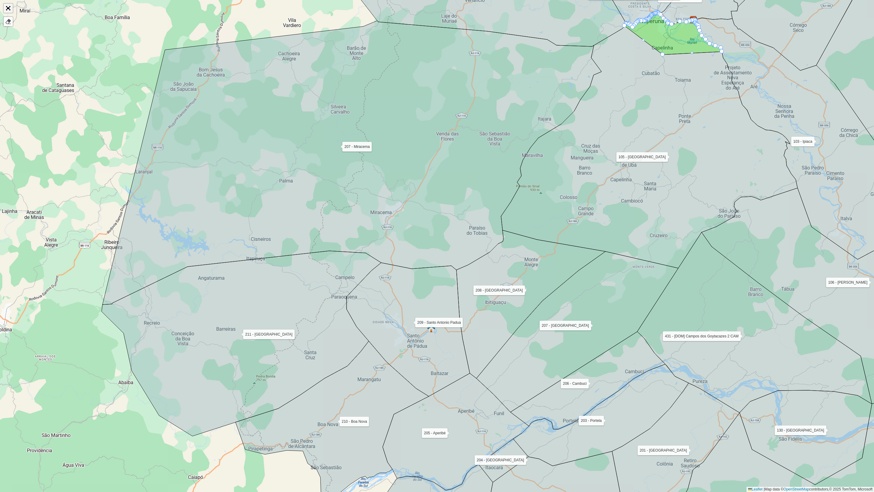
click at [11, 7] on link "Abrir mapa em tela cheia" at bounding box center [8, 8] width 9 height 9
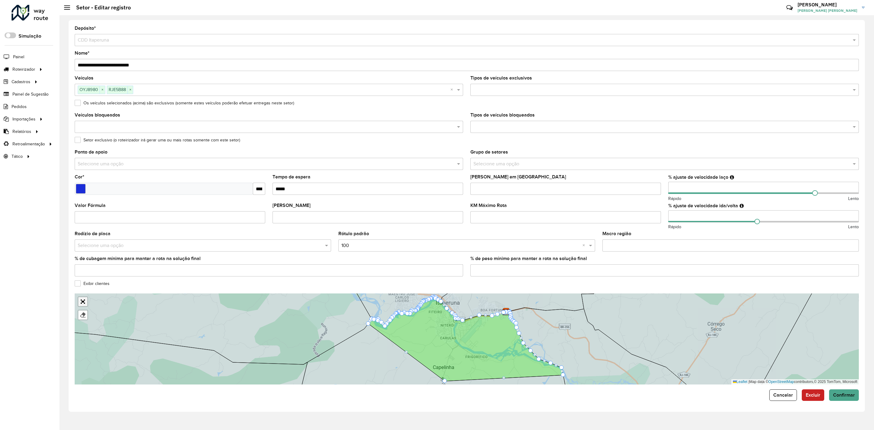
click at [80, 301] on link "Abrir mapa em tela cheia" at bounding box center [82, 301] width 9 height 9
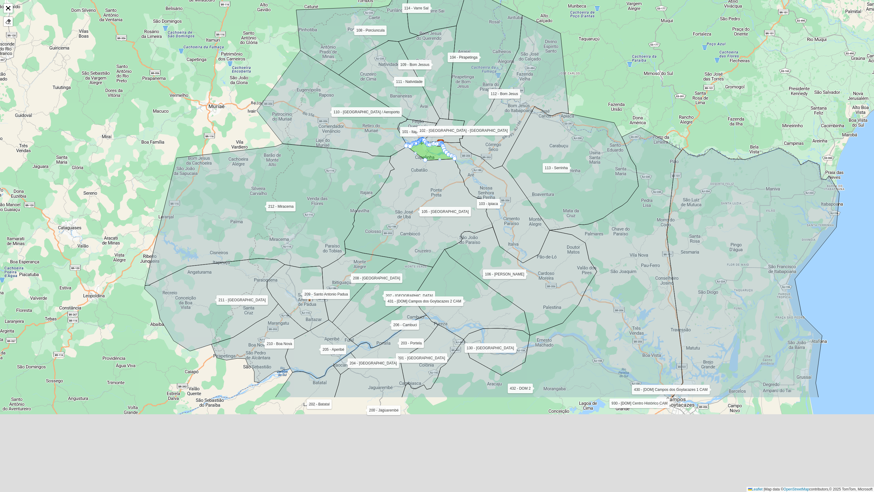
drag, startPoint x: 434, startPoint y: 314, endPoint x: 416, endPoint y: 201, distance: 113.9
click at [416, 201] on icon at bounding box center [419, 206] width 148 height 122
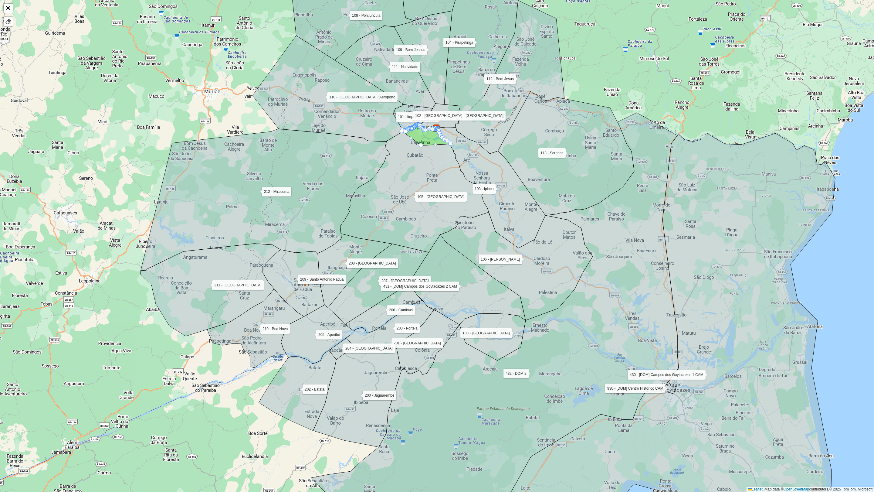
drag, startPoint x: 421, startPoint y: 246, endPoint x: 417, endPoint y: 196, distance: 50.2
click at [417, 196] on icon at bounding box center [414, 191] width 148 height 122
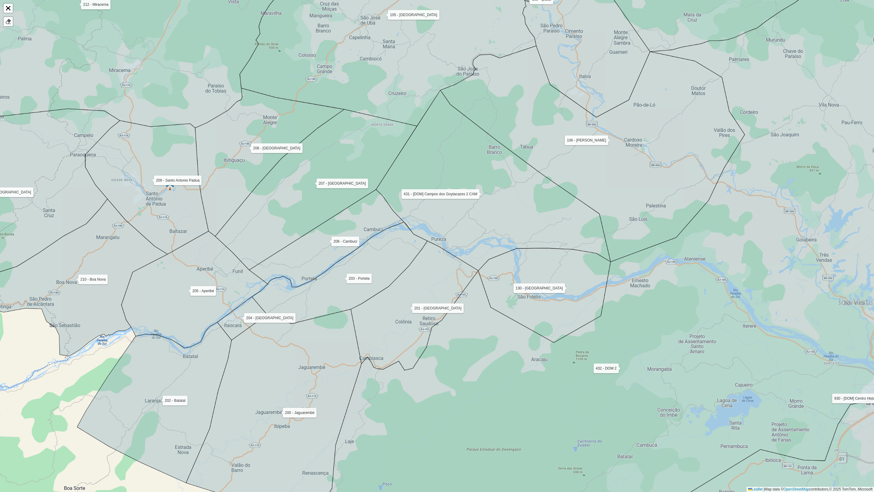
drag, startPoint x: 444, startPoint y: 341, endPoint x: 482, endPoint y: 337, distance: 38.4
click at [482, 337] on icon at bounding box center [601, 244] width 631 height 591
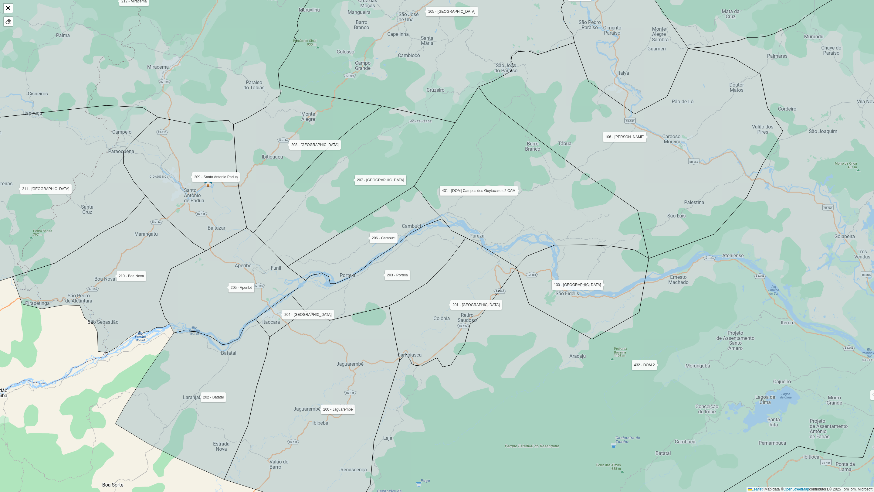
drag, startPoint x: 266, startPoint y: 291, endPoint x: 315, endPoint y: 333, distance: 64.3
click at [306, 333] on icon at bounding box center [233, 286] width 146 height 117
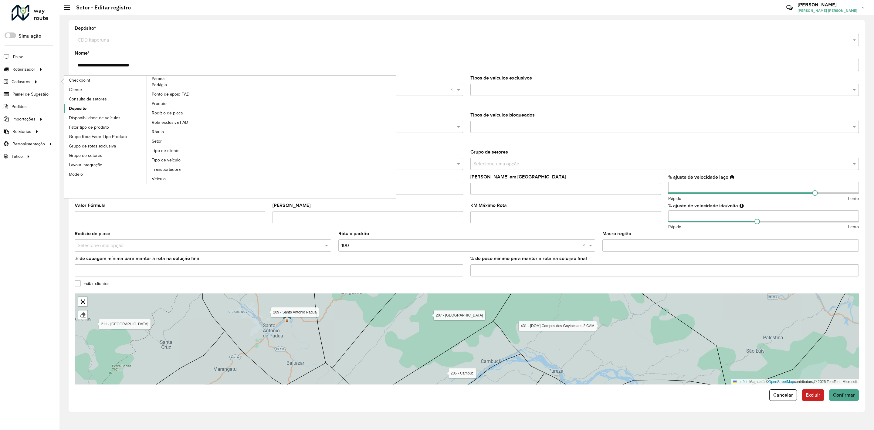
click at [87, 111] on link "Depósito" at bounding box center [105, 108] width 83 height 9
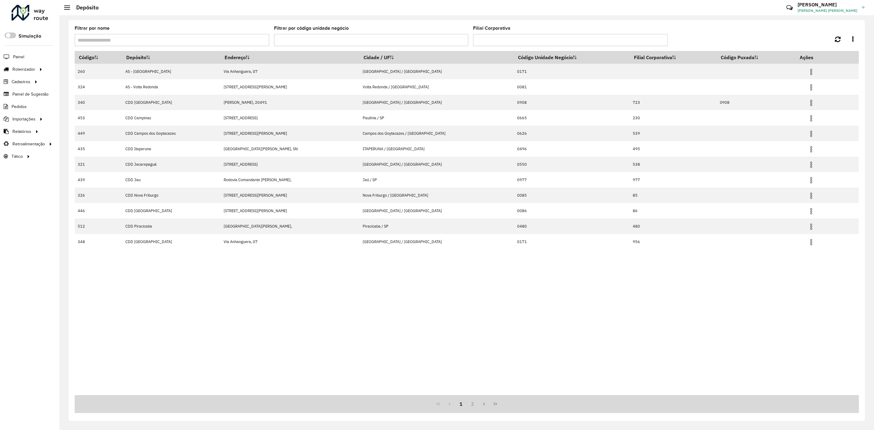
drag, startPoint x: 229, startPoint y: 42, endPoint x: 274, endPoint y: 44, distance: 45.3
click at [230, 42] on input "Filtrar por nome" at bounding box center [172, 40] width 195 height 12
click at [310, 44] on input "Filtrar por código unidade negócio" at bounding box center [371, 40] width 195 height 12
click at [505, 38] on input "Filial Corporativa" at bounding box center [570, 40] width 195 height 12
click at [223, 42] on input "Filtrar por nome" at bounding box center [172, 40] width 195 height 12
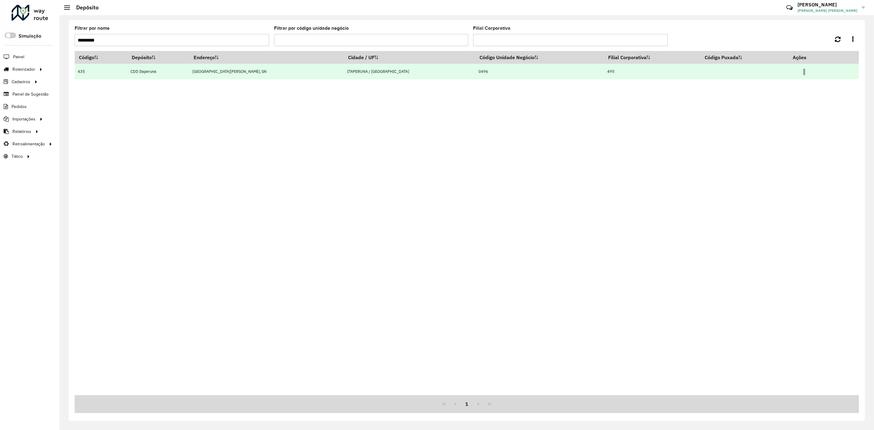
type input "*********"
click at [801, 70] on img at bounding box center [804, 71] width 7 height 7
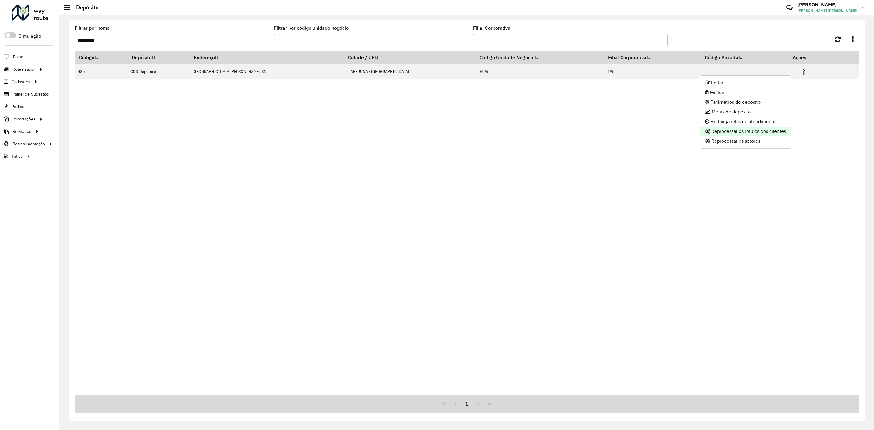
click at [755, 132] on li "Reprocessar os rótulos dos clientes" at bounding box center [745, 132] width 91 height 10
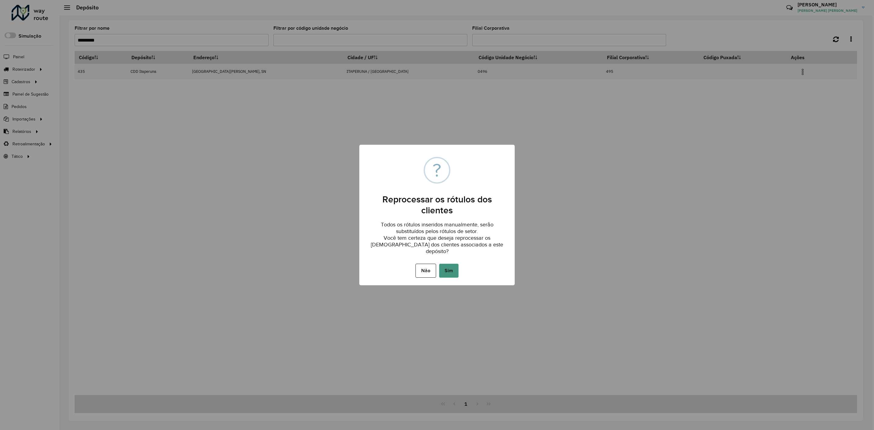
click at [452, 267] on button "Sim" at bounding box center [448, 271] width 19 height 14
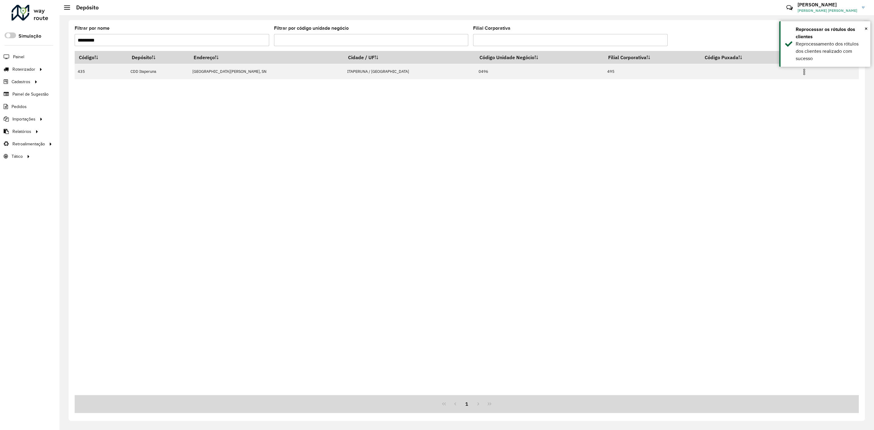
click at [801, 71] on img at bounding box center [804, 71] width 7 height 7
click at [748, 141] on li "Reprocessar os setores" at bounding box center [745, 141] width 91 height 10
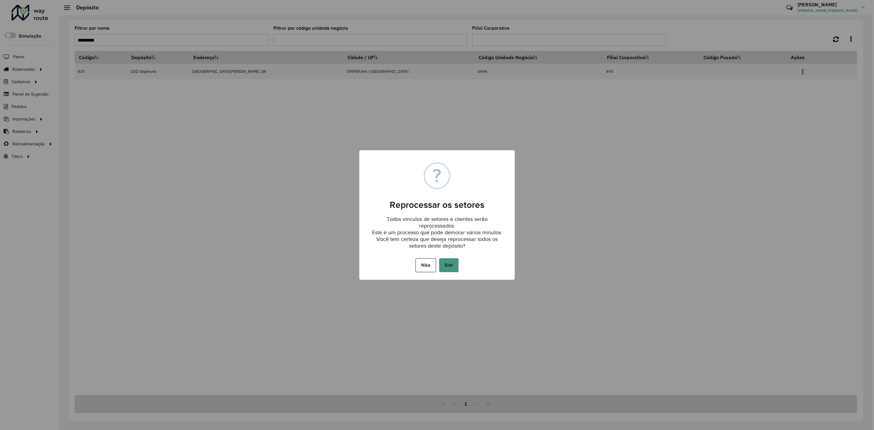
click at [452, 267] on button "Sim" at bounding box center [448, 265] width 19 height 14
